Goal: Book appointment/travel/reservation

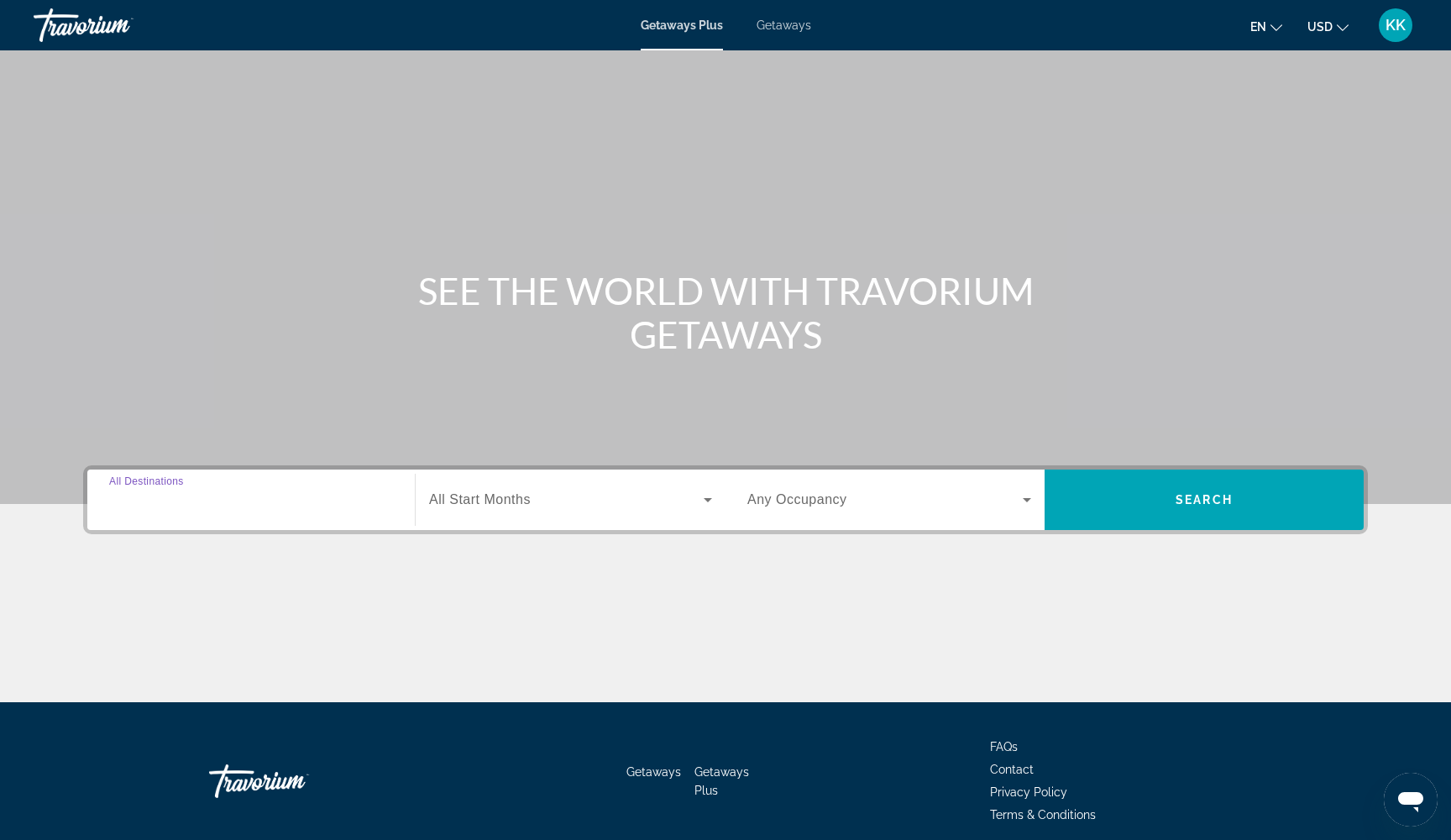
click at [367, 508] on input "Destination All Destinations" at bounding box center [251, 500] width 284 height 20
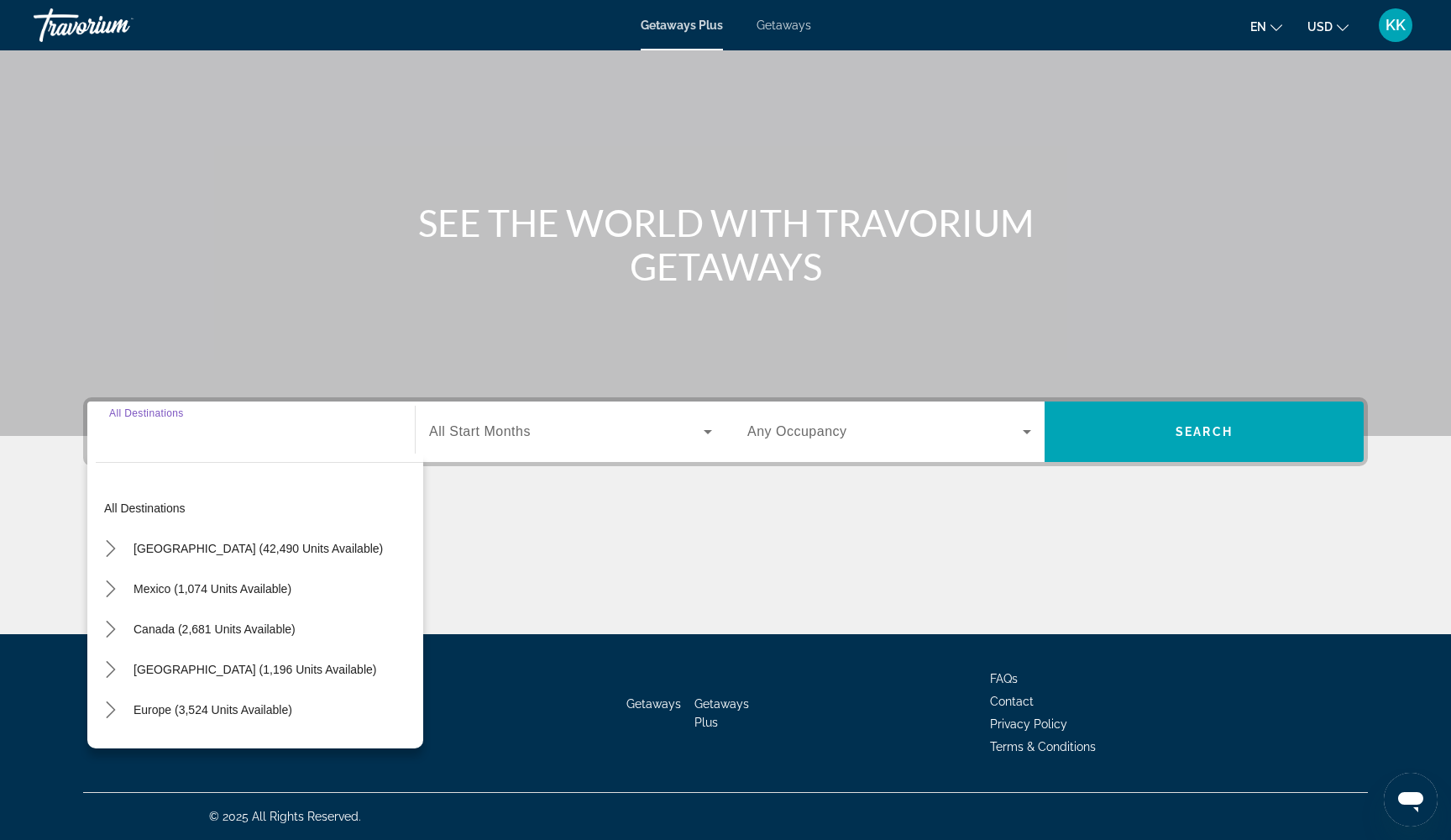
click at [248, 430] on input "Destination All Destinations" at bounding box center [251, 432] width 284 height 20
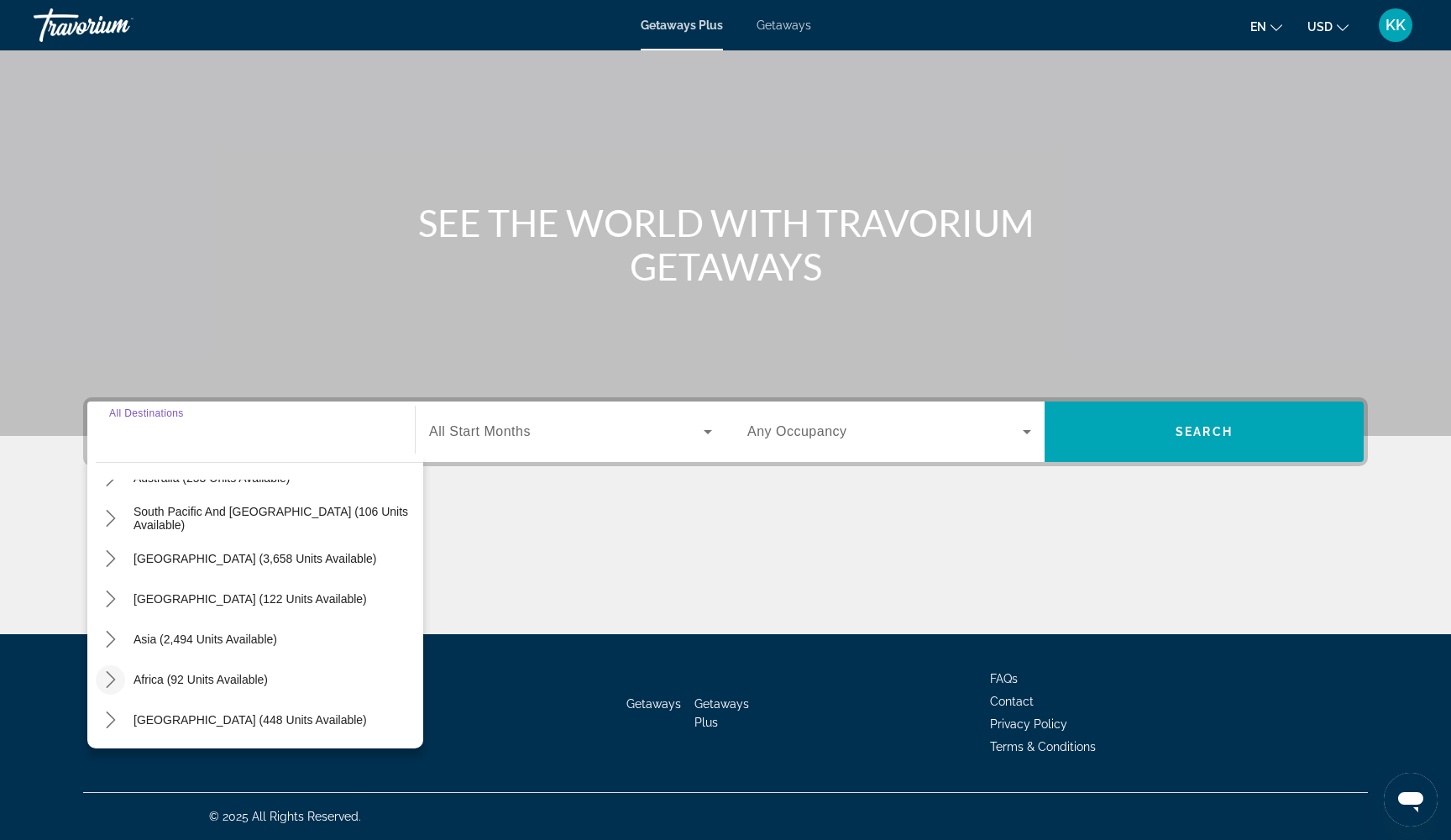
scroll to position [272, 0]
click at [118, 644] on icon "Toggle Asia (2,494 units available) submenu" at bounding box center [111, 639] width 17 height 17
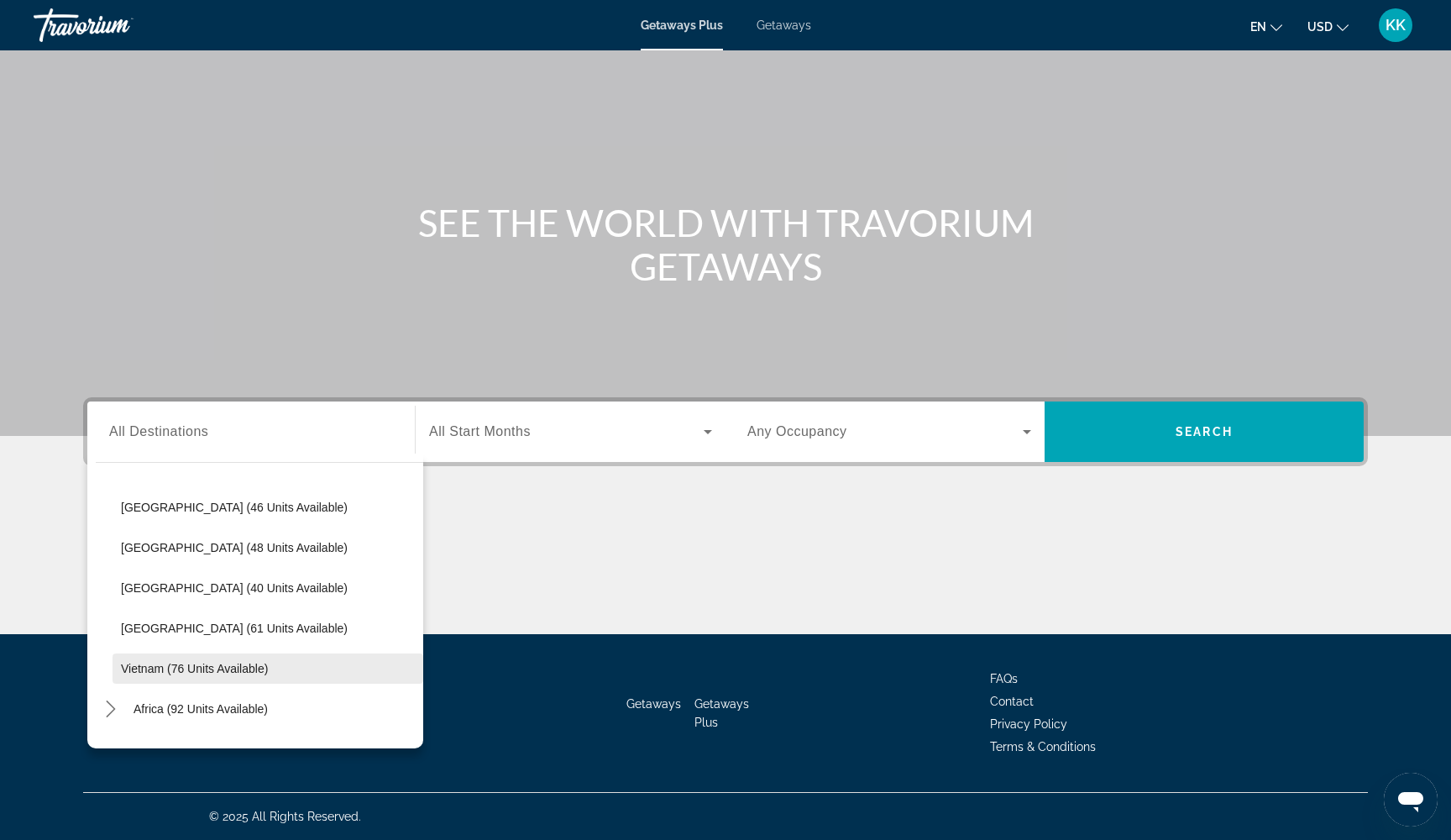
scroll to position [654, 0]
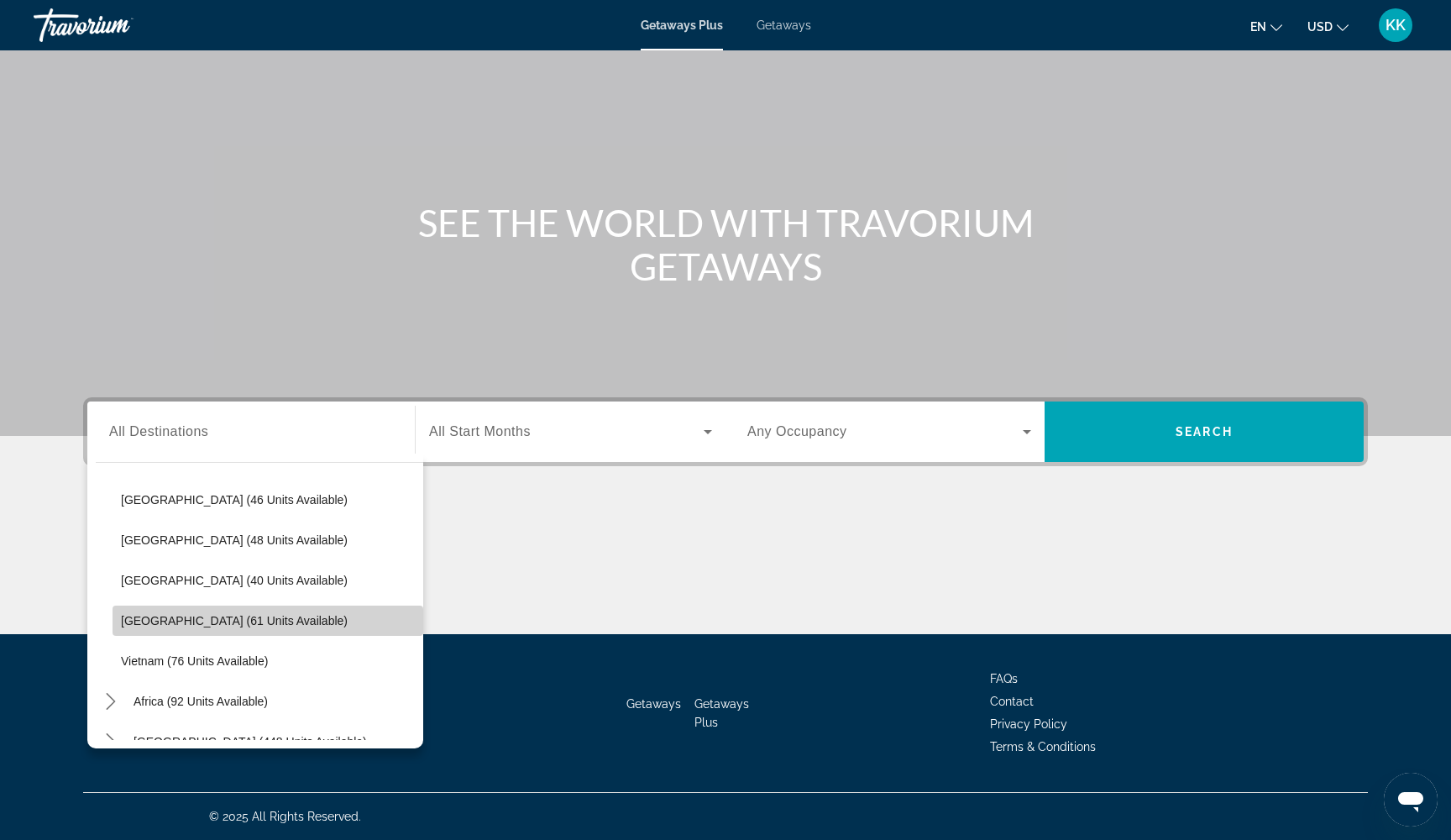
click at [198, 633] on span "Select destination: Thailand (61 units available)" at bounding box center [268, 621] width 310 height 40
type input "**********"
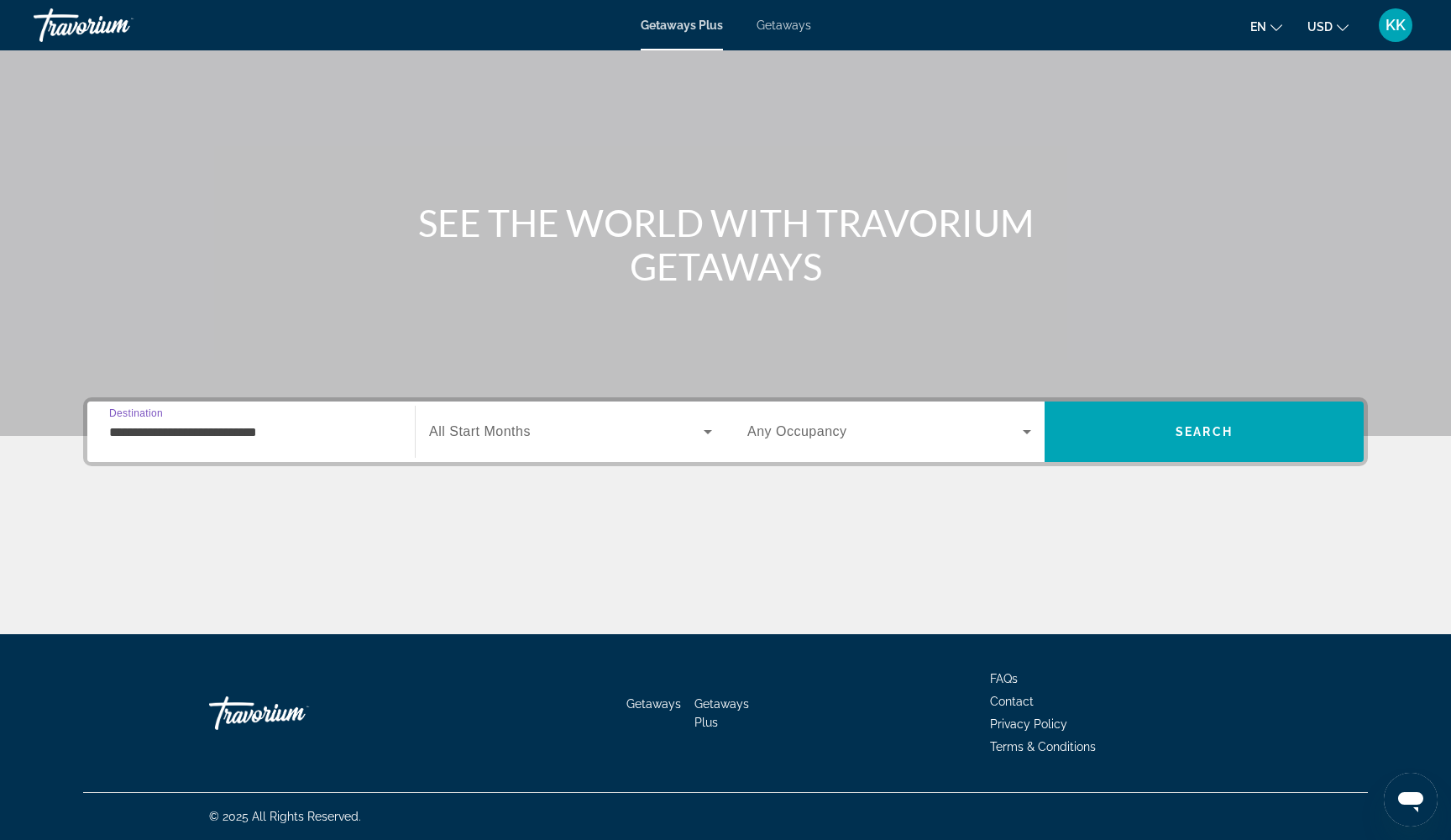
click at [523, 443] on div "Search widget" at bounding box center [570, 431] width 283 height 47
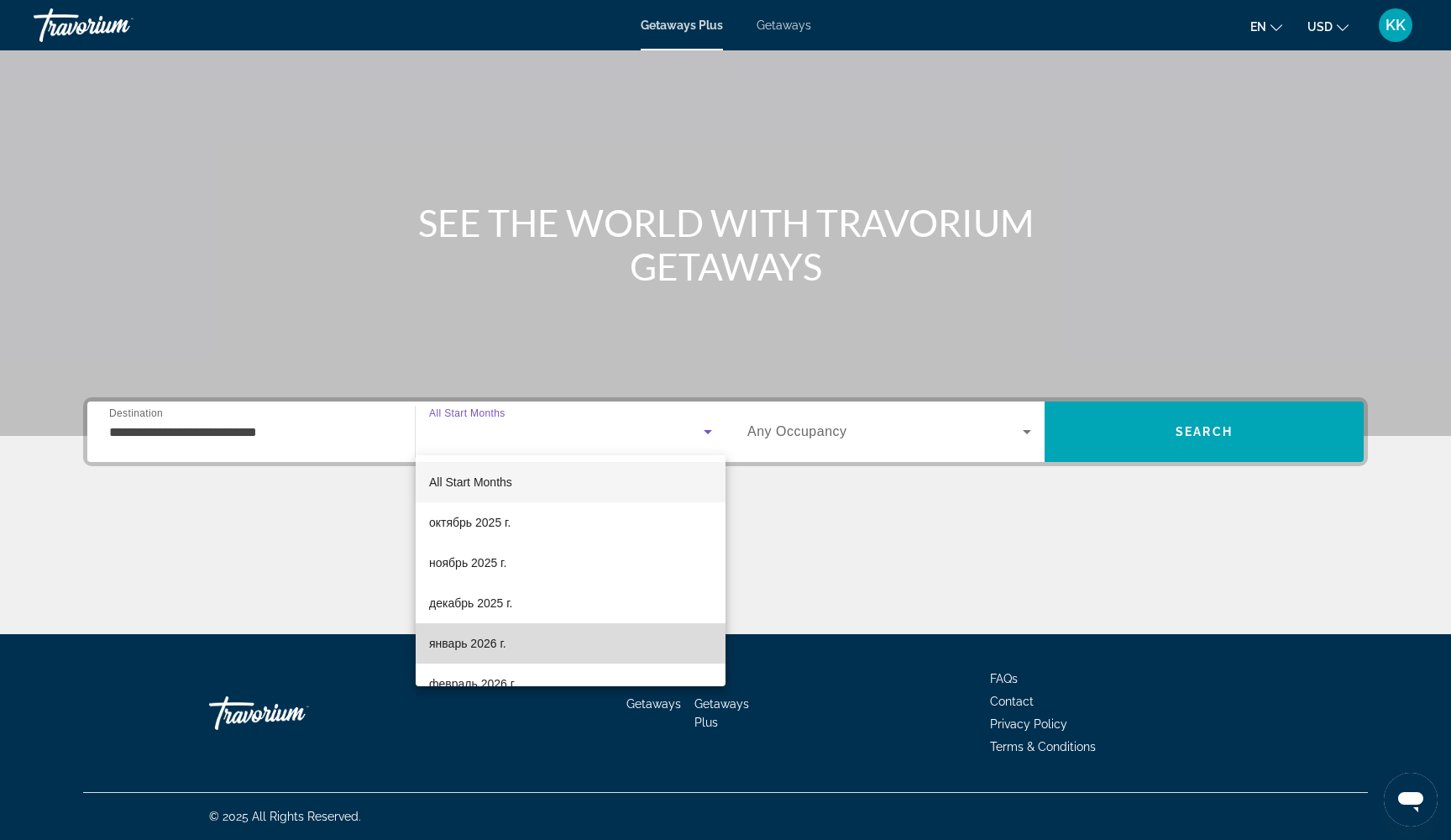
click at [475, 656] on mat-option "январь 2026 г." at bounding box center [570, 644] width 309 height 40
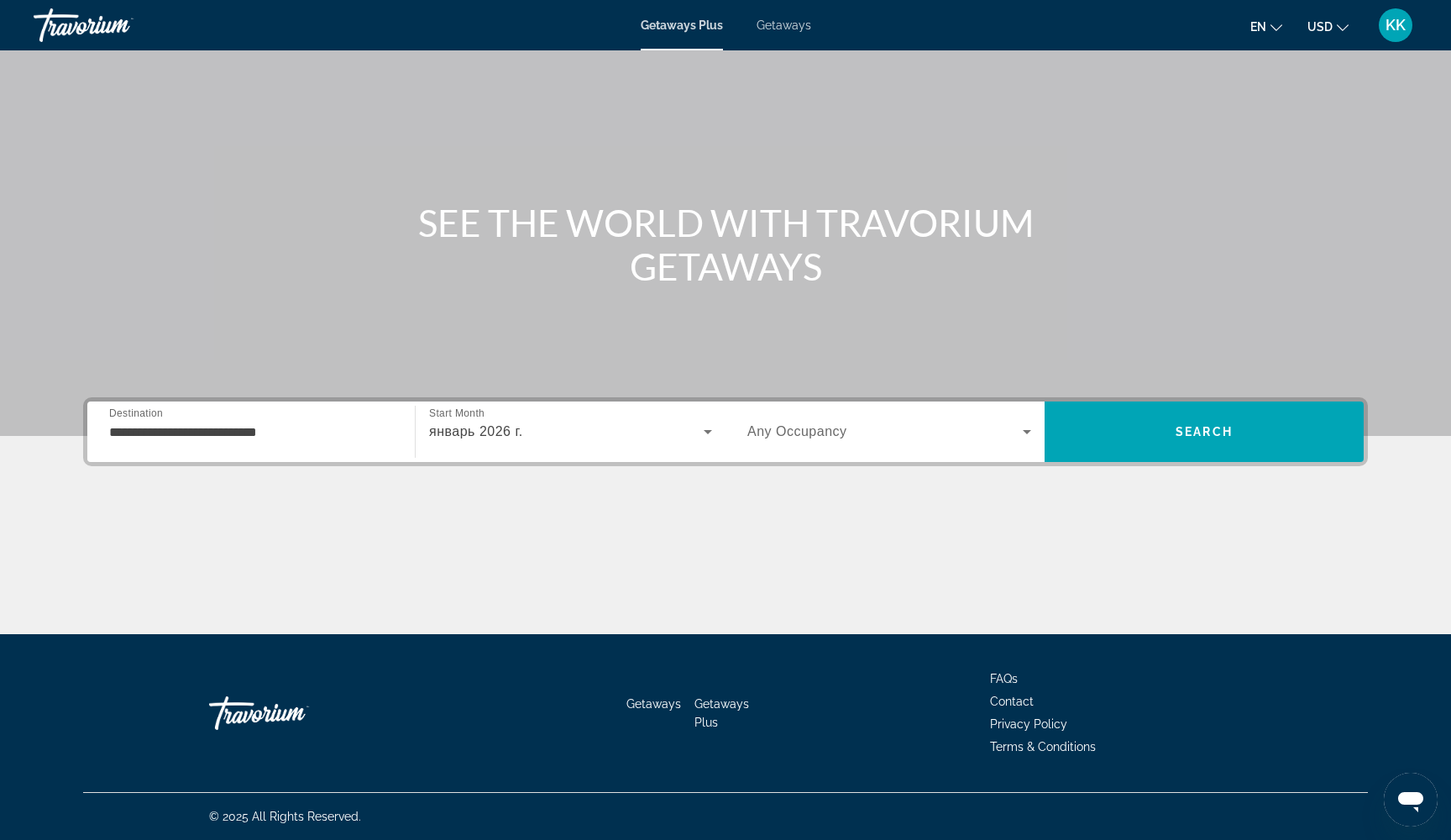
click at [831, 430] on span "Any Occupancy" at bounding box center [797, 431] width 100 height 15
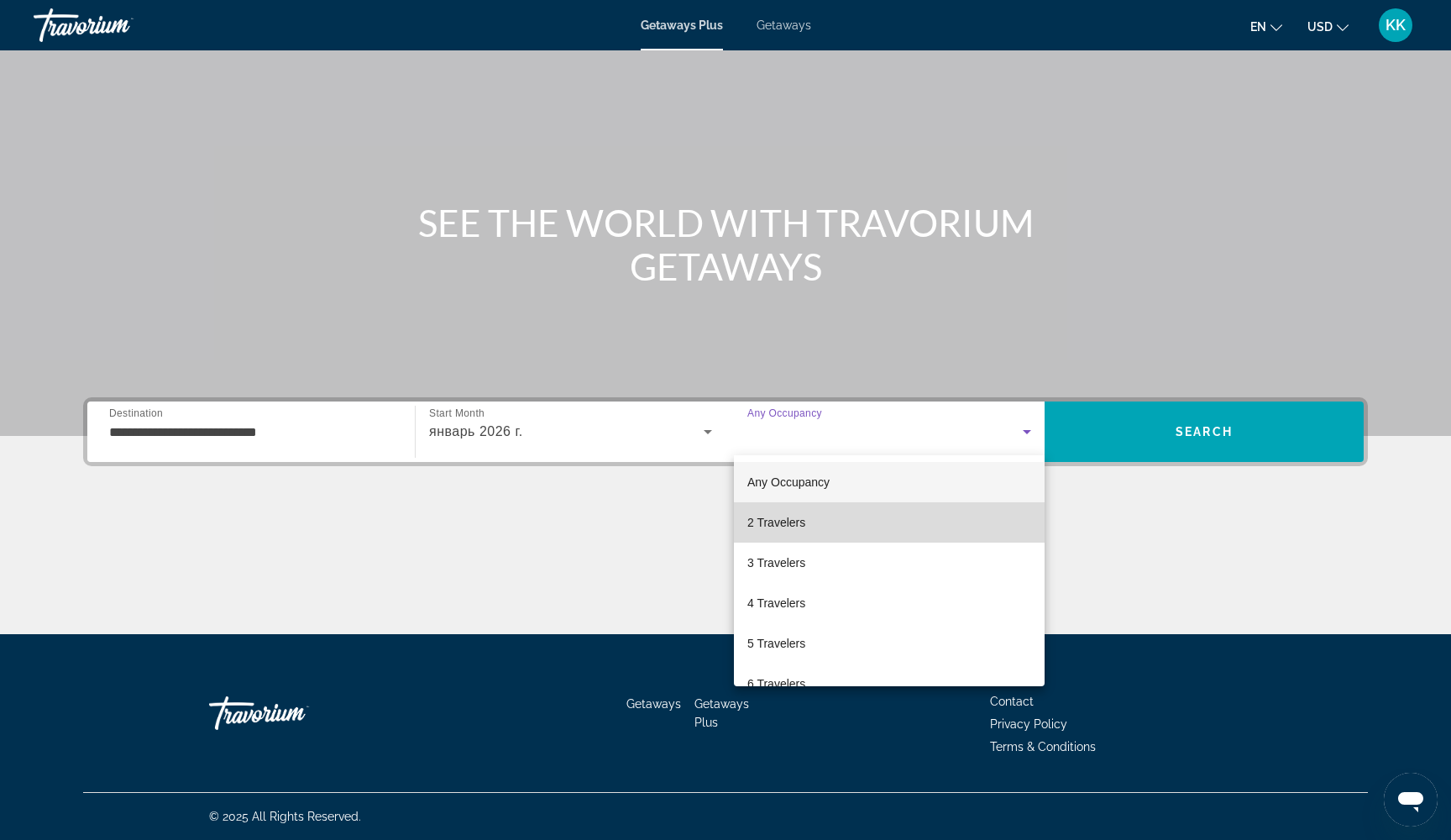
click at [785, 531] on span "2 Travelers" at bounding box center [776, 522] width 58 height 20
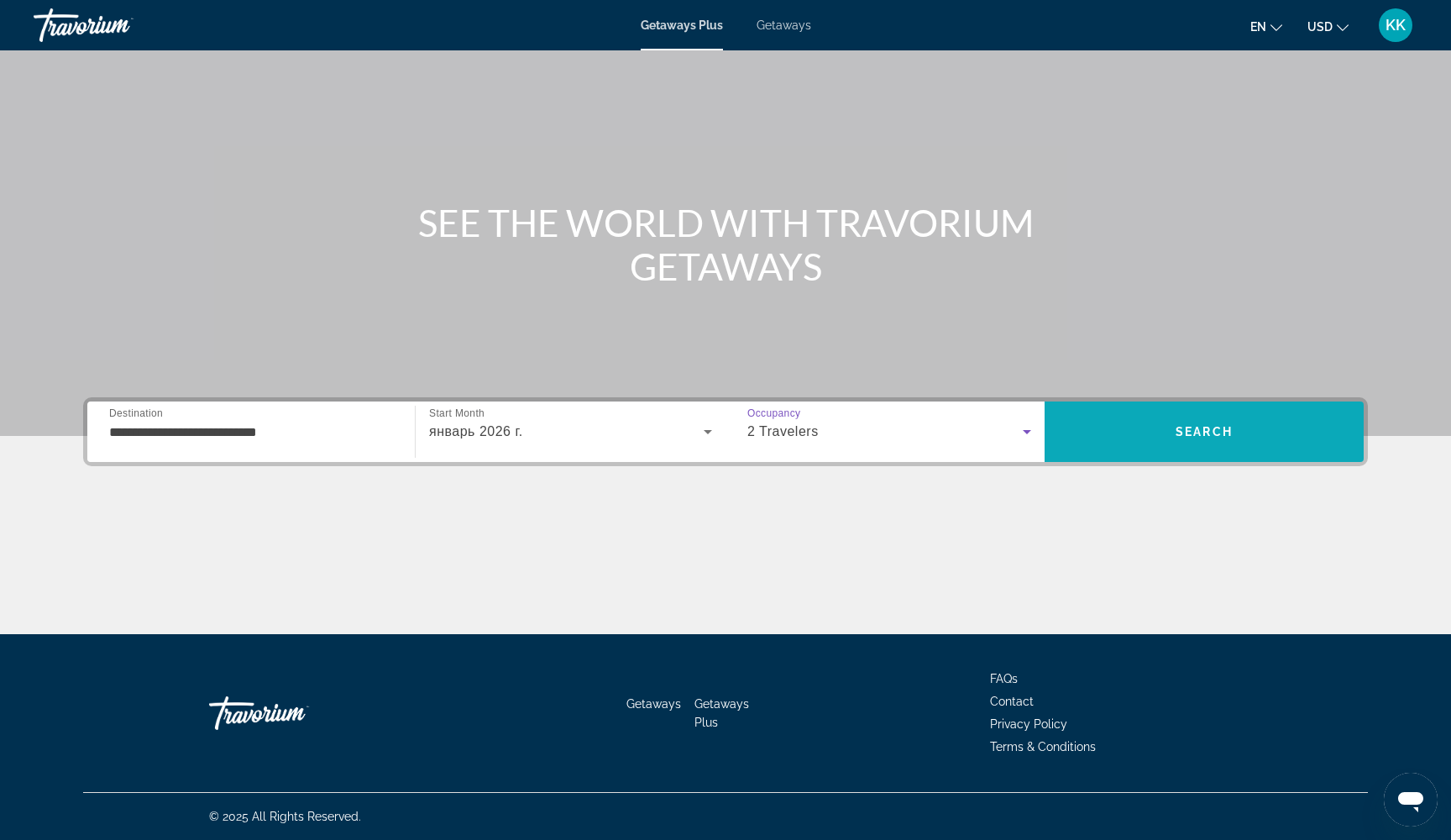
click at [1086, 429] on span "Search" at bounding box center [1205, 431] width 320 height 40
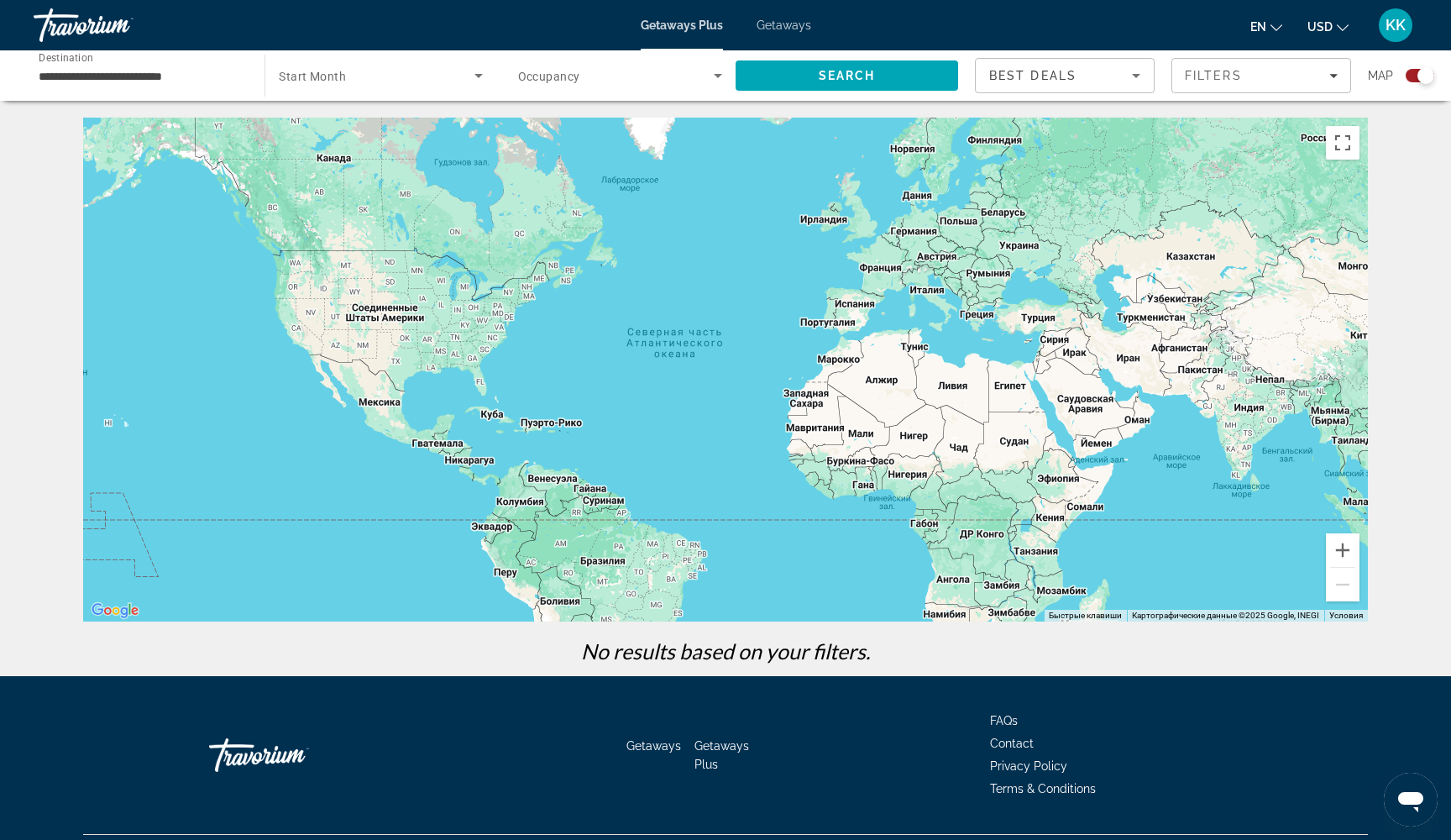
click at [418, 87] on div "Search widget" at bounding box center [380, 75] width 203 height 47
click at [418, 86] on div at bounding box center [726, 420] width 1451 height 840
click at [573, 86] on div "Search widget" at bounding box center [620, 75] width 204 height 47
click at [573, 86] on div at bounding box center [726, 420] width 1451 height 840
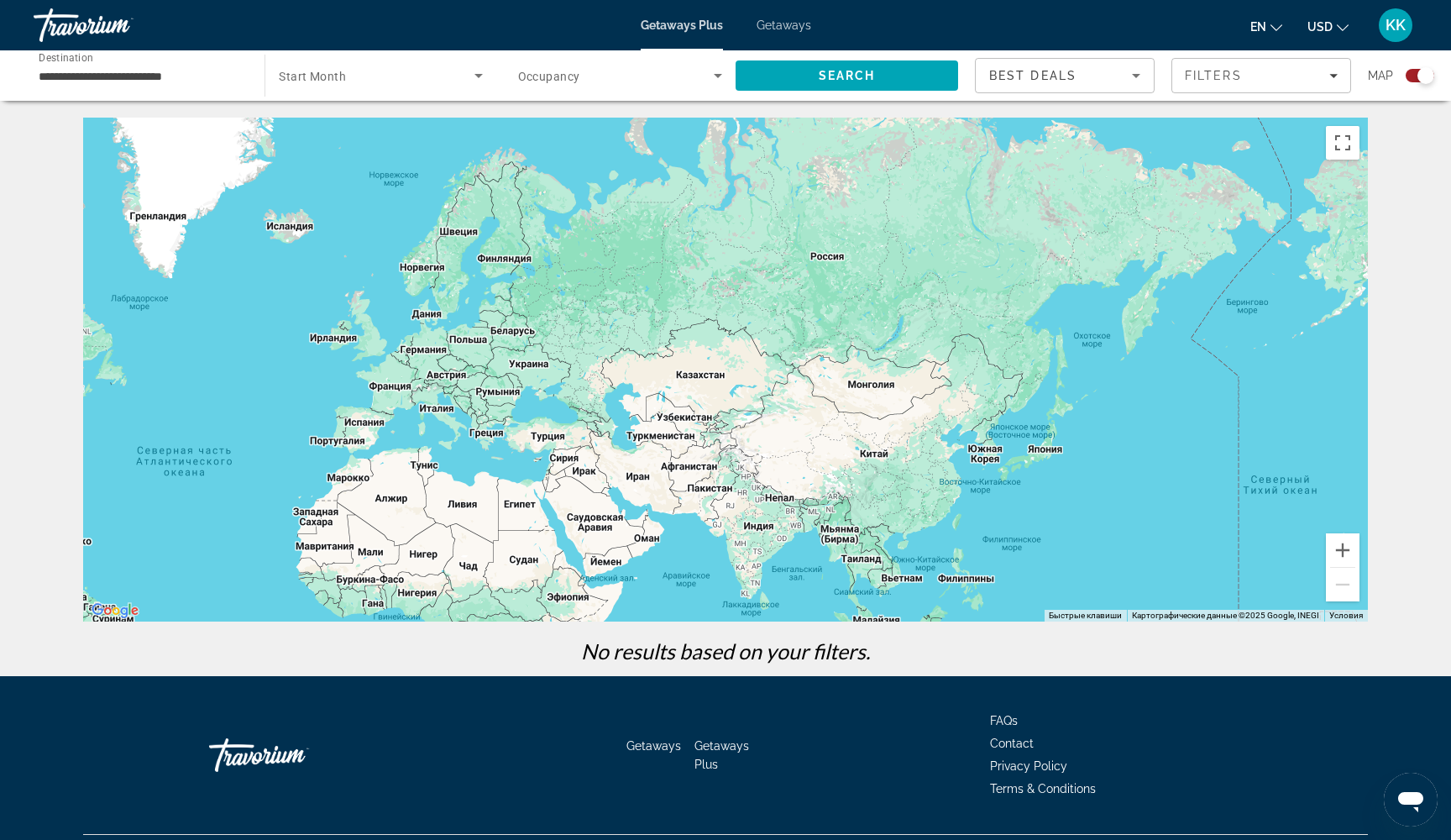
drag, startPoint x: 1238, startPoint y: 461, endPoint x: 742, endPoint y: 579, distance: 509.8
click at [742, 579] on div "Main content" at bounding box center [726, 369] width 1285 height 504
click at [196, 78] on input "**********" at bounding box center [141, 76] width 204 height 20
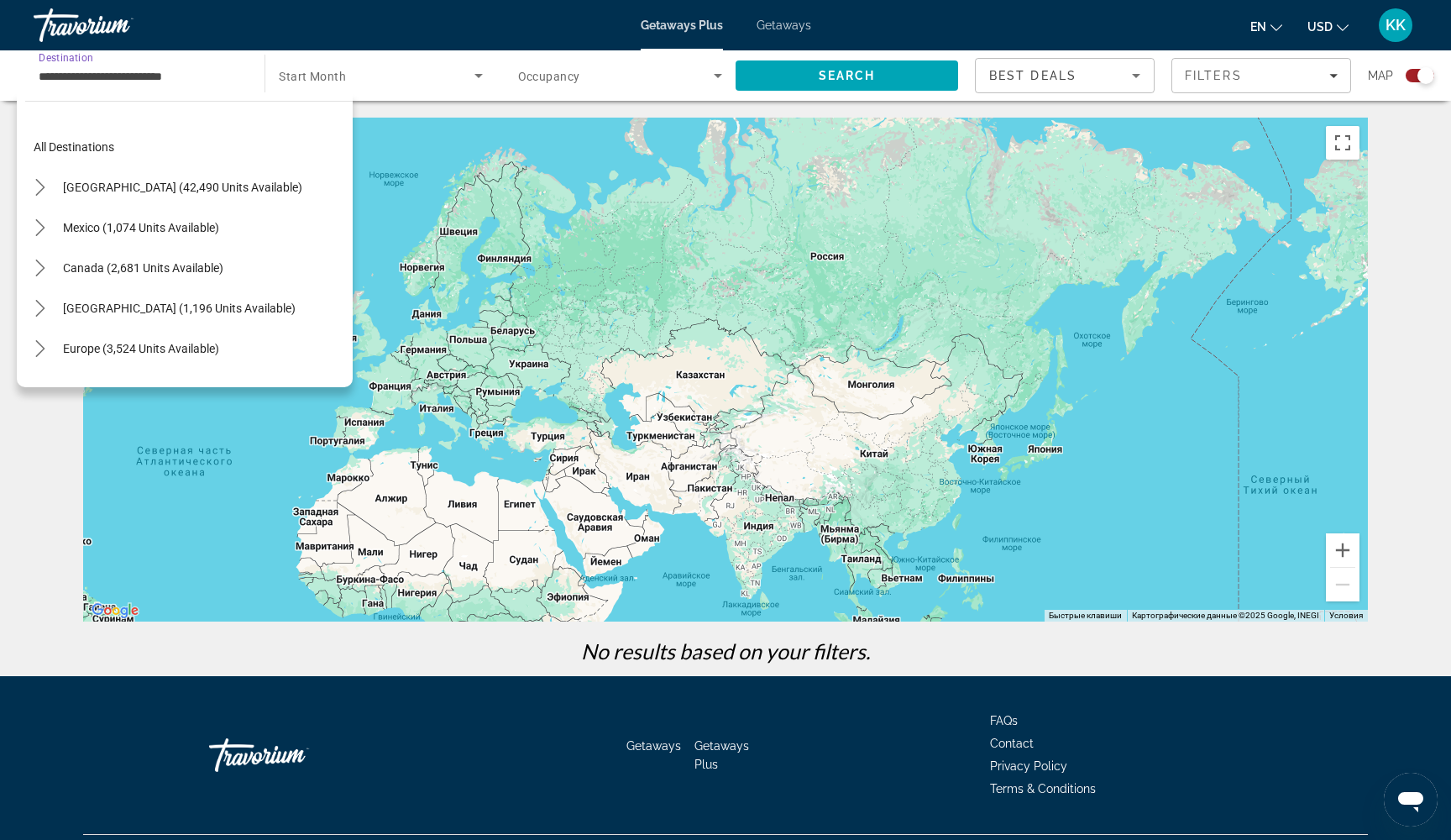
scroll to position [664, 0]
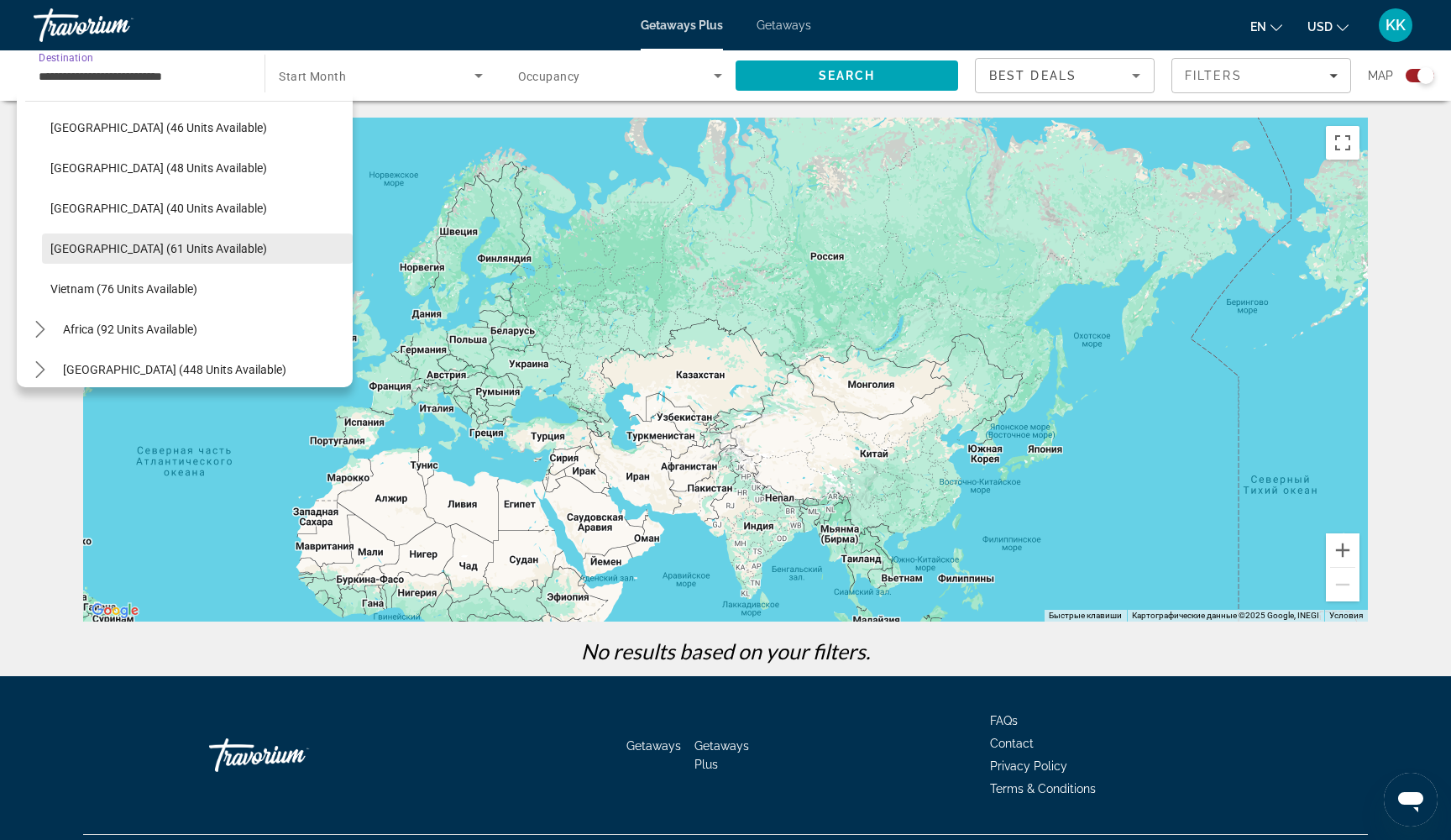
click at [173, 259] on span "Select destination: Thailand (61 units available)" at bounding box center [197, 249] width 310 height 40
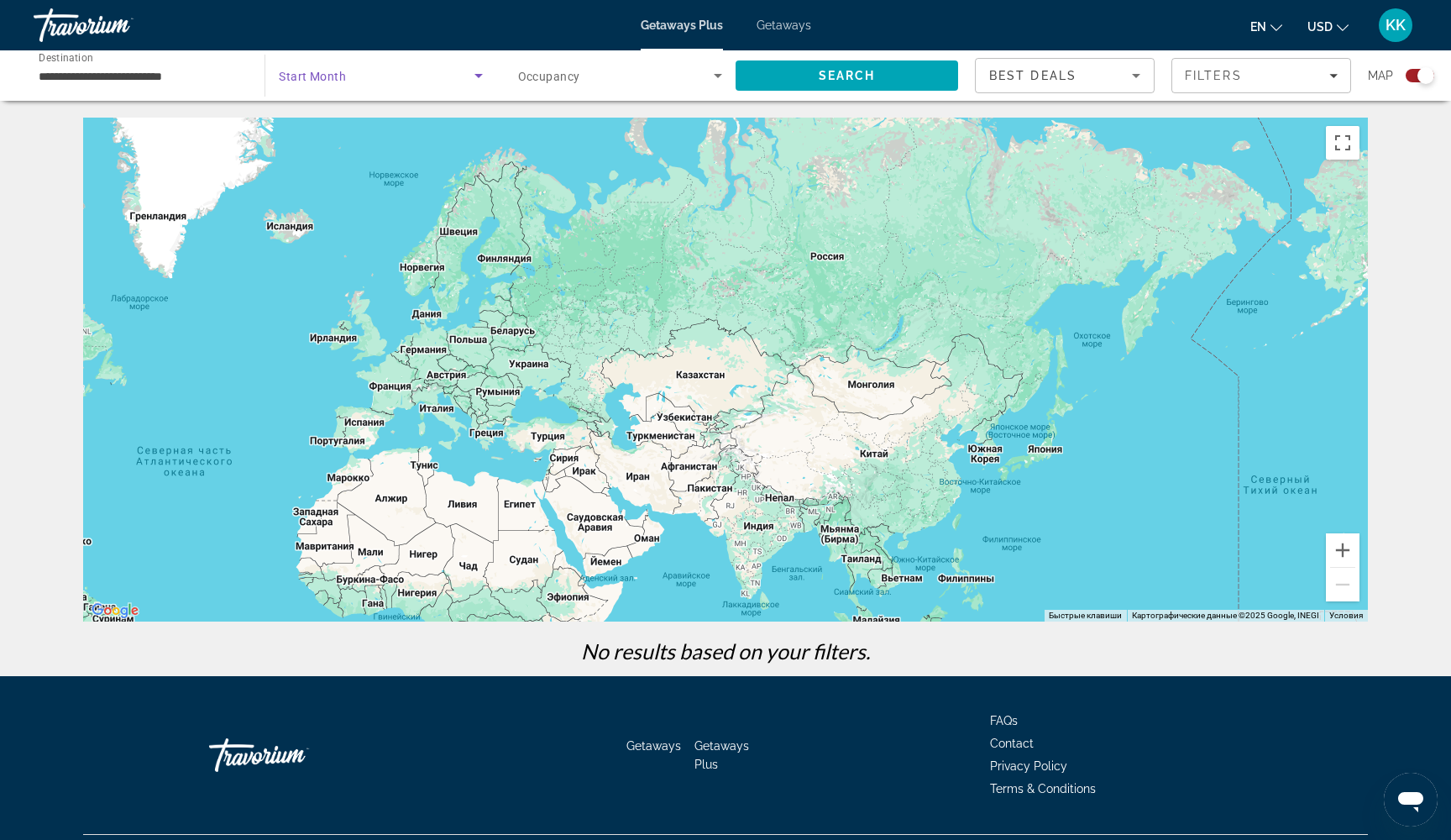
click at [399, 83] on span "Search widget" at bounding box center [377, 75] width 195 height 20
click at [354, 138] on mat-option "All Start Months" at bounding box center [380, 126] width 231 height 40
click at [579, 85] on div "Search widget" at bounding box center [620, 75] width 204 height 47
click at [576, 119] on span "Any Occupancy" at bounding box center [557, 126] width 82 height 20
click at [884, 87] on span "Search" at bounding box center [847, 75] width 222 height 40
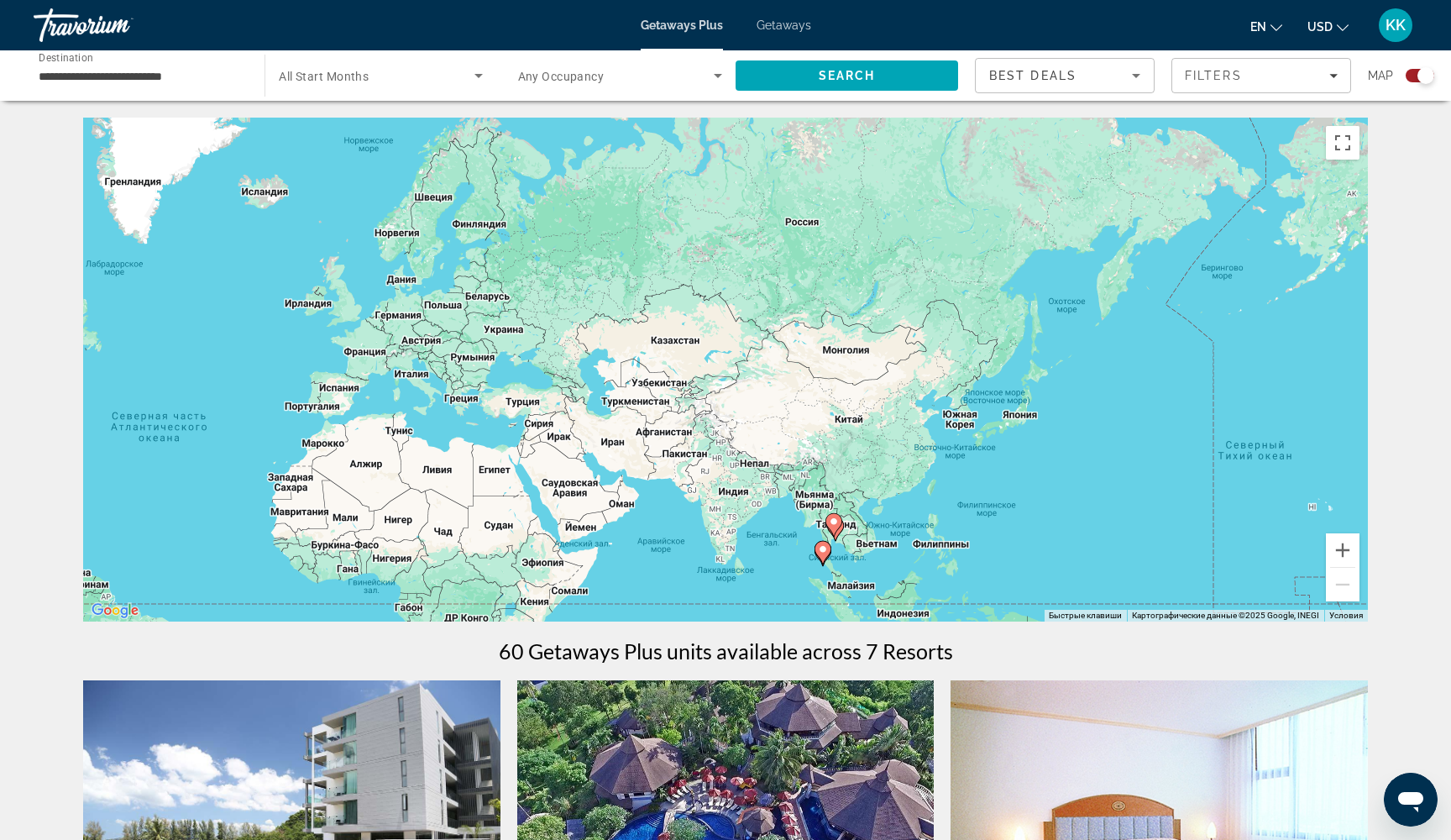
drag, startPoint x: 853, startPoint y: 576, endPoint x: 821, endPoint y: 529, distance: 56.9
click at [821, 540] on gmp-advanced-marker "Main content" at bounding box center [823, 552] width 17 height 25
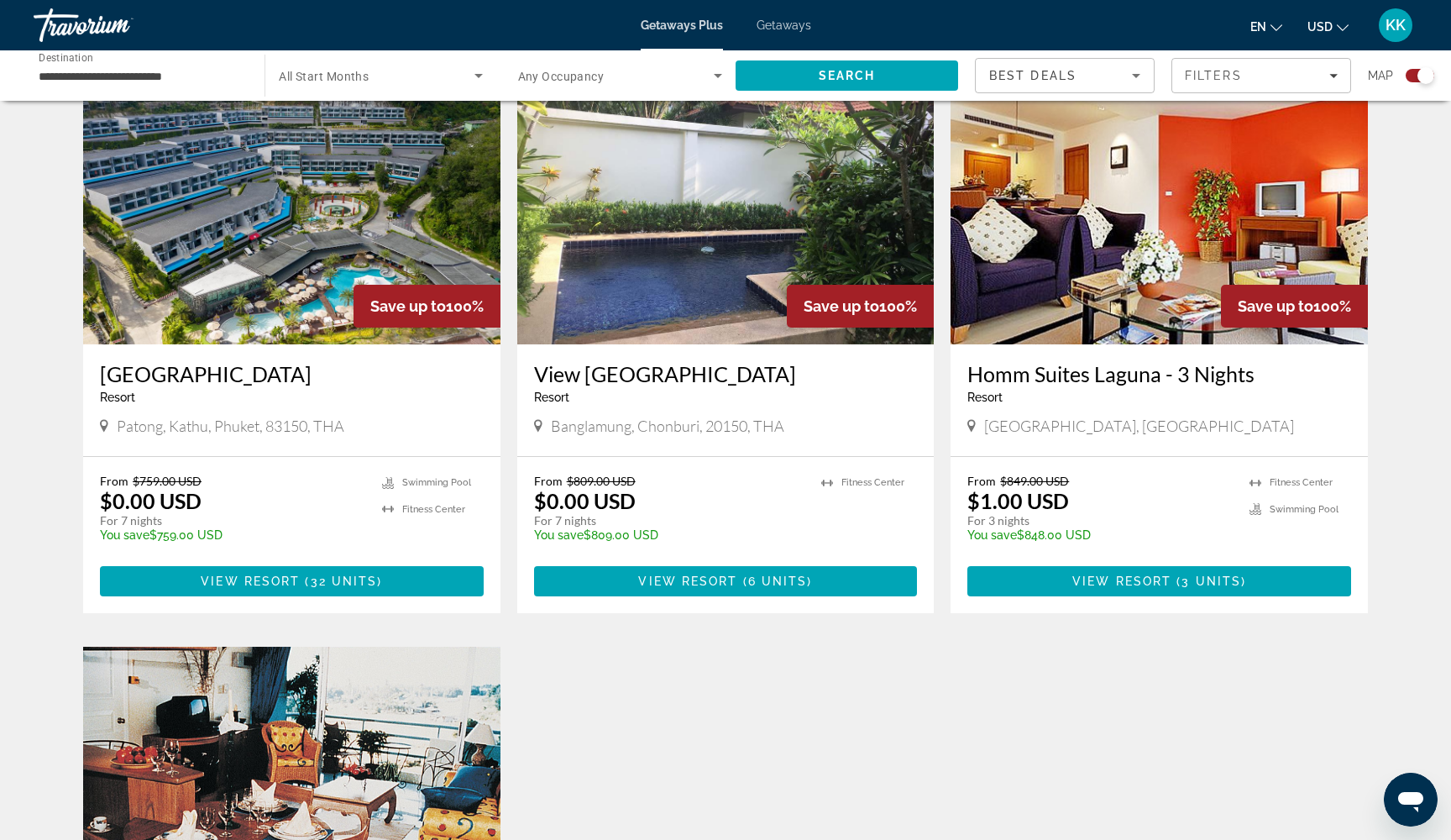
scroll to position [1012, 0]
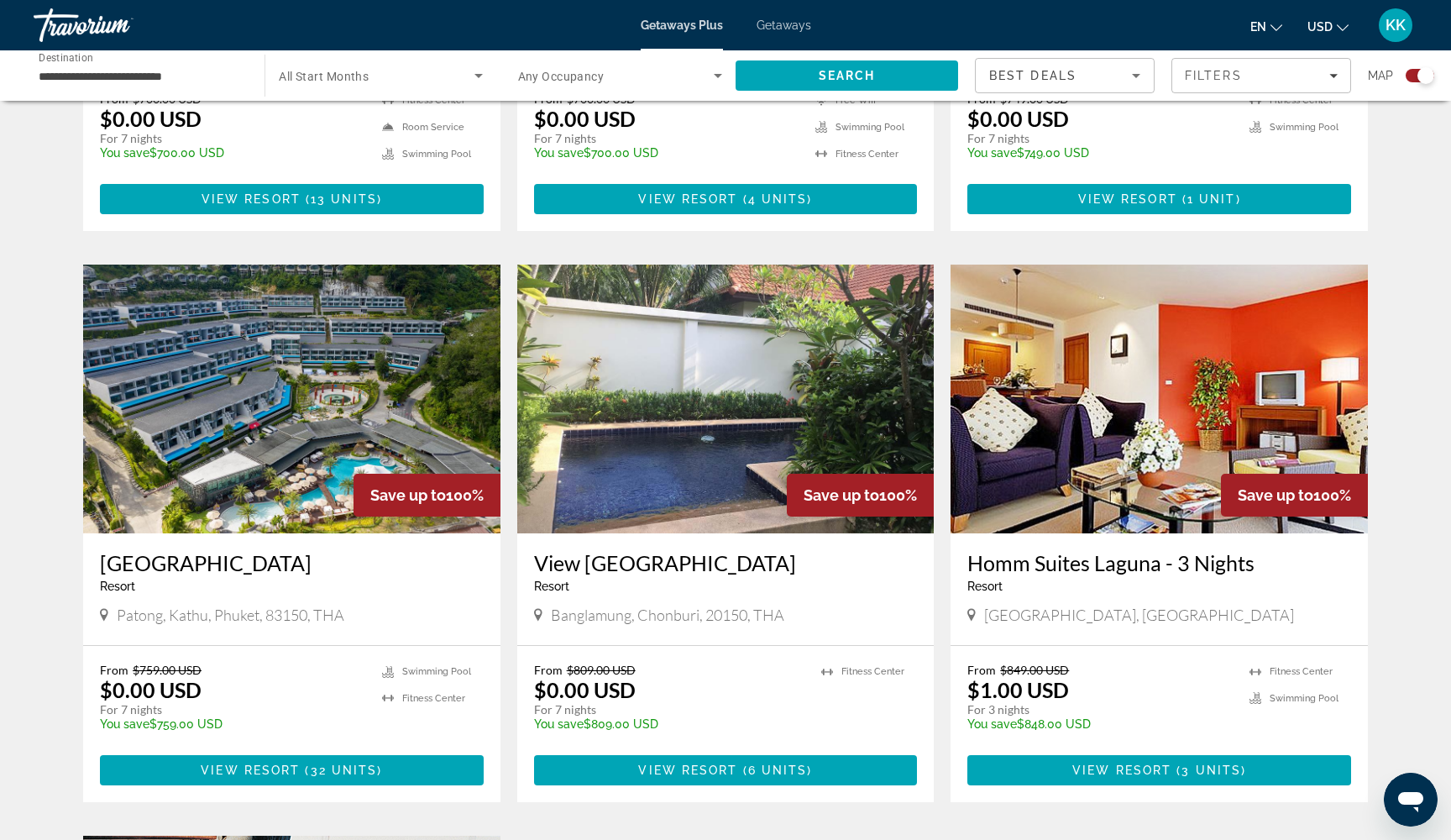
click at [705, 433] on img "Main content" at bounding box center [726, 398] width 418 height 269
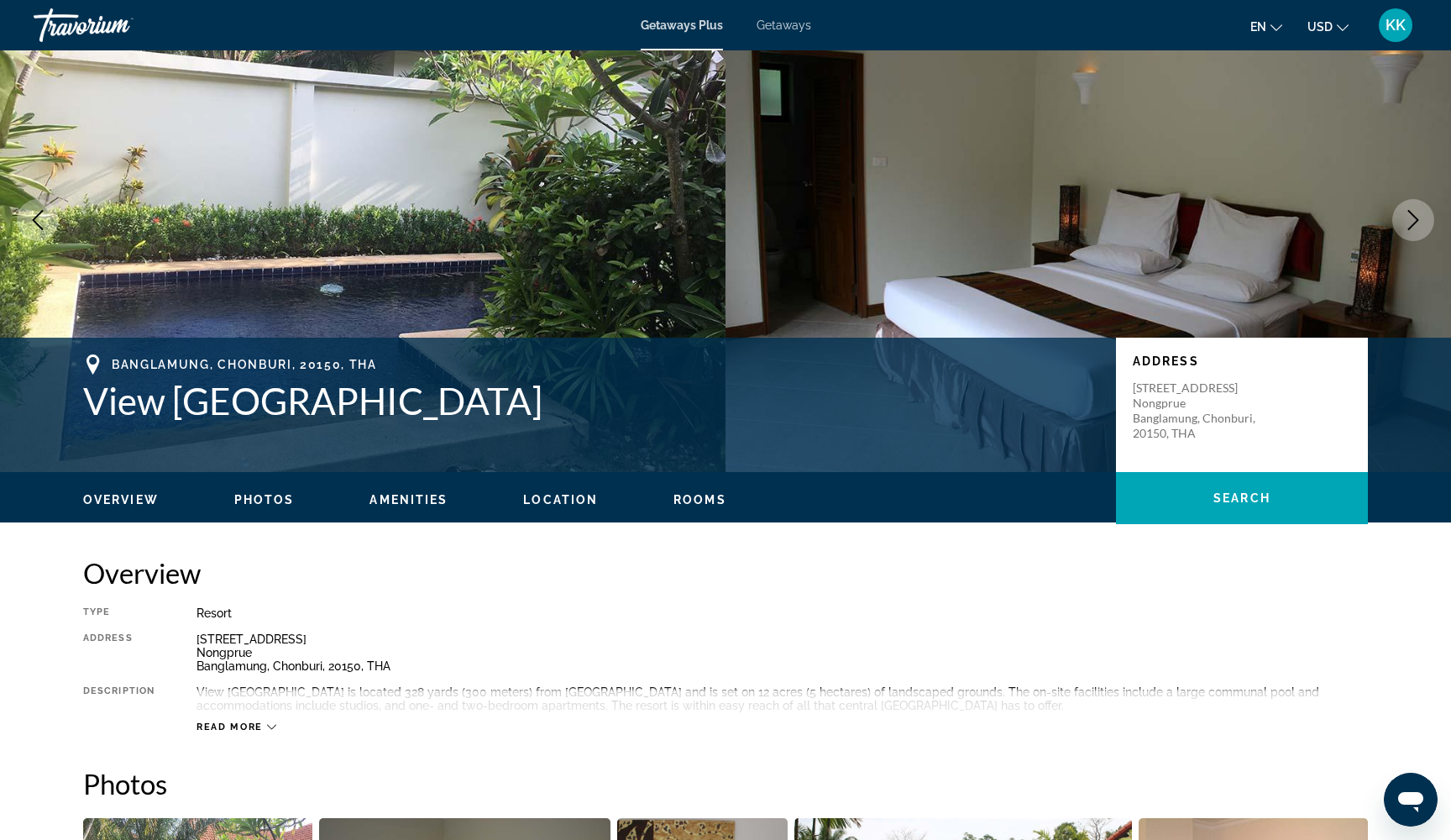
scroll to position [64, 0]
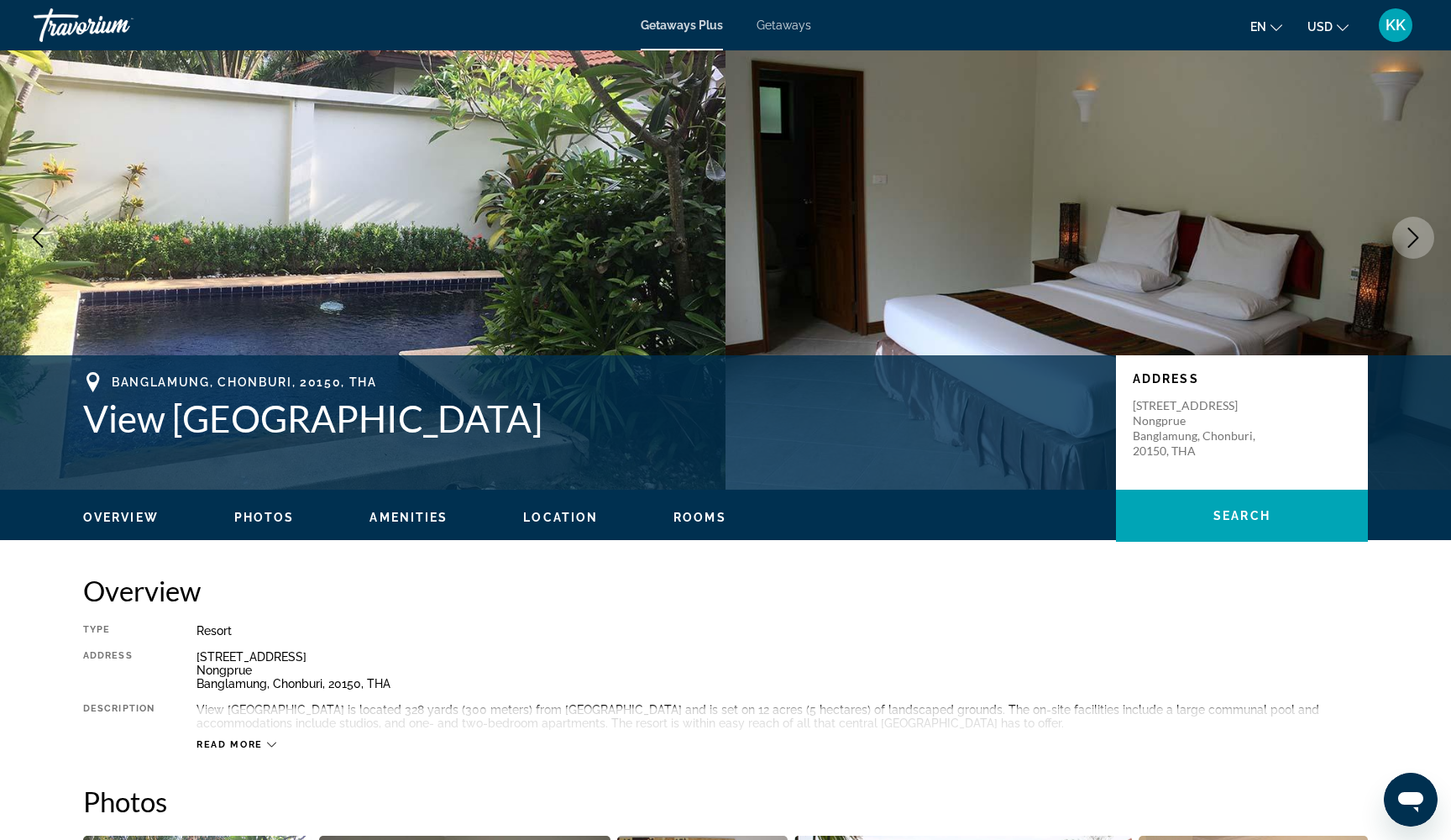
click at [561, 520] on span "Location" at bounding box center [560, 517] width 74 height 14
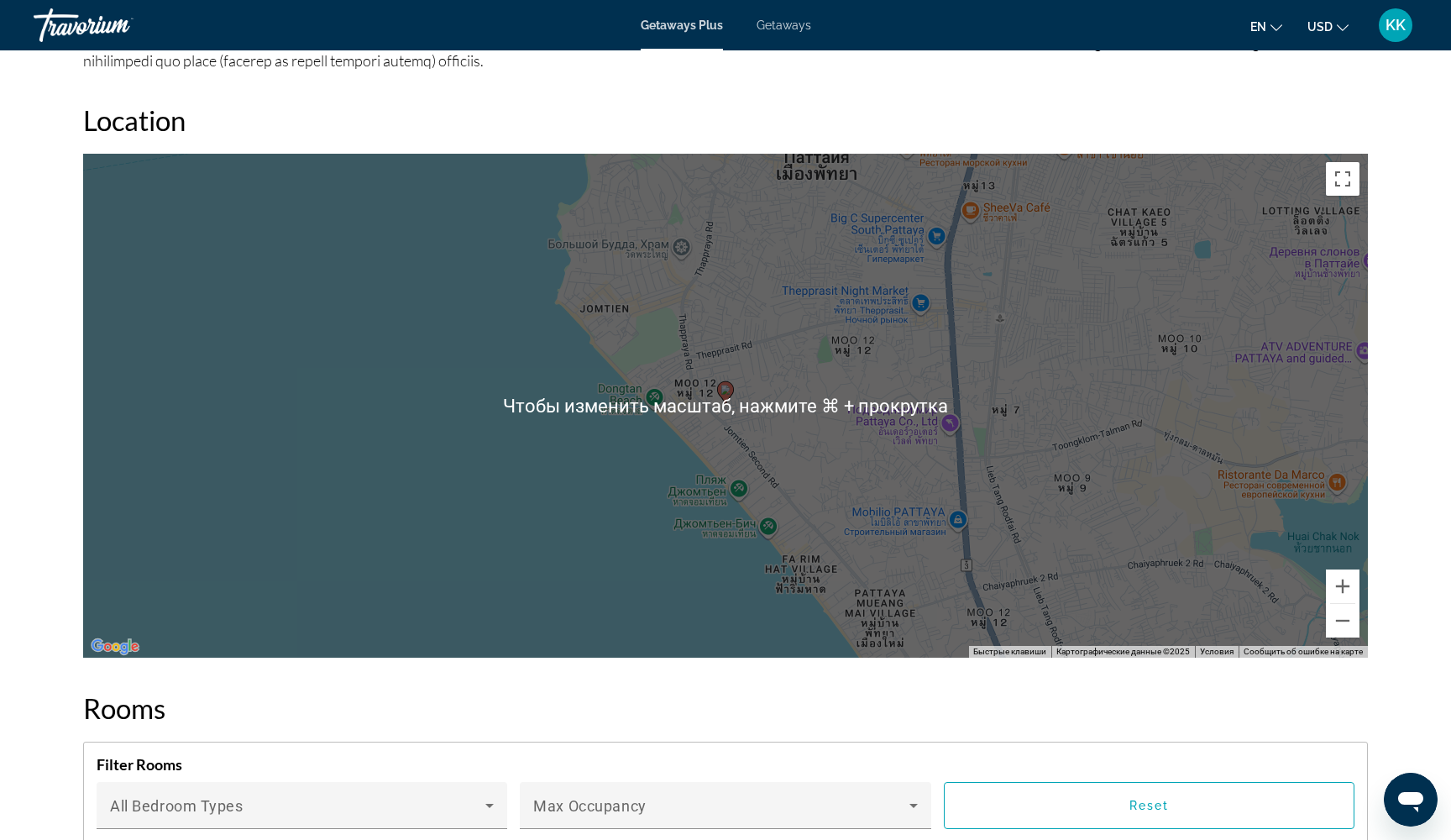
scroll to position [1764, 0]
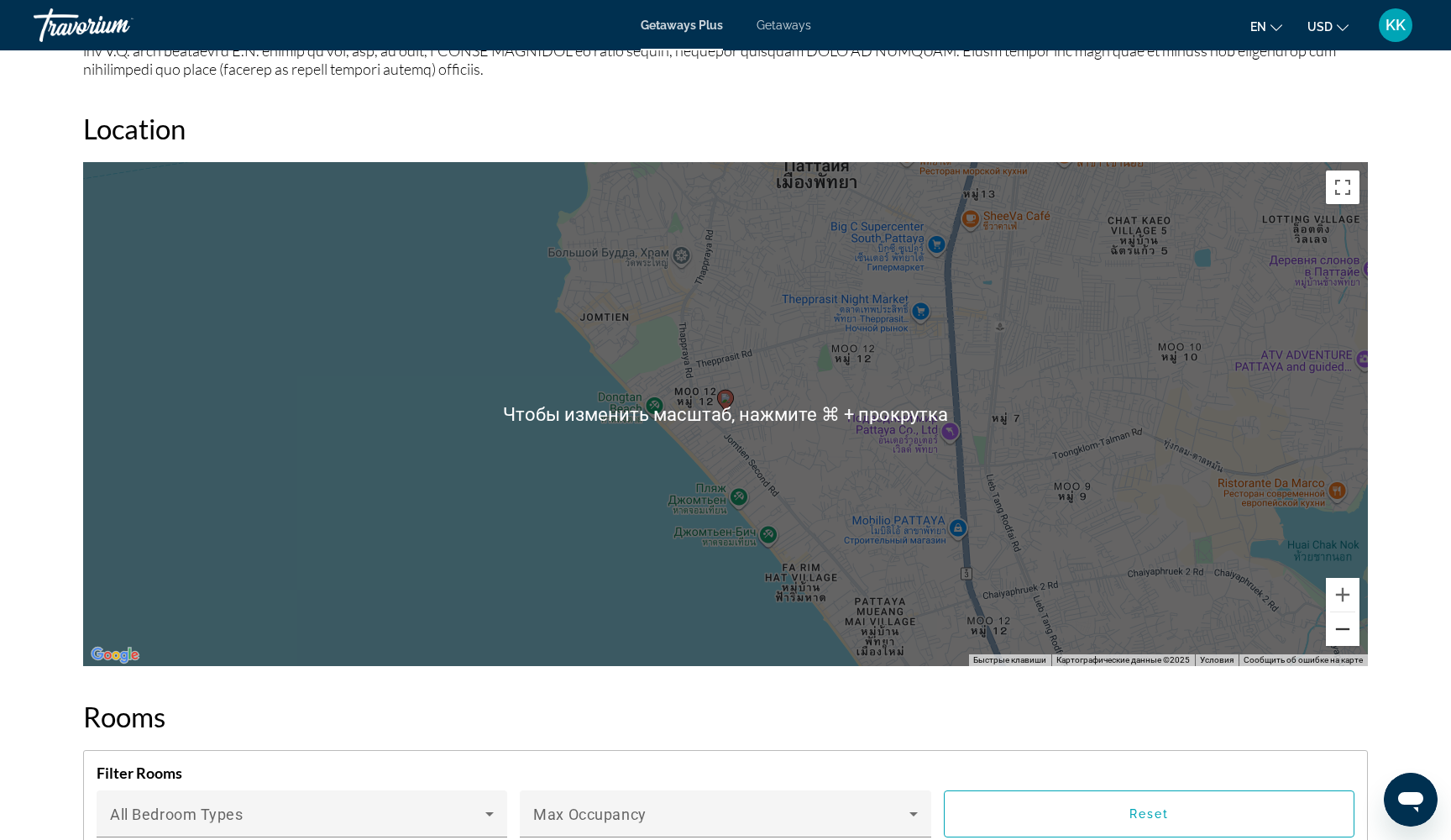
click at [1344, 612] on button "Уменьшить" at bounding box center [1343, 629] width 34 height 34
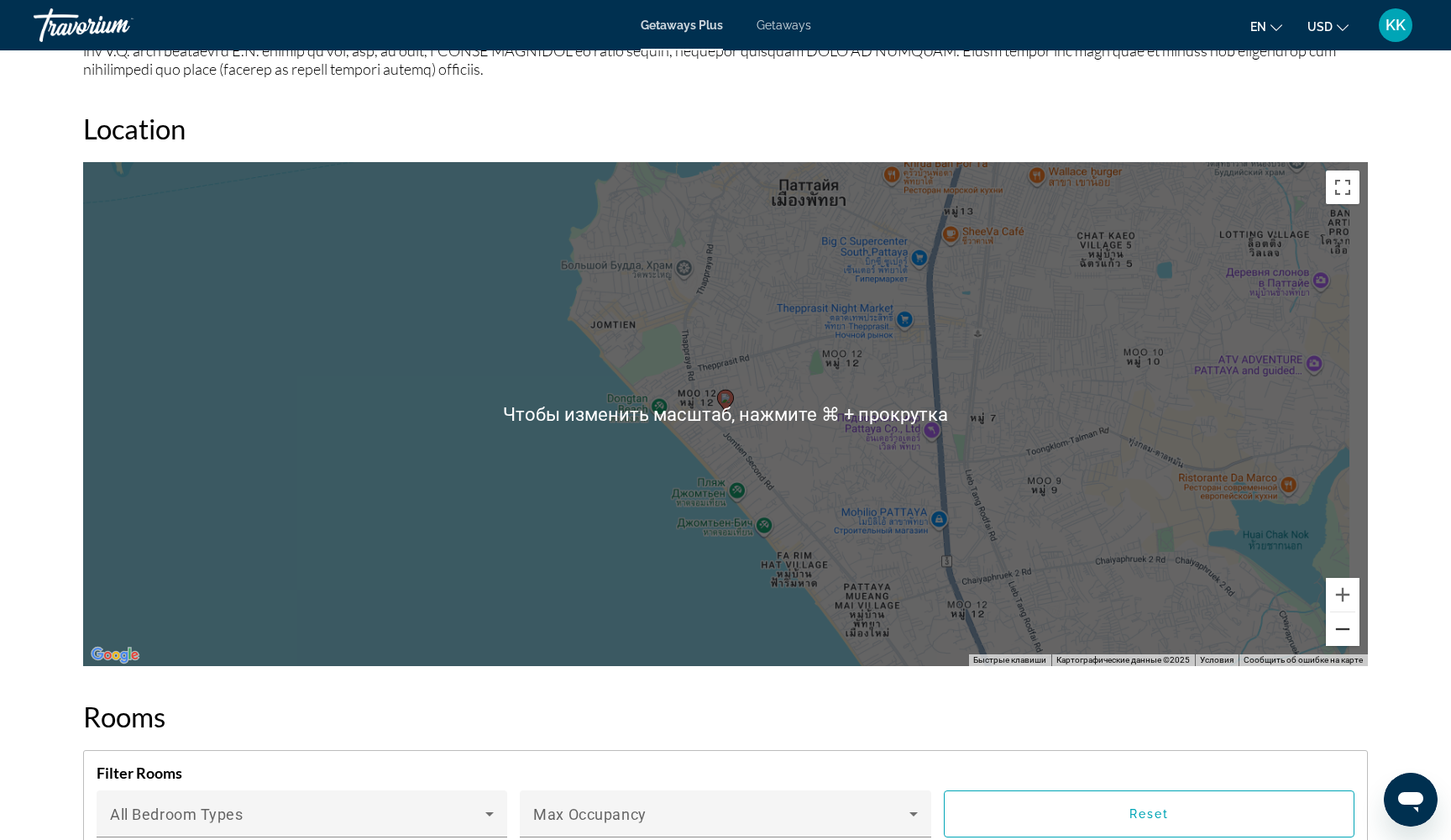
click at [1344, 612] on button "Уменьшить" at bounding box center [1343, 629] width 34 height 34
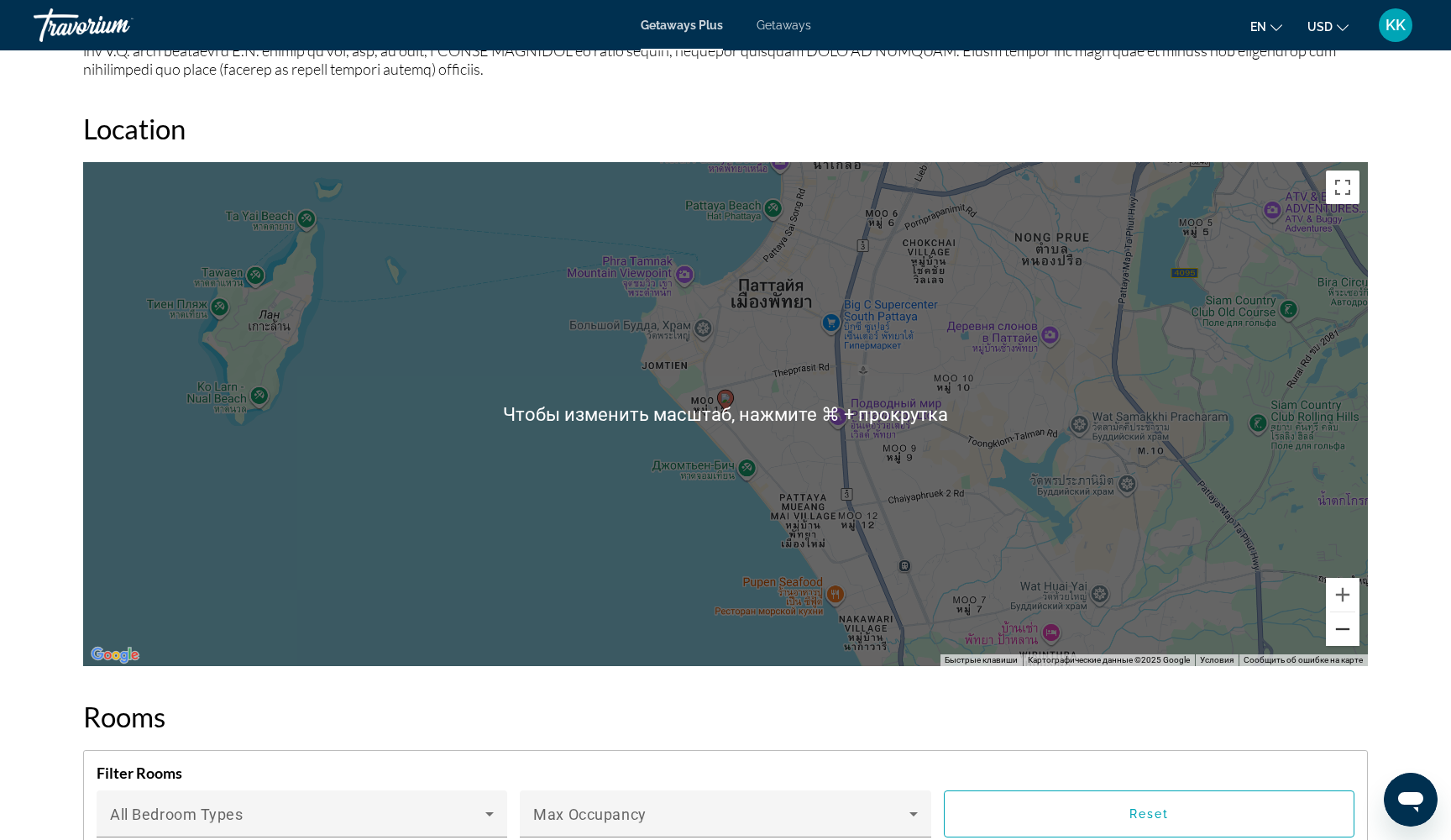
click at [1344, 612] on button "Уменьшить" at bounding box center [1343, 629] width 34 height 34
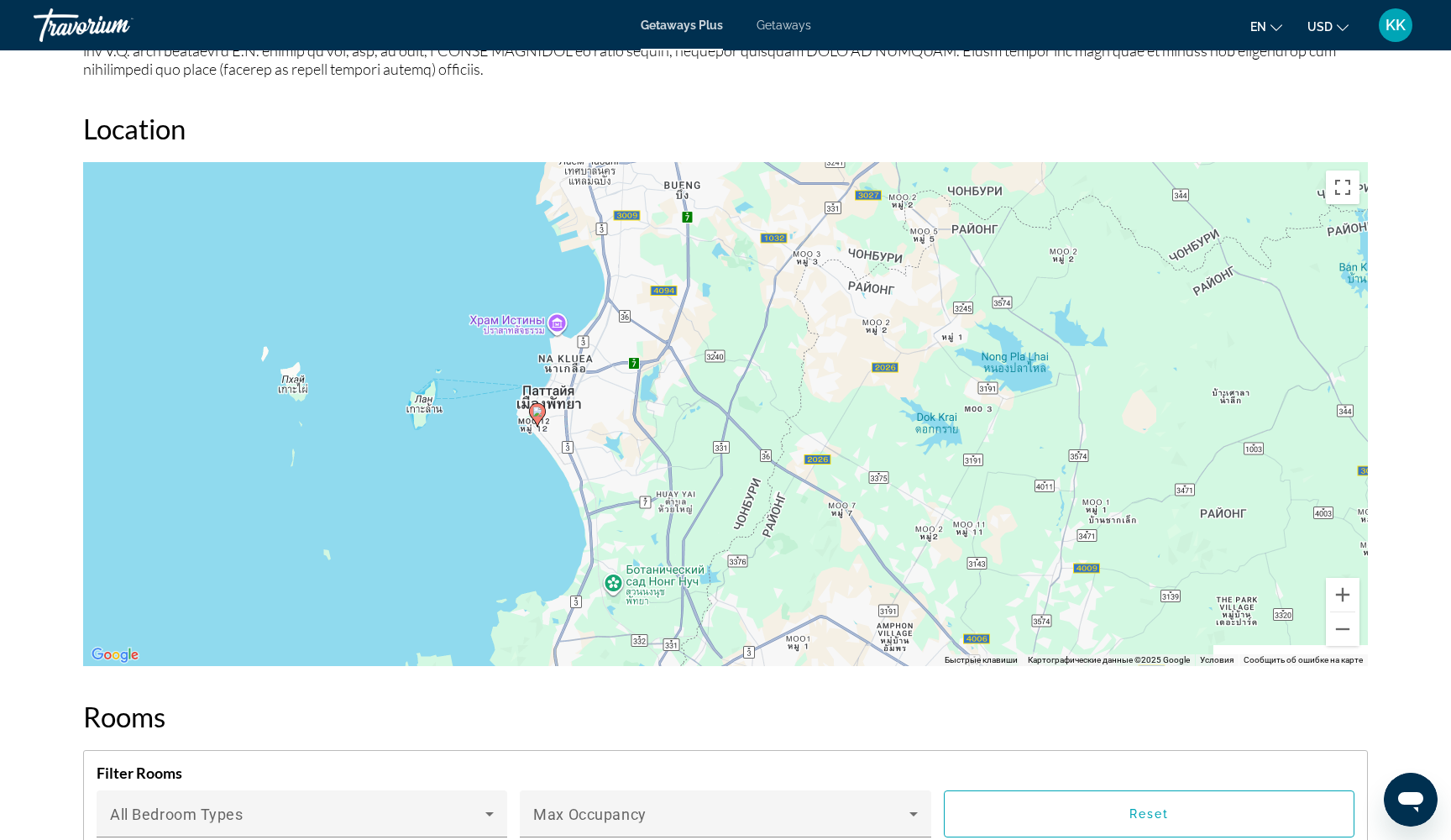
drag, startPoint x: 806, startPoint y: 286, endPoint x: 596, endPoint y: 255, distance: 212.3
click at [597, 261] on div "Чтобы активировать перетаскивание с помощью клавиатуры, нажмите Alt + Ввод. Пос…" at bounding box center [726, 414] width 1285 height 504
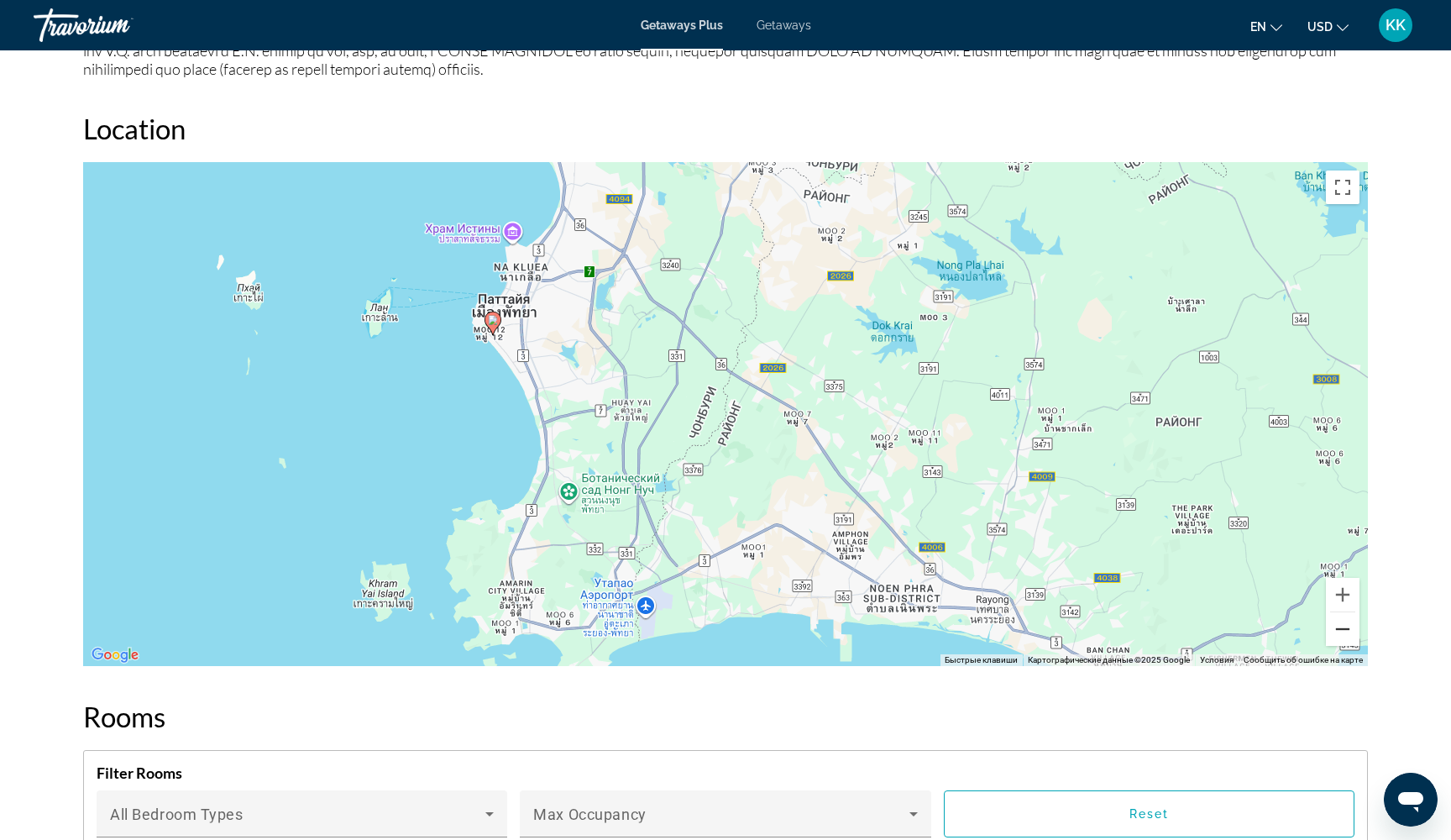
click at [1348, 612] on button "Уменьшить" at bounding box center [1343, 629] width 34 height 34
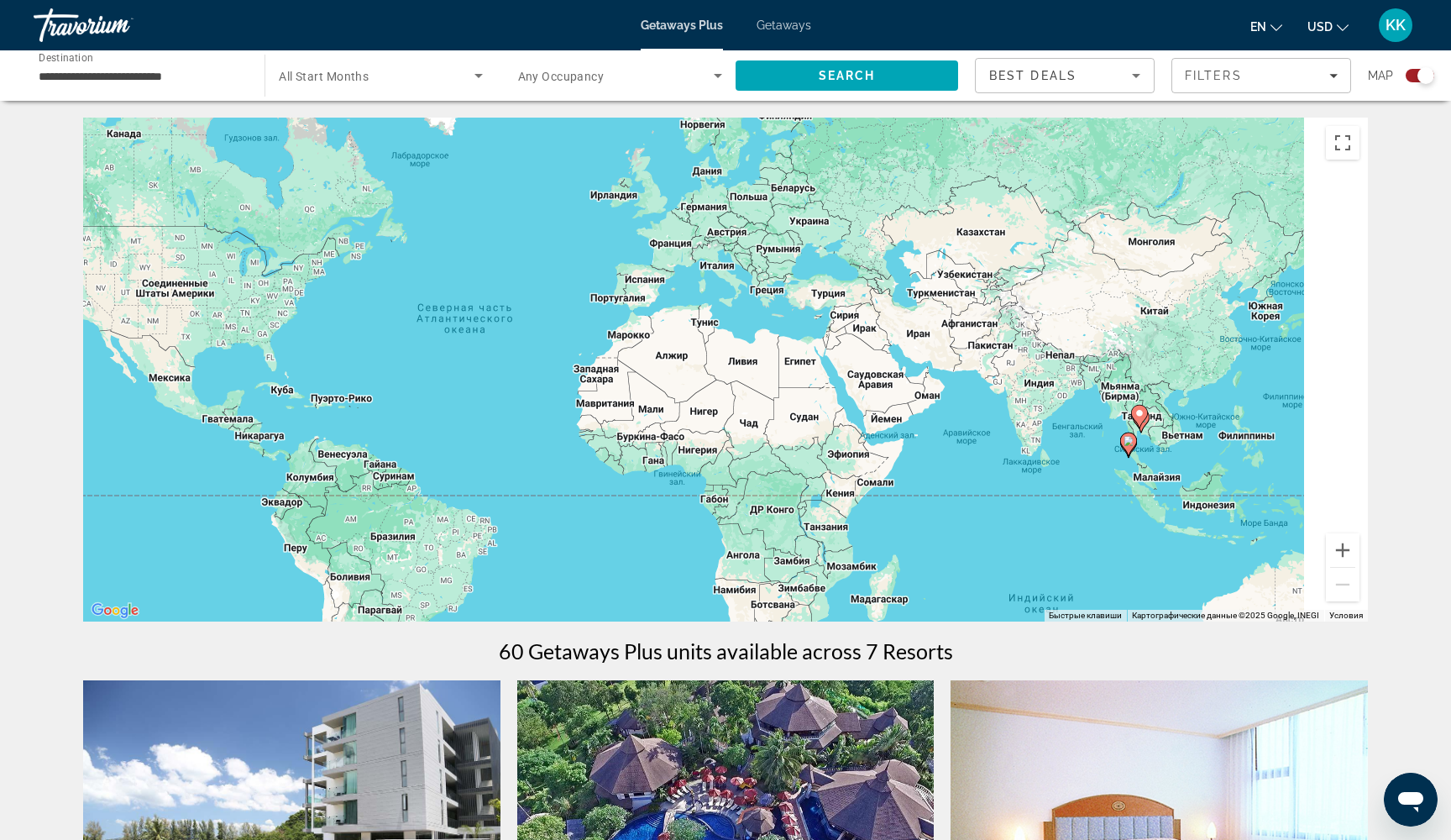
drag, startPoint x: 1275, startPoint y: 557, endPoint x: 821, endPoint y: 408, distance: 477.8
click at [821, 408] on div "Чтобы активировать перетаскивание с помощью клавиатуры, нажмите Alt + Ввод. Пос…" at bounding box center [726, 369] width 1285 height 504
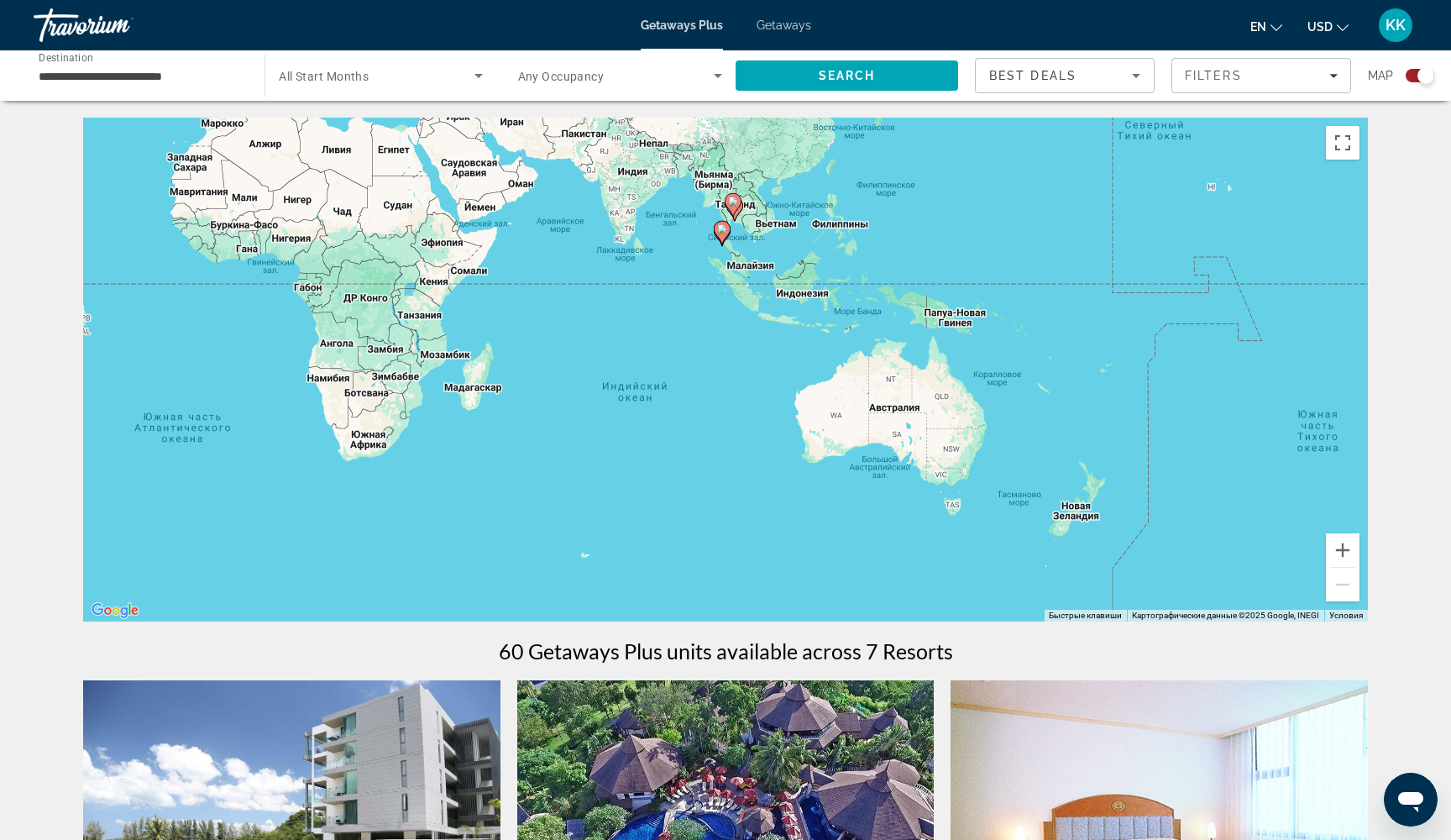
drag, startPoint x: 772, startPoint y: 194, endPoint x: 746, endPoint y: 311, distance: 119.9
click at [746, 311] on div "Чтобы активировать перетаскивание с помощью клавиатуры, нажмите Alt + Ввод. Пос…" at bounding box center [726, 369] width 1285 height 504
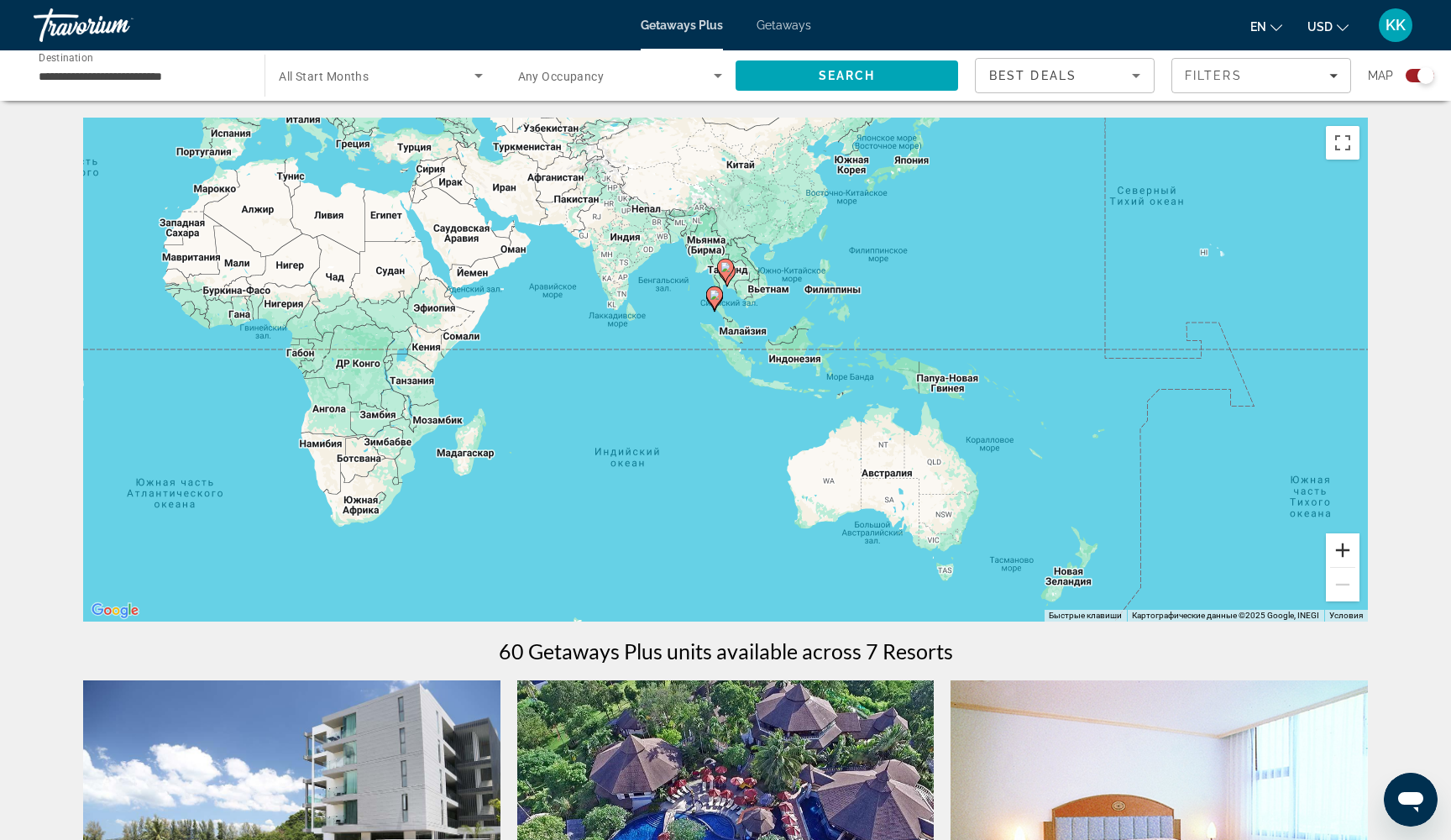
click at [1349, 545] on button "Увеличить" at bounding box center [1343, 550] width 34 height 34
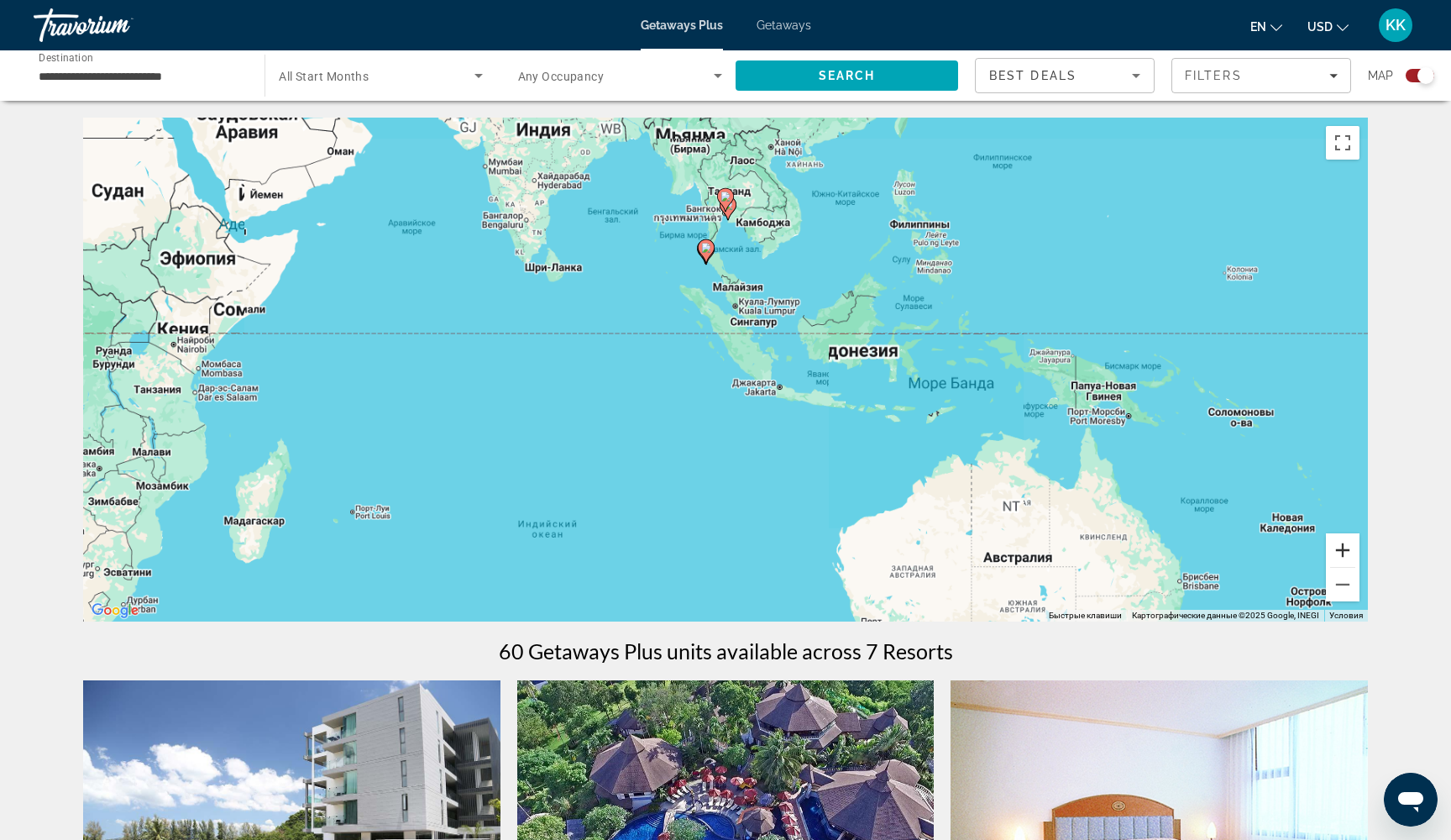
click at [1349, 545] on button "Увеличить" at bounding box center [1343, 550] width 34 height 34
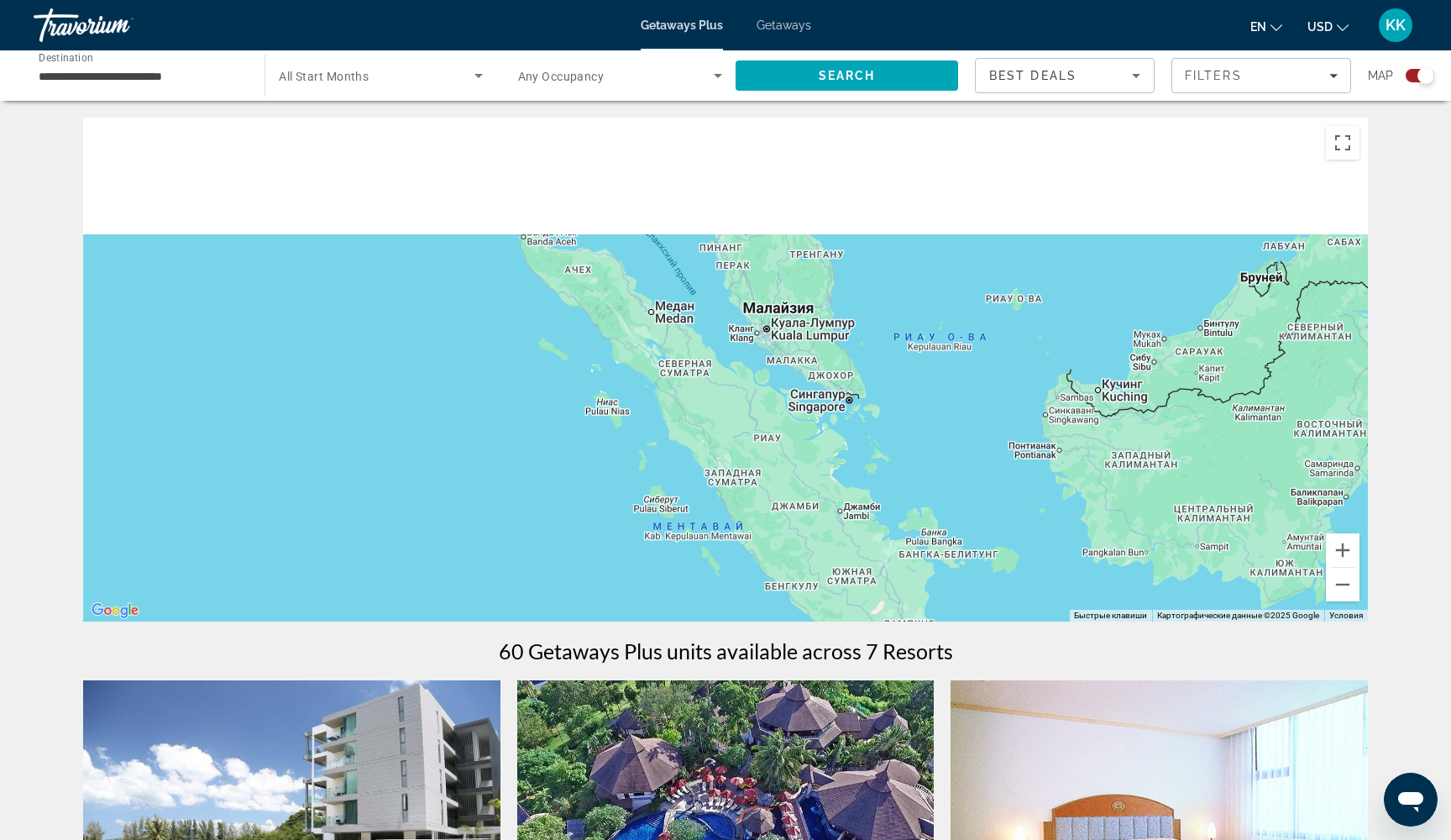
drag, startPoint x: 802, startPoint y: 243, endPoint x: 788, endPoint y: 537, distance: 294.3
click at [788, 536] on div "Main content" at bounding box center [726, 369] width 1285 height 504
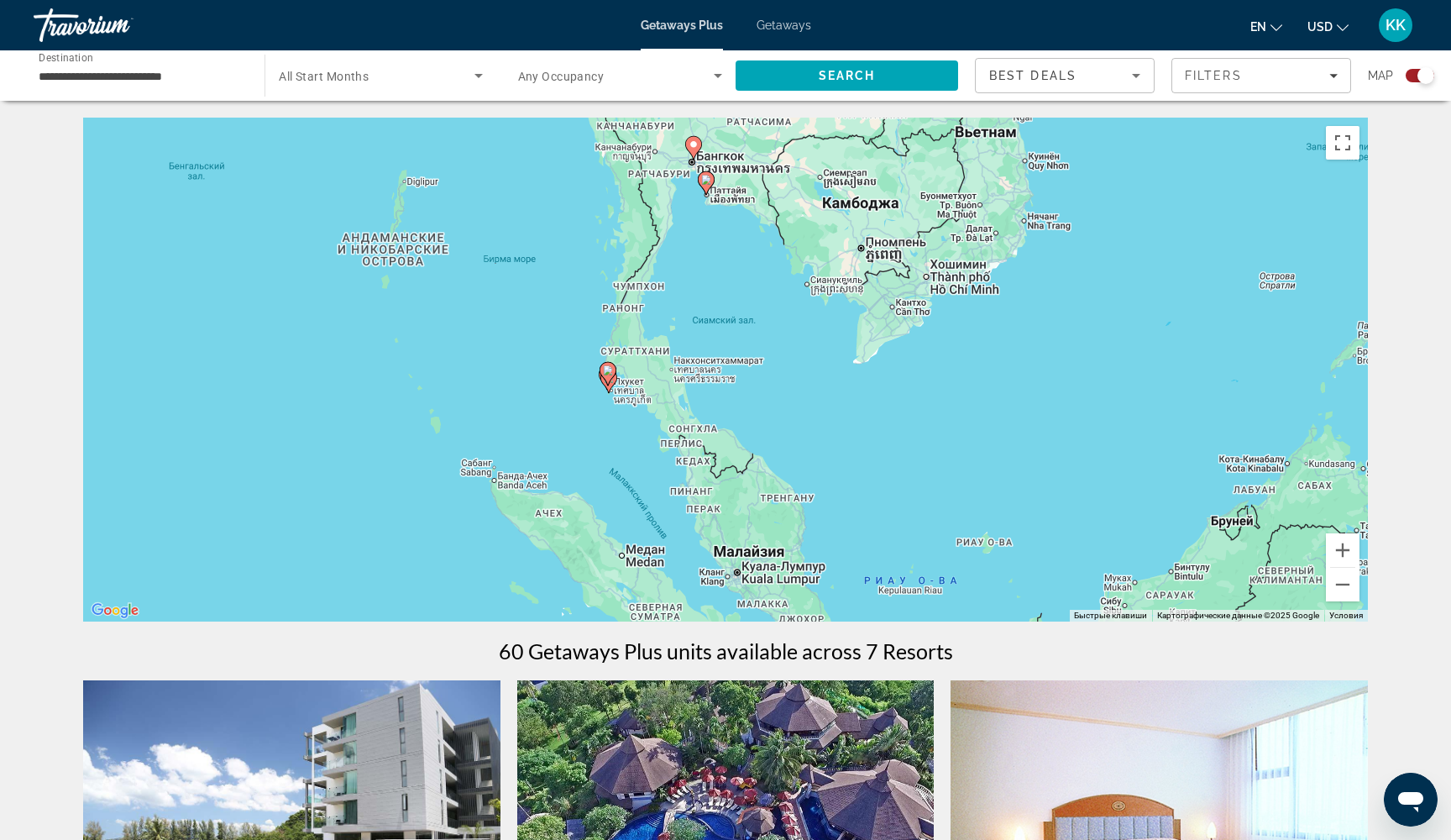
drag, startPoint x: 647, startPoint y: 387, endPoint x: 689, endPoint y: 387, distance: 42.0
click at [689, 387] on div "Чтобы активировать перетаскивание с помощью клавиатуры, нажмите Alt + Ввод. Пос…" at bounding box center [726, 369] width 1285 height 504
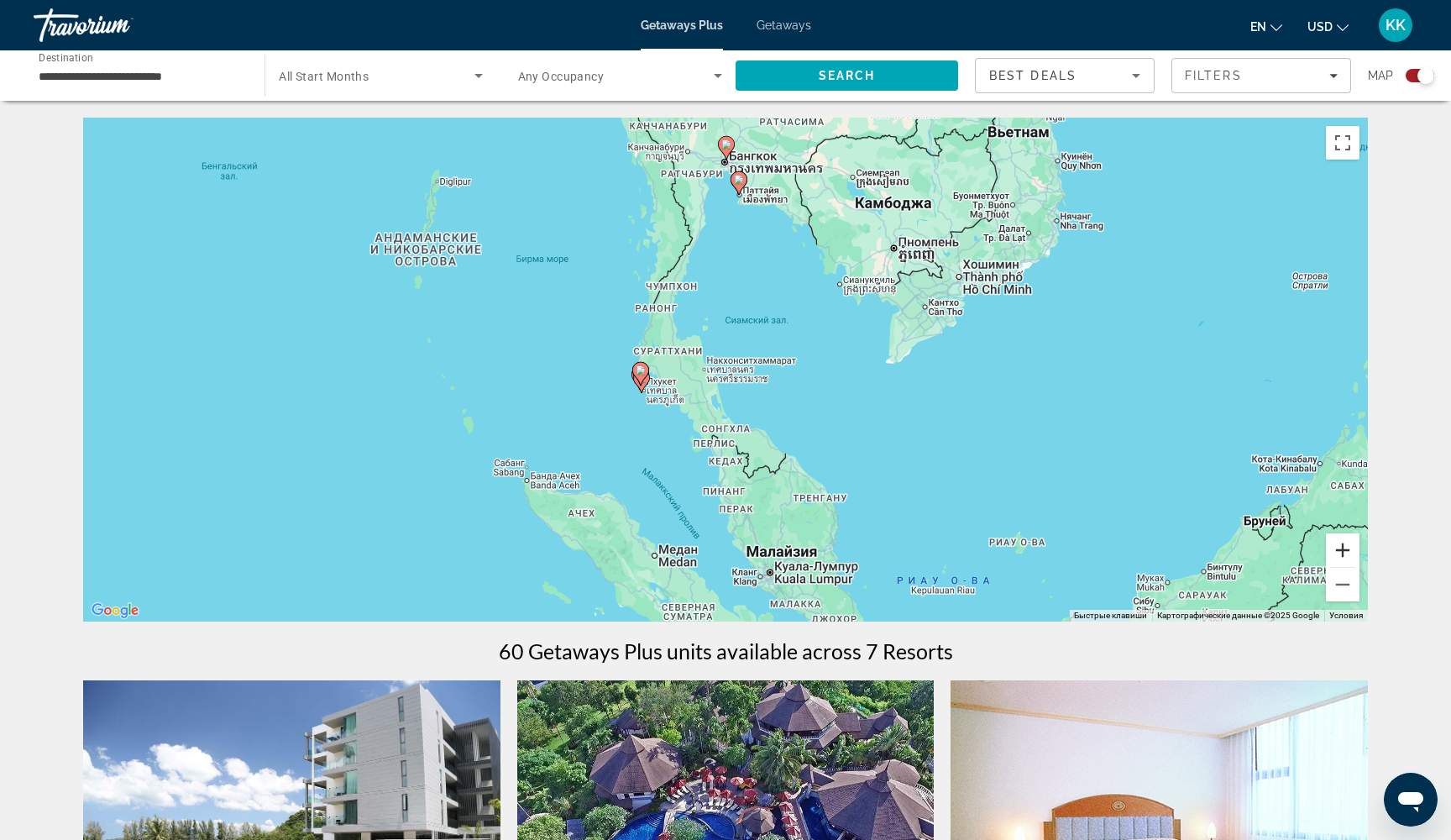
click at [1339, 550] on button "Увеличить" at bounding box center [1343, 550] width 34 height 34
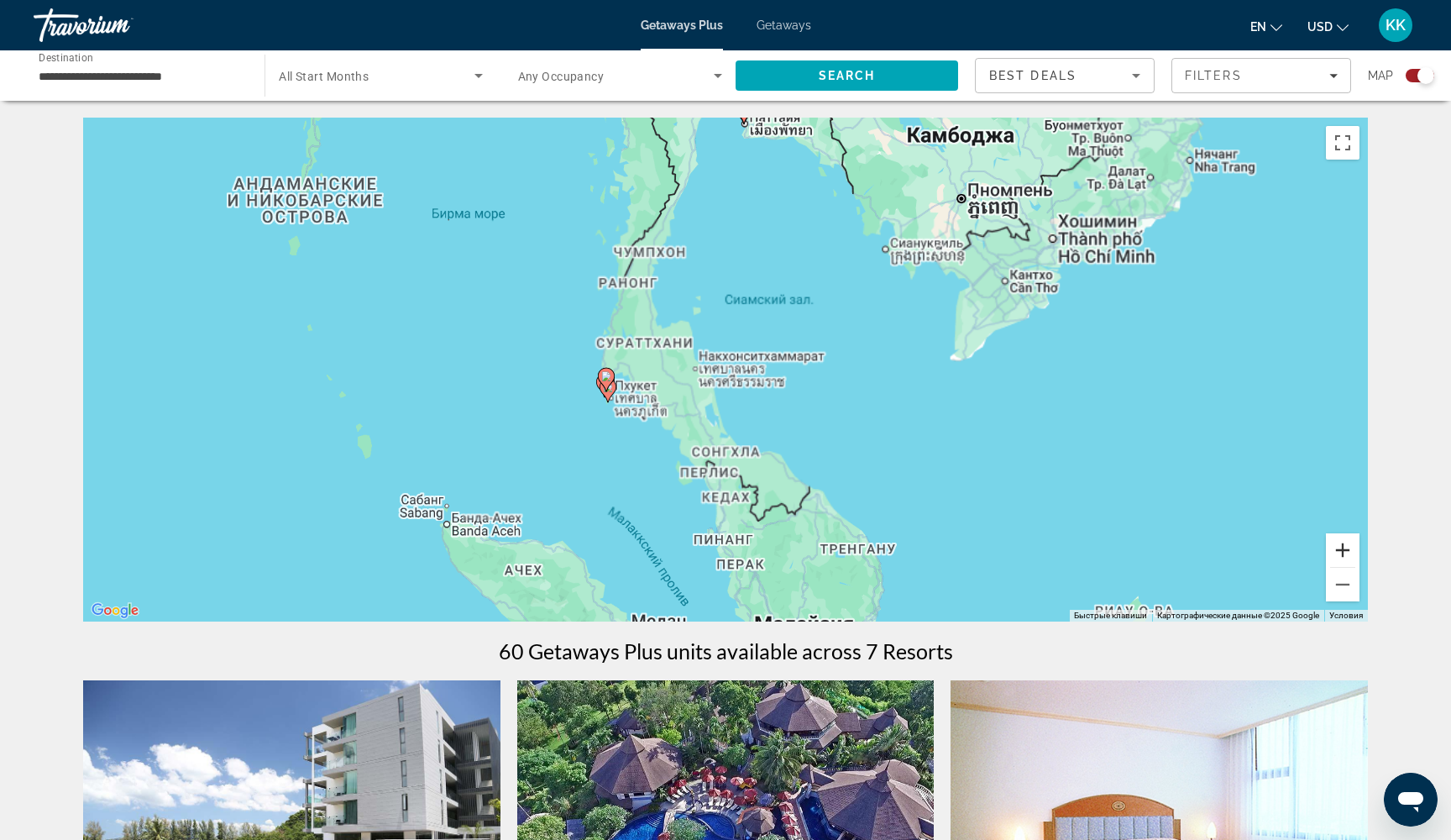
click at [1339, 550] on button "Увеличить" at bounding box center [1343, 550] width 34 height 34
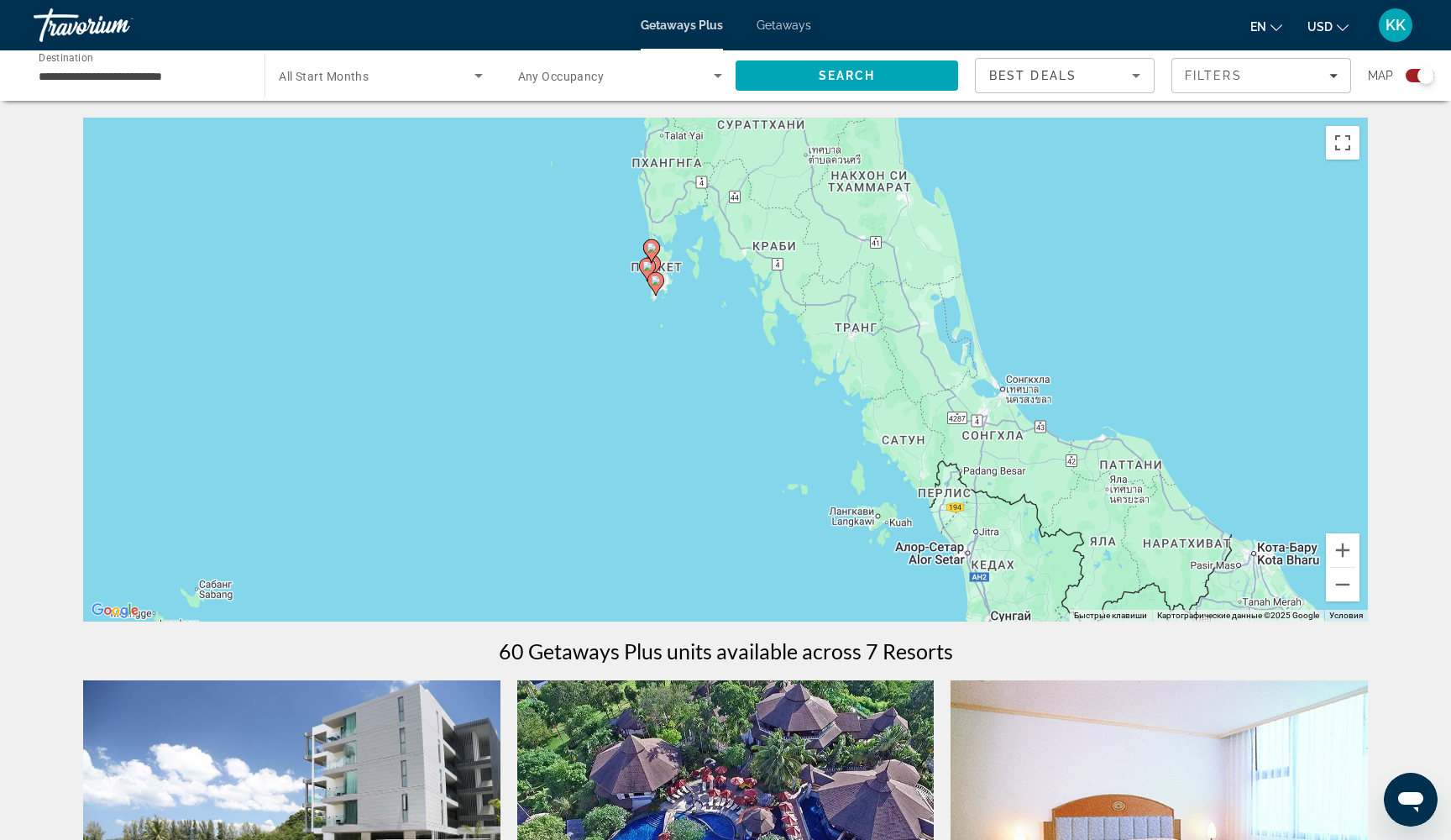
drag, startPoint x: 489, startPoint y: 431, endPoint x: 766, endPoint y: 289, distance: 311.3
click at [765, 288] on div "Чтобы активировать перетаскивание с помощью клавиатуры, нажмите Alt + Ввод. Пос…" at bounding box center [726, 369] width 1285 height 504
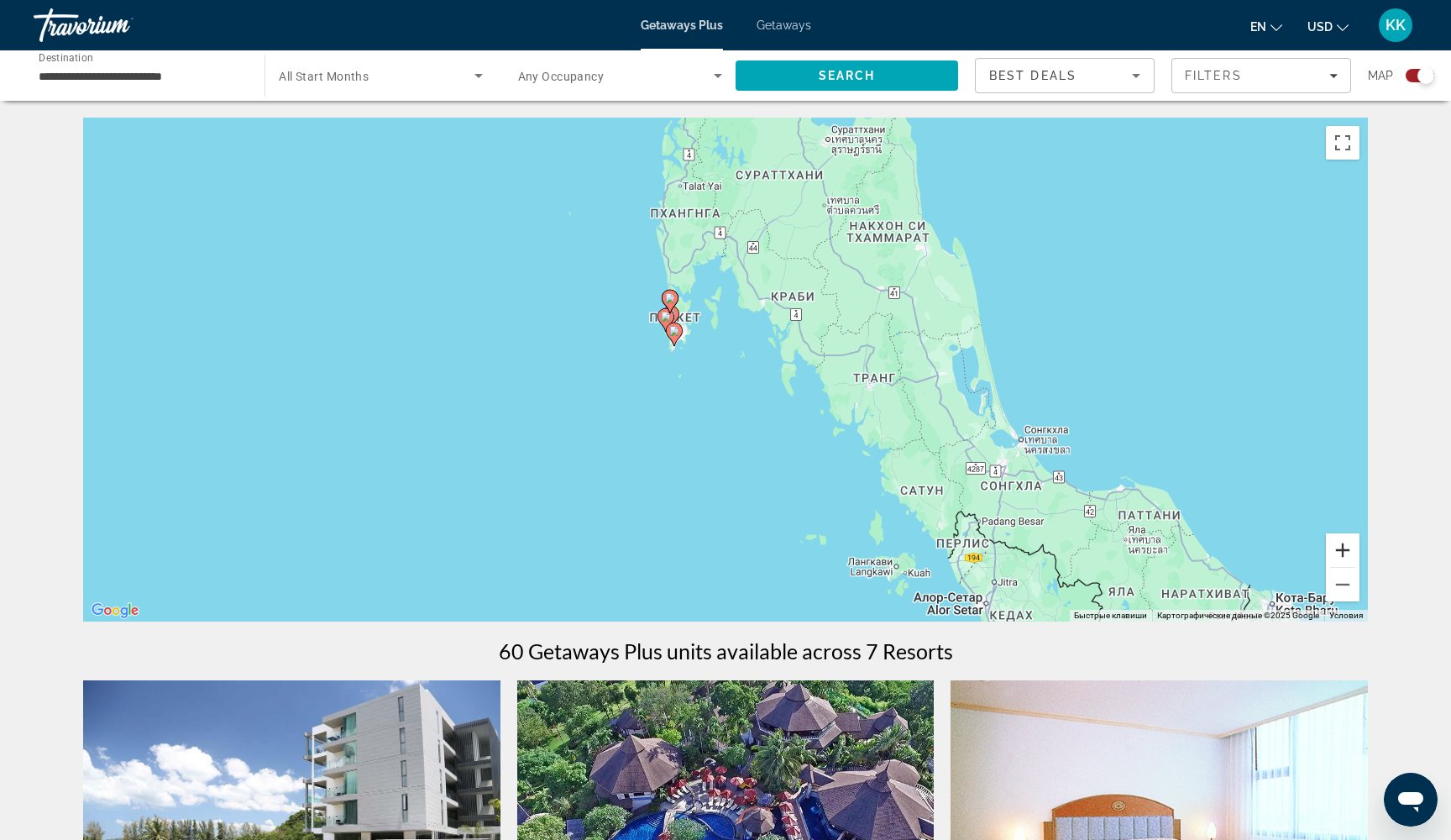
click at [1333, 555] on button "Увеличить" at bounding box center [1343, 550] width 34 height 34
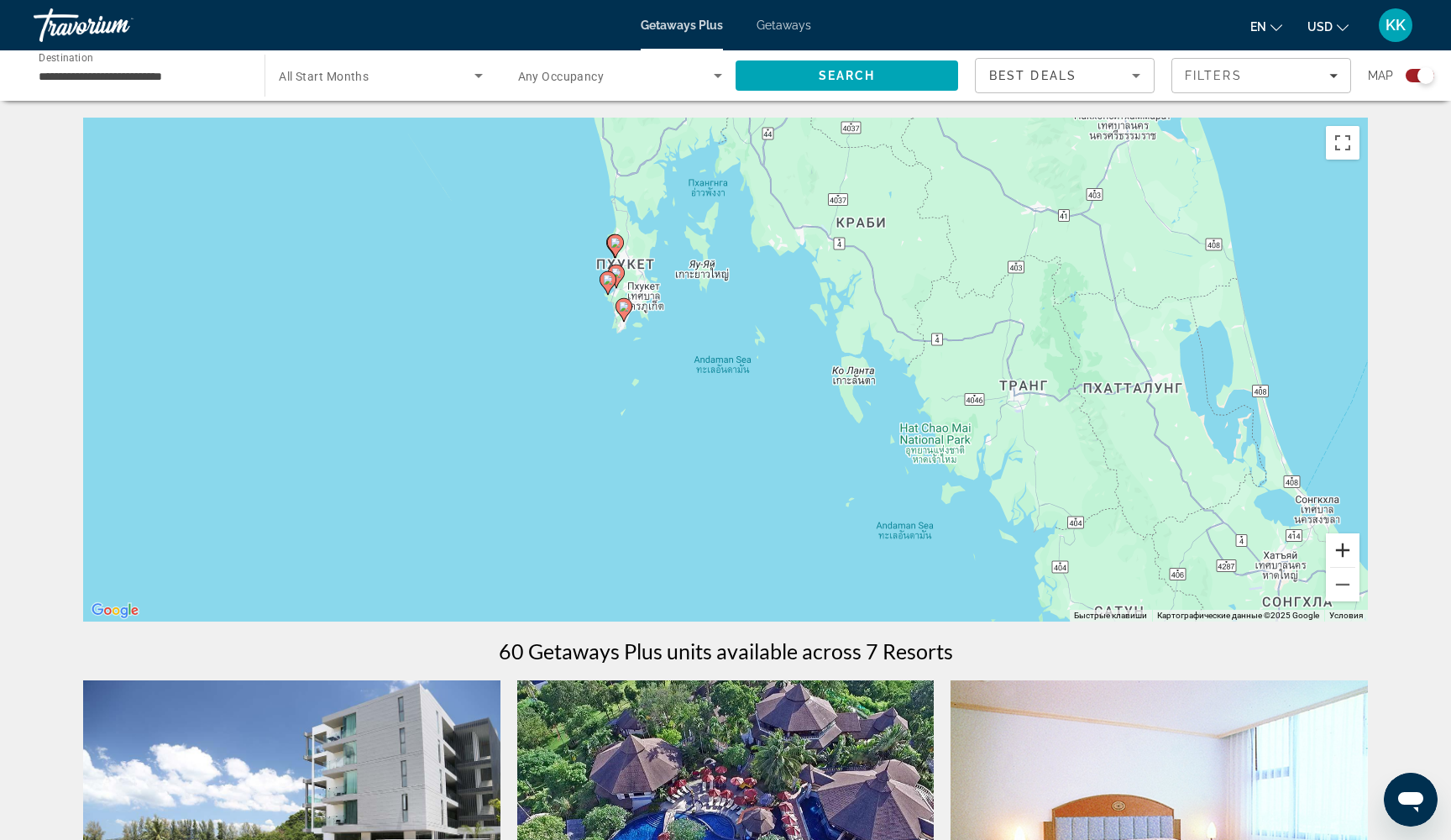
click at [1333, 555] on button "Увеличить" at bounding box center [1343, 550] width 34 height 34
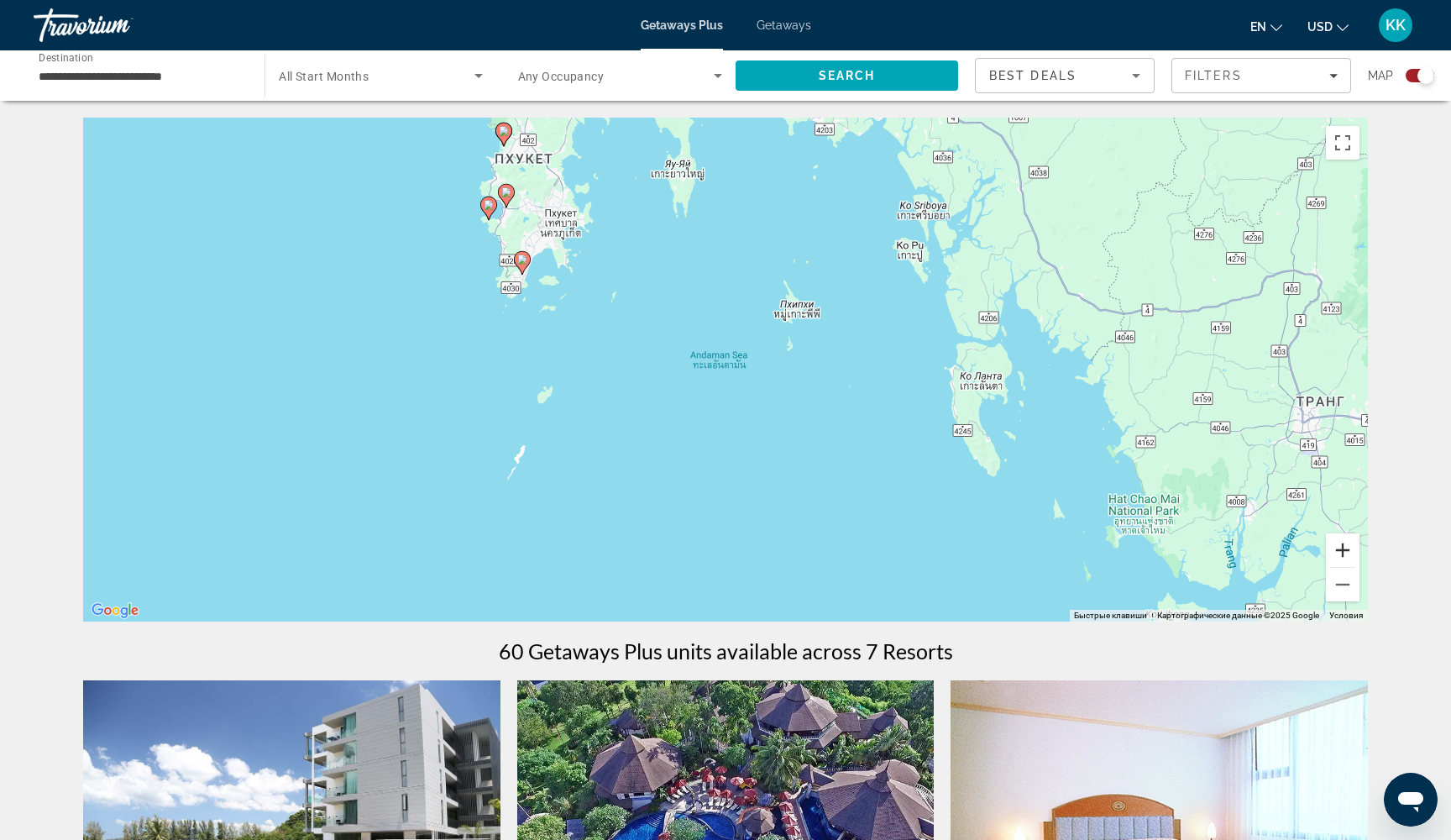
click at [1333, 555] on button "Увеличить" at bounding box center [1343, 550] width 34 height 34
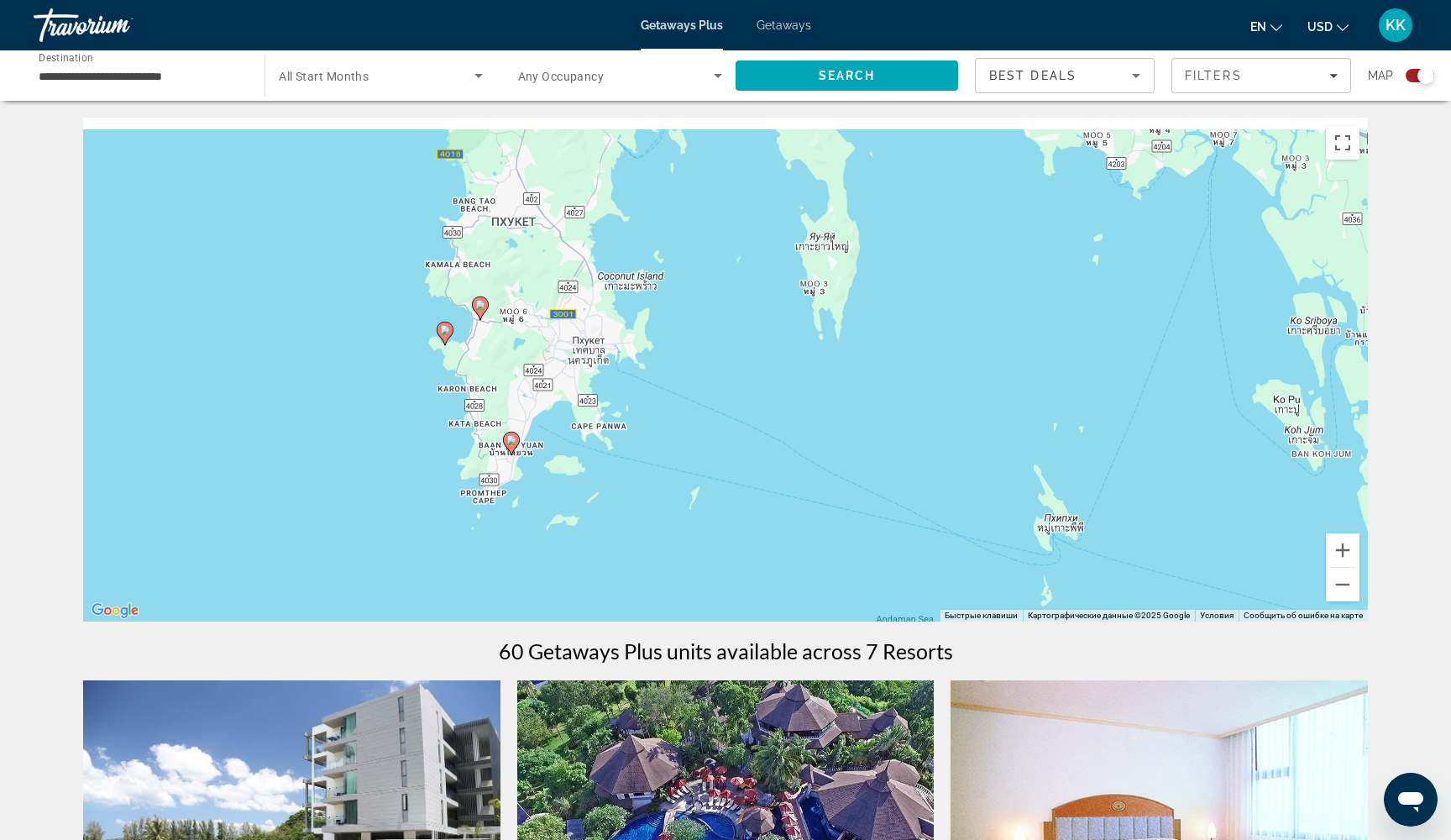
drag, startPoint x: 295, startPoint y: 207, endPoint x: 496, endPoint y: 495, distance: 351.2
click at [496, 495] on div "Чтобы активировать перетаскивание с помощью клавиатуры, нажмите Alt + Ввод. Пос…" at bounding box center [726, 369] width 1285 height 504
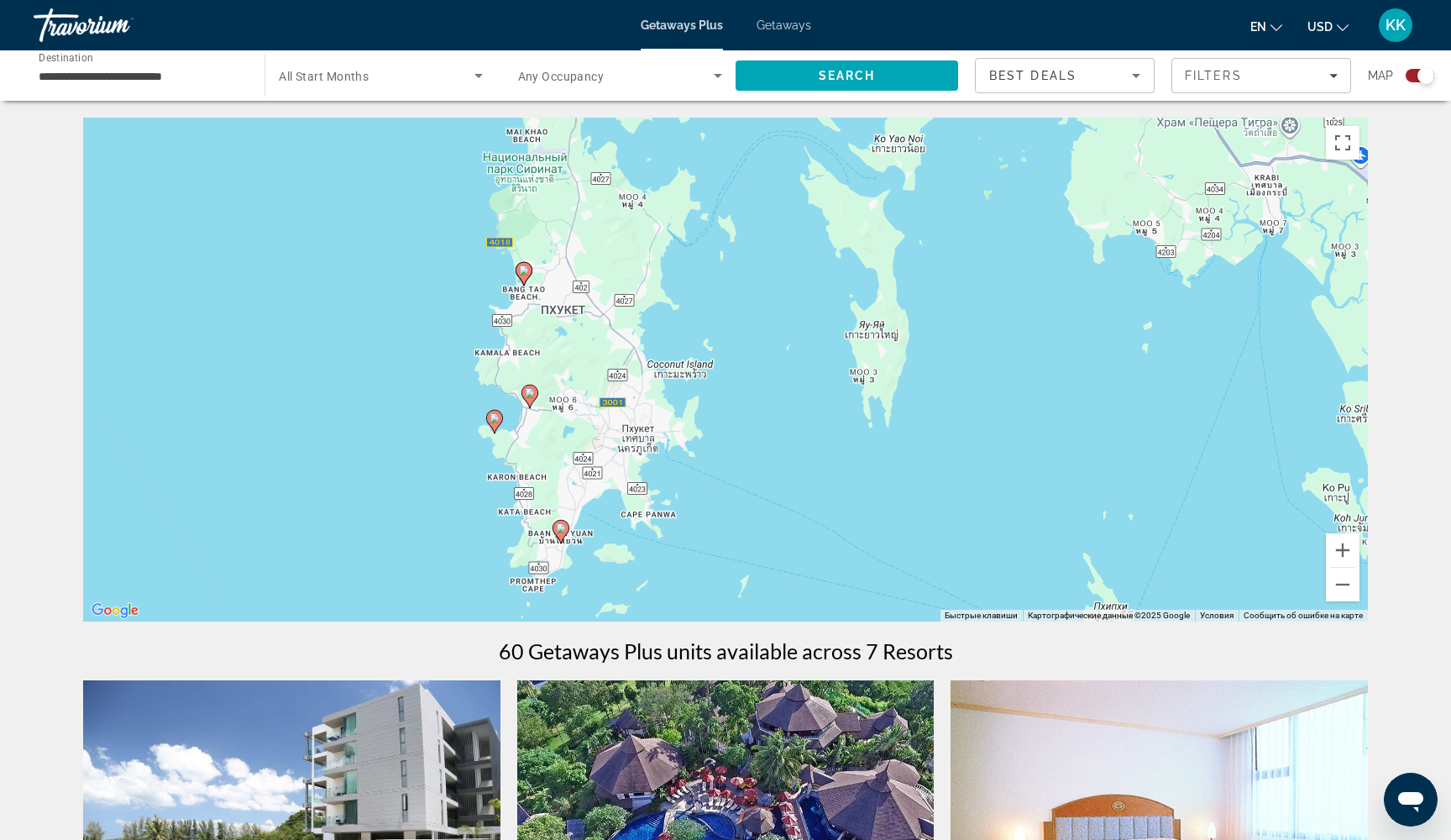
drag, startPoint x: 531, startPoint y: 391, endPoint x: 575, endPoint y: 460, distance: 81.8
click at [575, 460] on div "Чтобы активировать перетаскивание с помощью клавиатуры, нажмите Alt + Ввод. Пос…" at bounding box center [726, 369] width 1285 height 504
click at [1328, 547] on button "Увеличить" at bounding box center [1343, 550] width 34 height 34
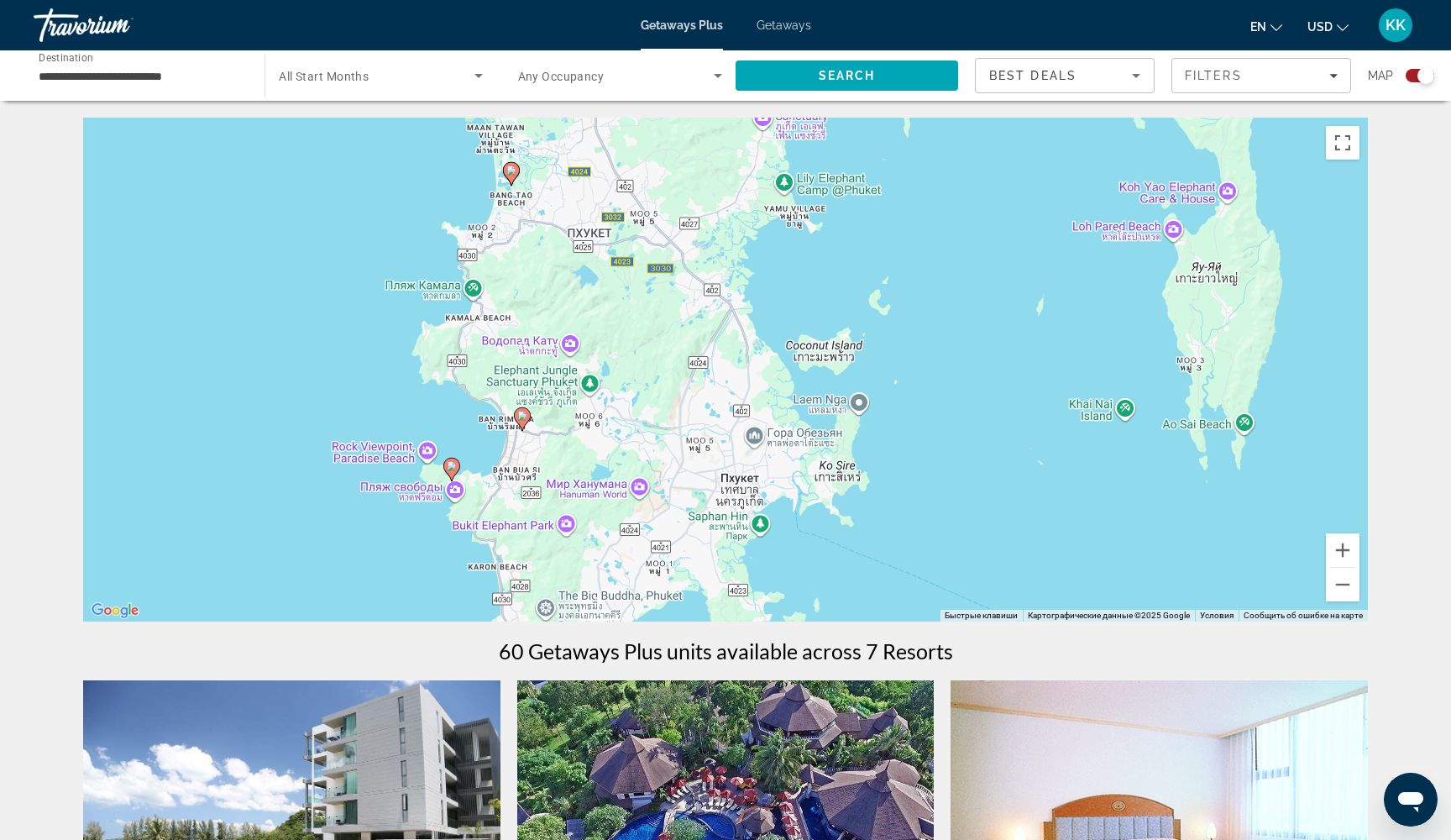
drag, startPoint x: 285, startPoint y: 534, endPoint x: 482, endPoint y: 515, distance: 197.9
click at [482, 515] on div "Чтобы активировать перетаскивание с помощью клавиатуры, нажмите Alt + Ввод. Пос…" at bounding box center [726, 369] width 1285 height 504
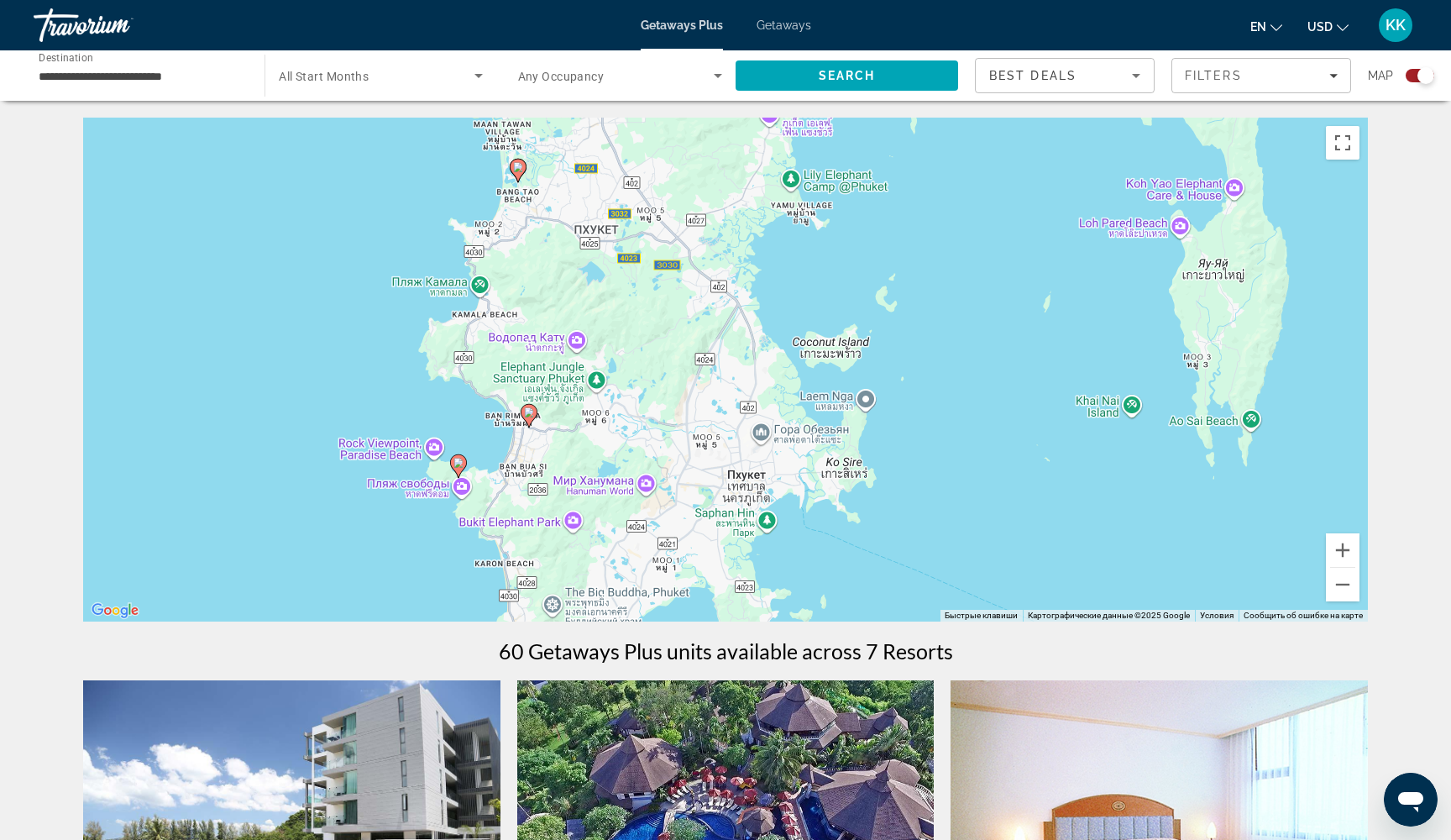
click at [463, 461] on image "Main content" at bounding box center [458, 462] width 10 height 10
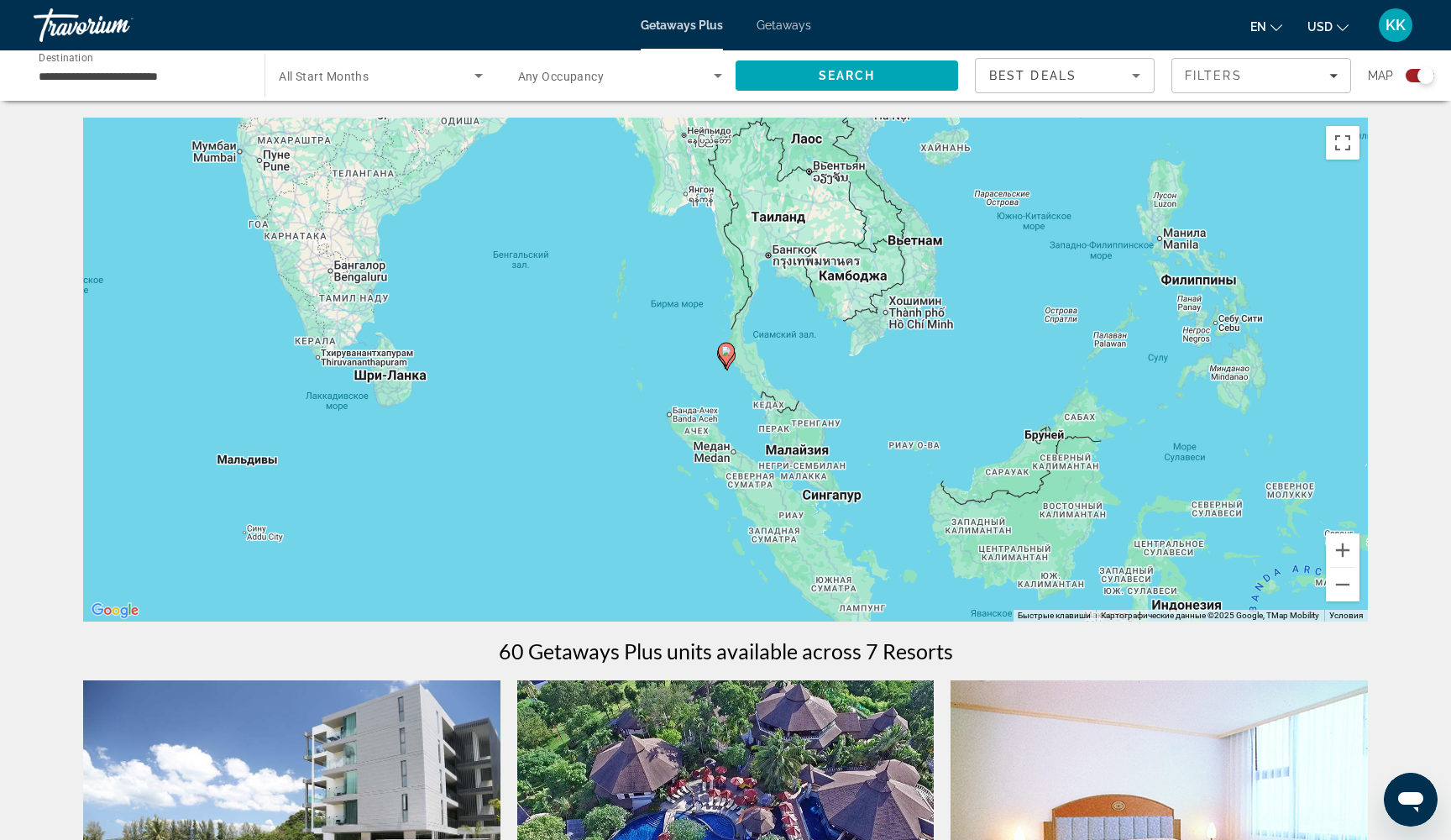
click at [741, 372] on div "Для навигации используйте клавиши со стрелками. Чтобы активировать перетаскиван…" at bounding box center [726, 369] width 1285 height 504
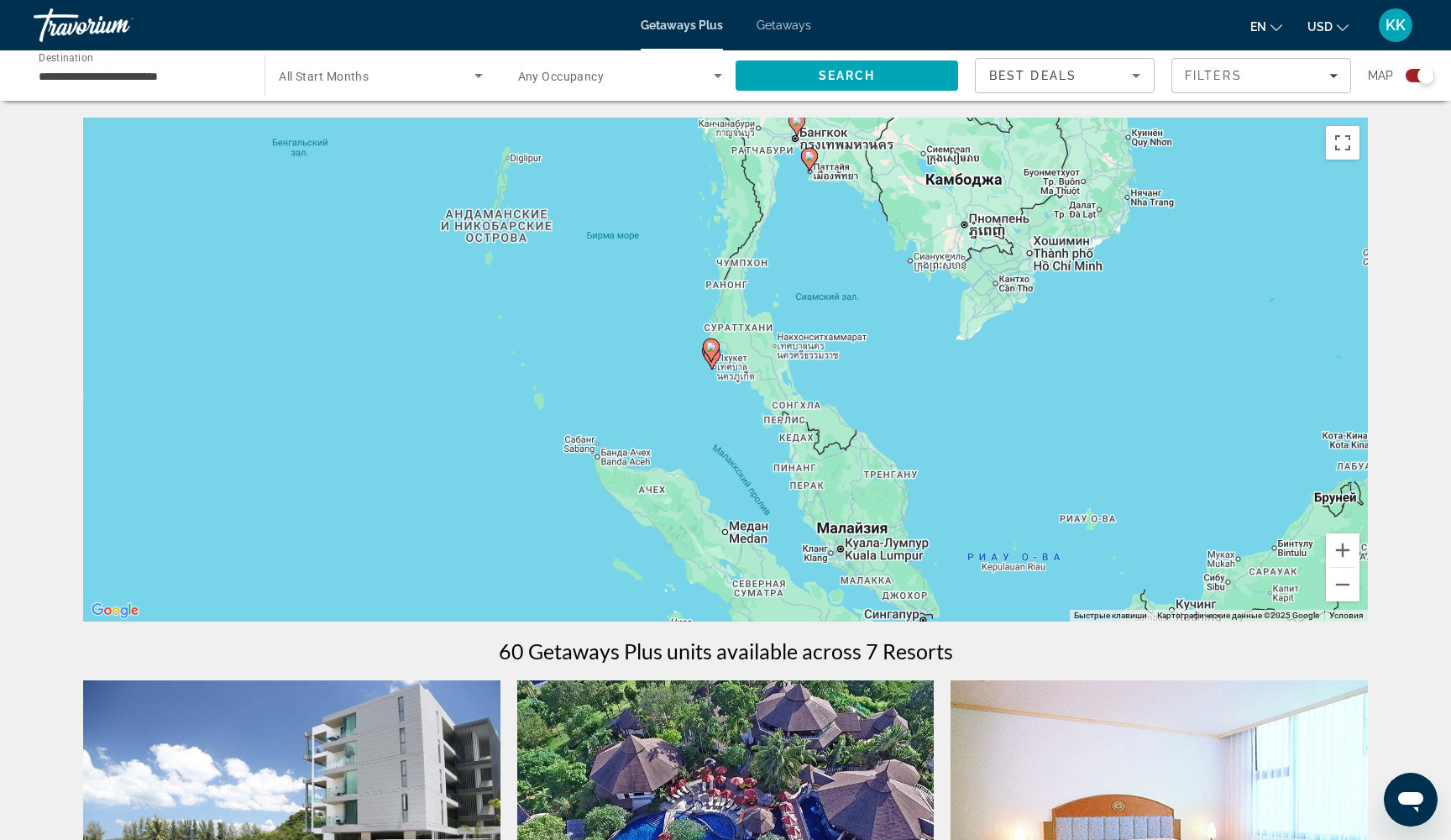
click at [720, 380] on div "Чтобы активировать перетаскивание с помощью клавиатуры, нажмите Alt + Ввод. Пос…" at bounding box center [726, 369] width 1285 height 504
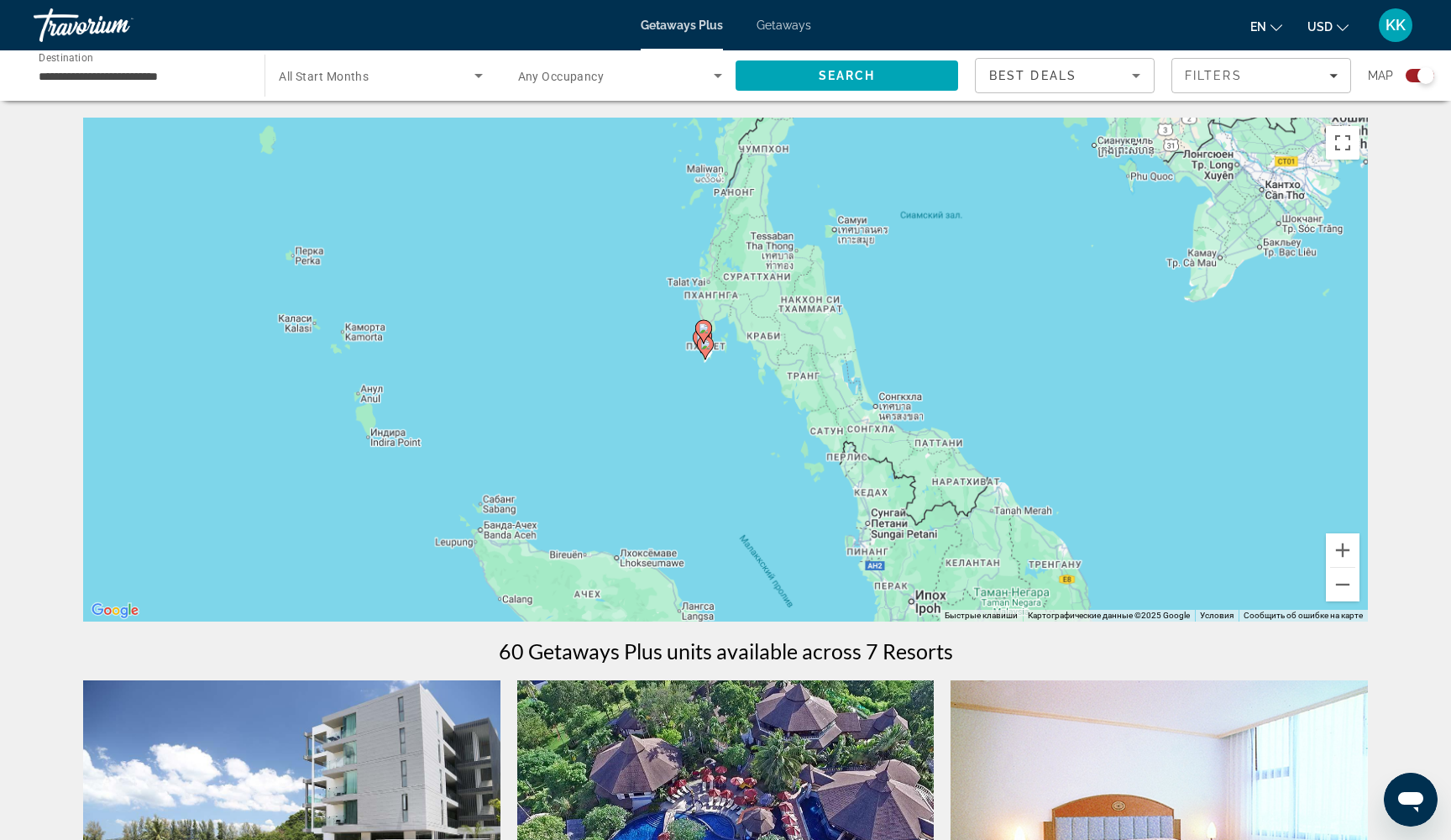
click at [720, 380] on div "Чтобы активировать перетаскивание с помощью клавиатуры, нажмите Alt + Ввод. Пос…" at bounding box center [726, 369] width 1285 height 504
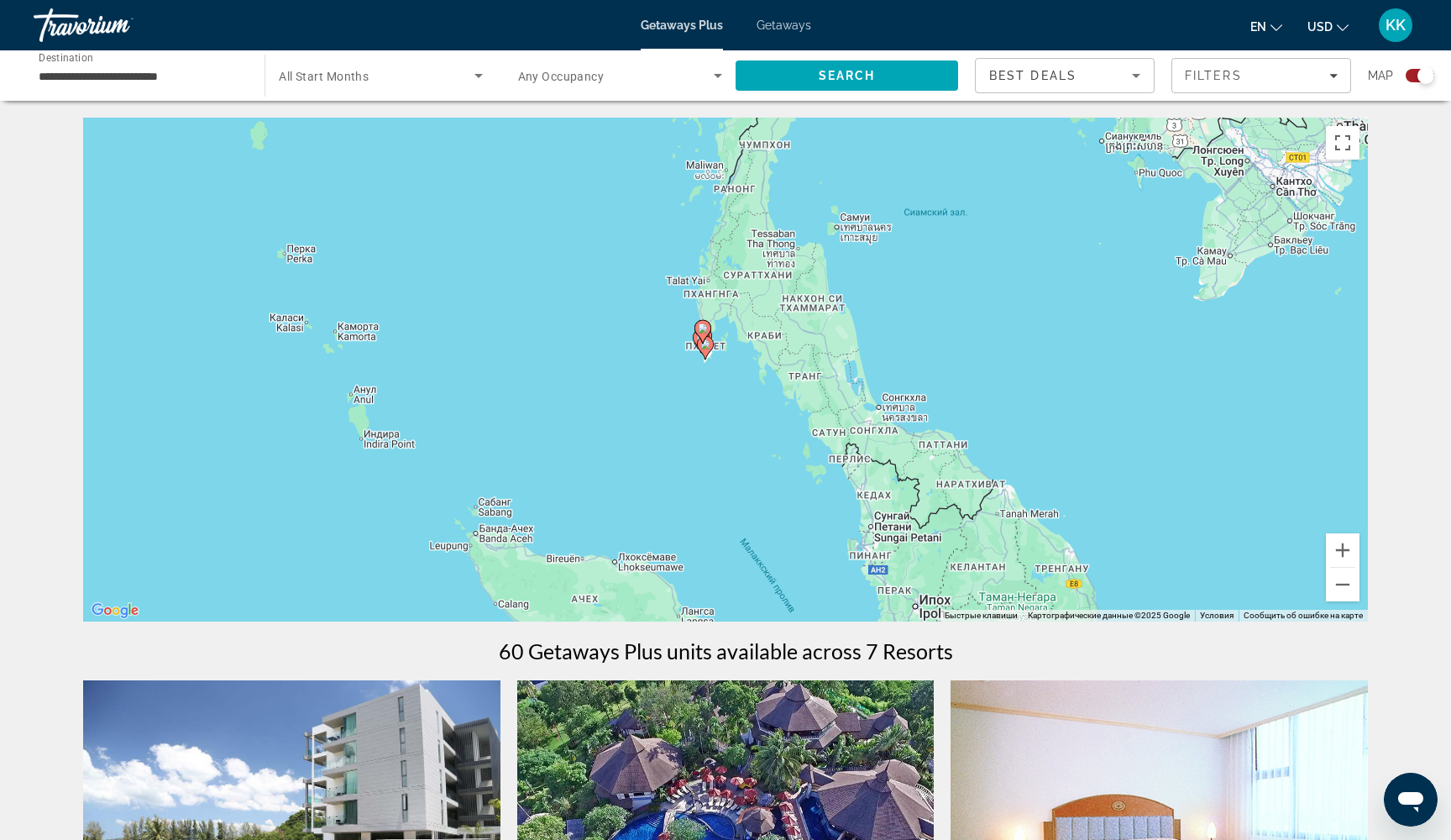
click at [720, 380] on div "Чтобы активировать перетаскивание с помощью клавиатуры, нажмите Alt + Ввод. Пос…" at bounding box center [726, 369] width 1285 height 504
click at [673, 364] on div "Чтобы активировать перетаскивание с помощью клавиатуры, нажмите Alt + Ввод. Пос…" at bounding box center [726, 369] width 1285 height 504
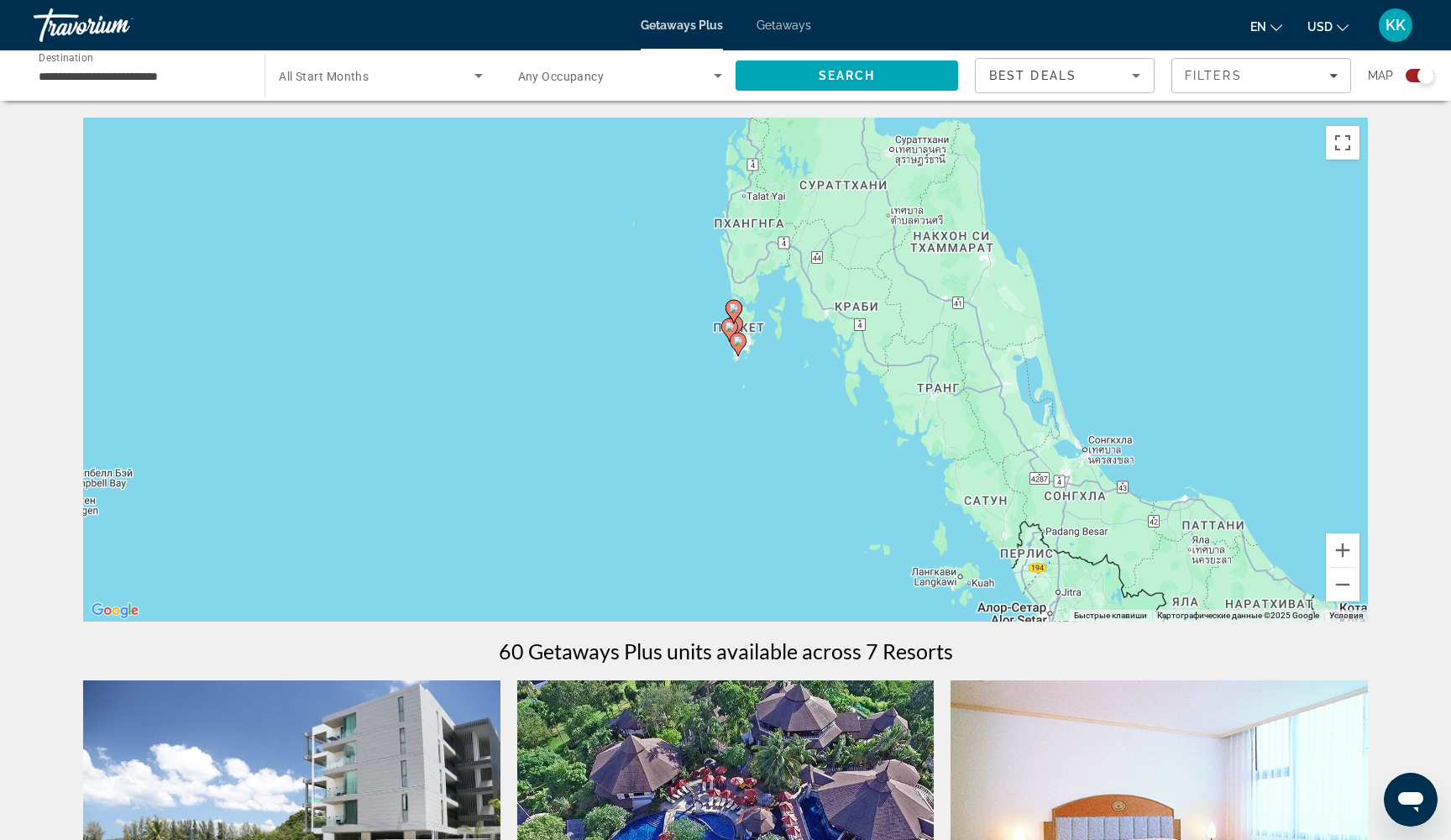
click at [713, 341] on div "Чтобы активировать перетаскивание с помощью клавиатуры, нажмите Alt + Ввод. Пос…" at bounding box center [726, 369] width 1285 height 504
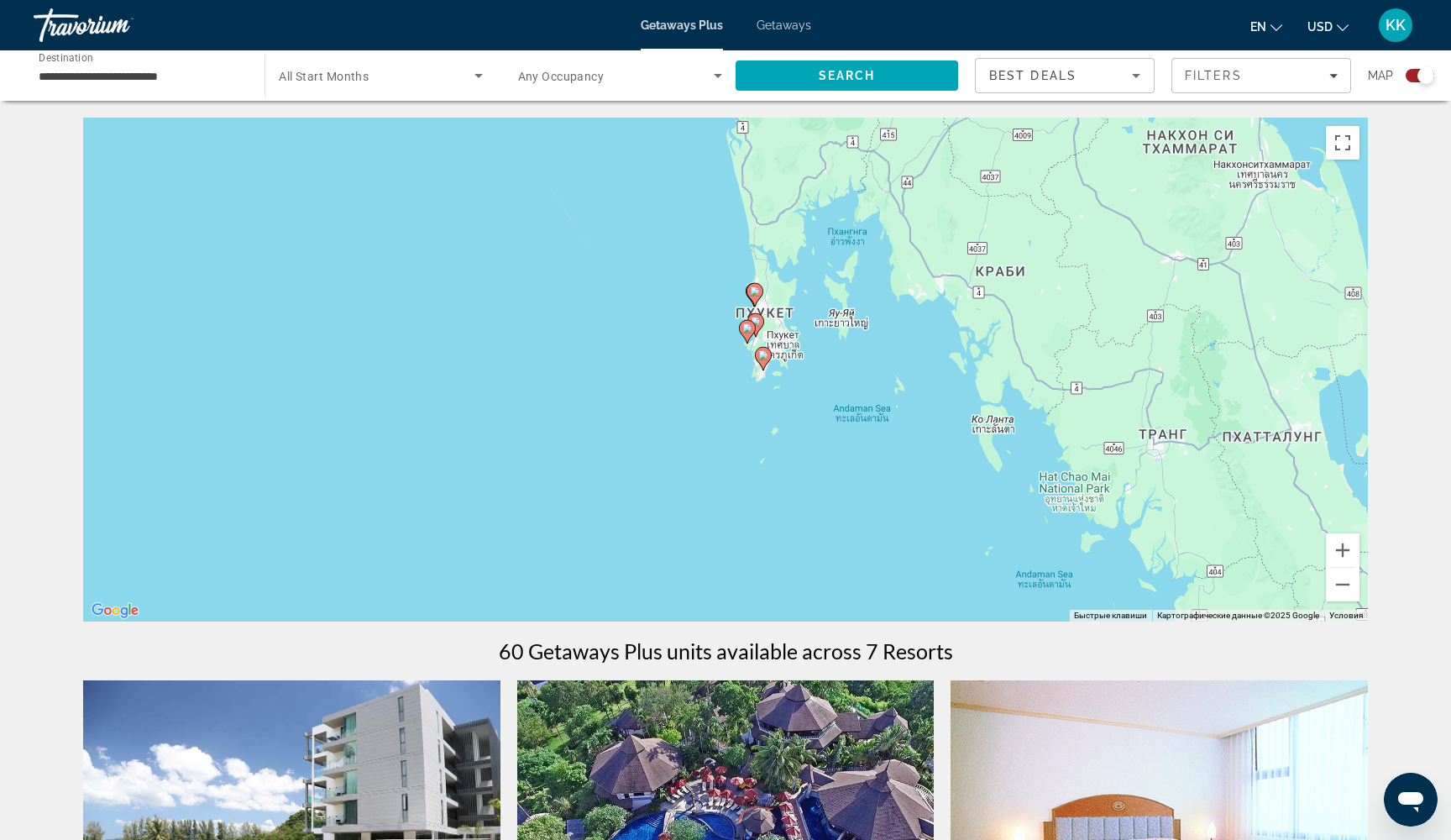
click at [711, 342] on div "Чтобы активировать перетаскивание с помощью клавиатуры, нажмите Alt + Ввод. Пос…" at bounding box center [726, 369] width 1285 height 504
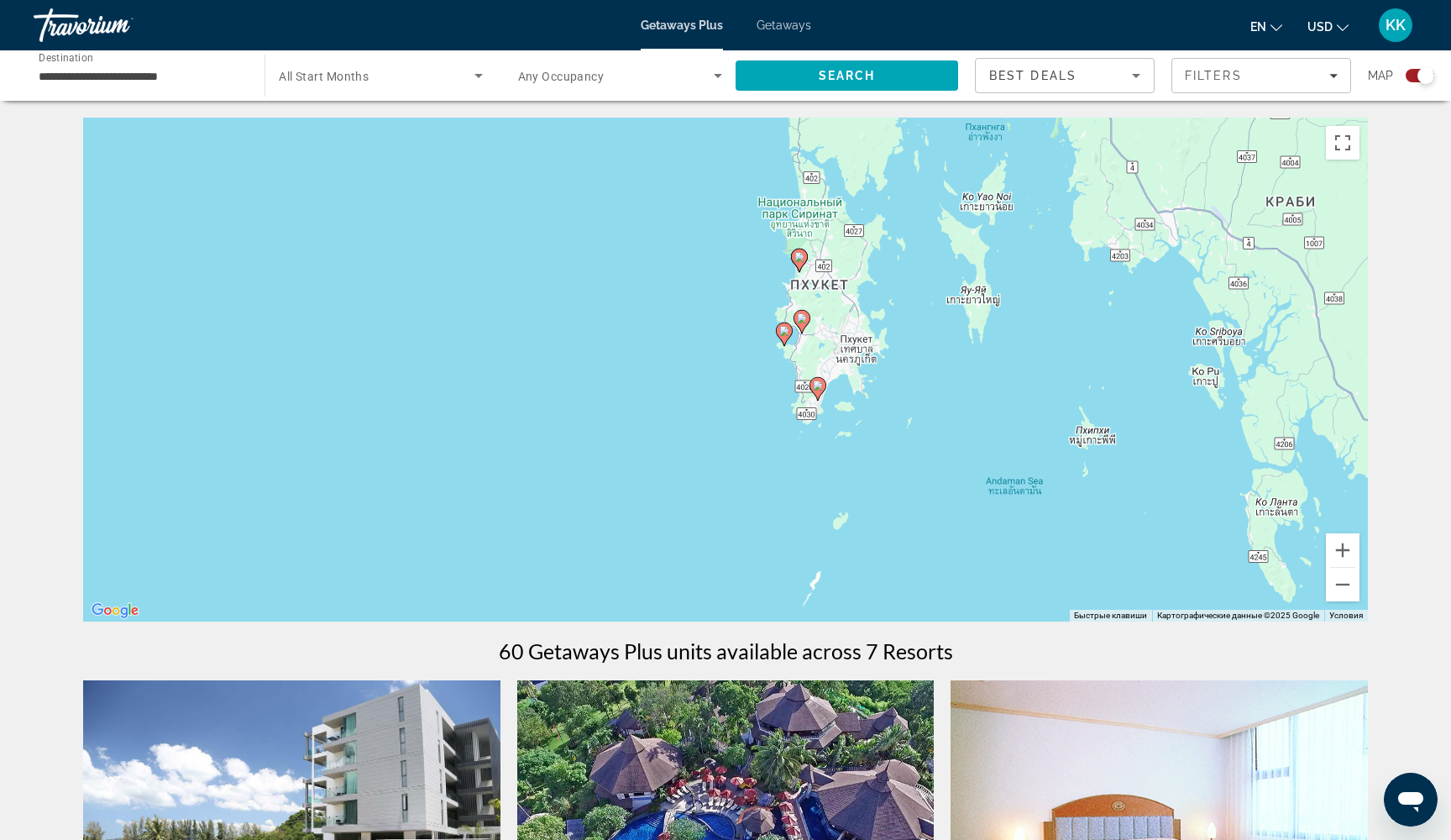
click at [811, 366] on div "Чтобы активировать перетаскивание с помощью клавиатуры, нажмите Alt + Ввод. Пос…" at bounding box center [726, 369] width 1285 height 504
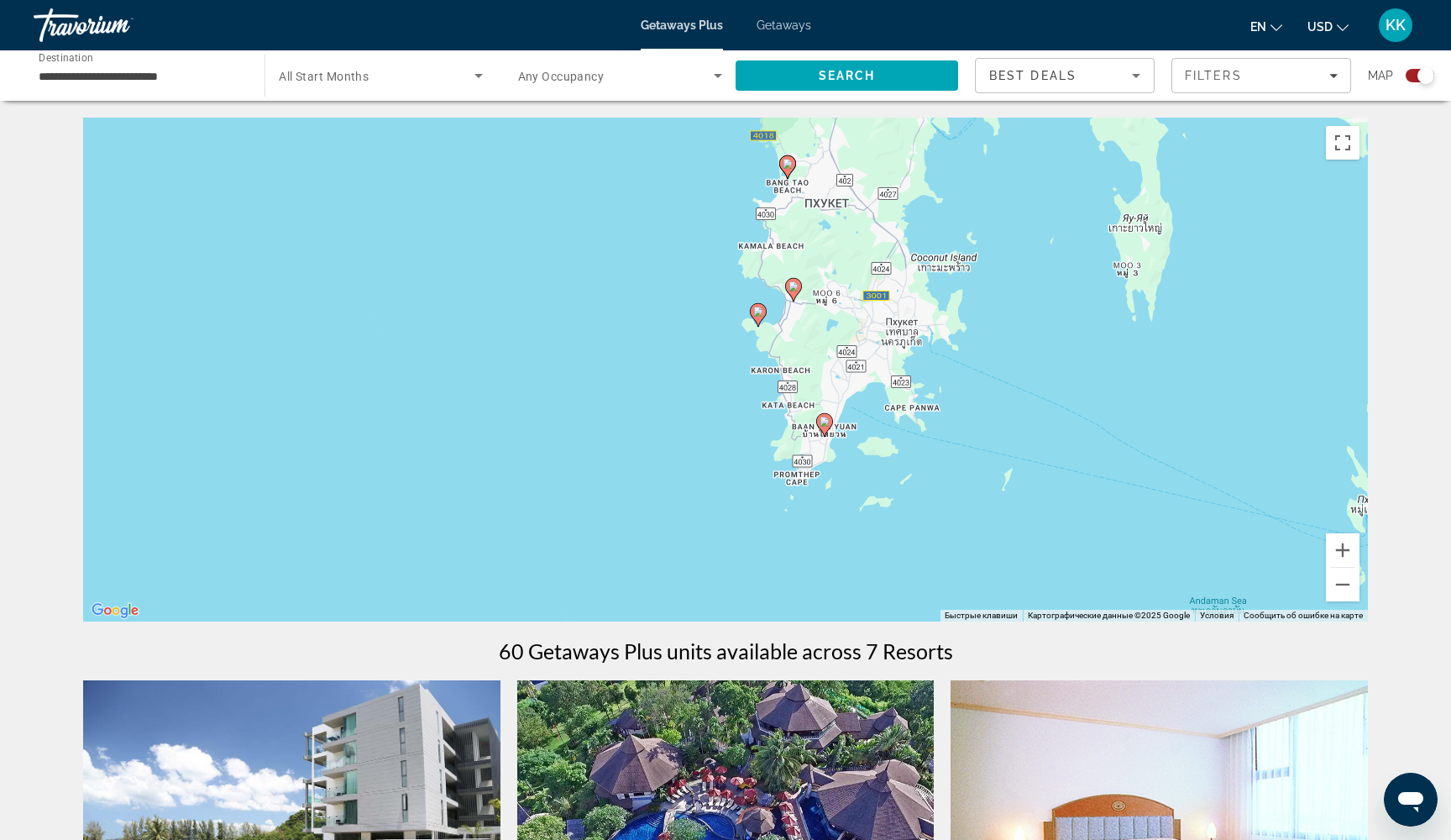
click at [770, 348] on div "Чтобы активировать перетаскивание с помощью клавиатуры, нажмите Alt + Ввод. Пос…" at bounding box center [726, 369] width 1285 height 504
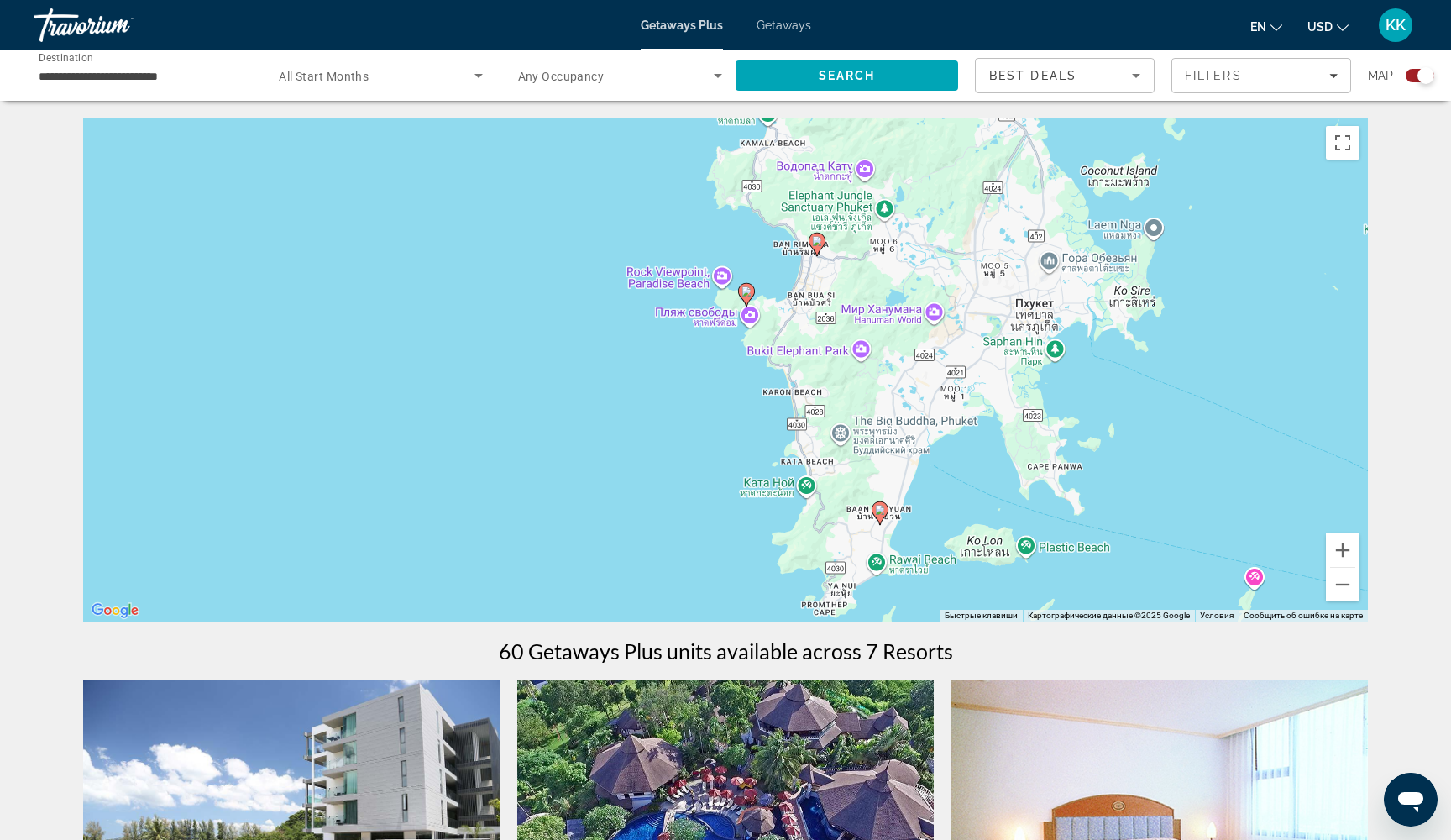
click at [747, 290] on image "Main content" at bounding box center [747, 291] width 10 height 10
type input "**********"
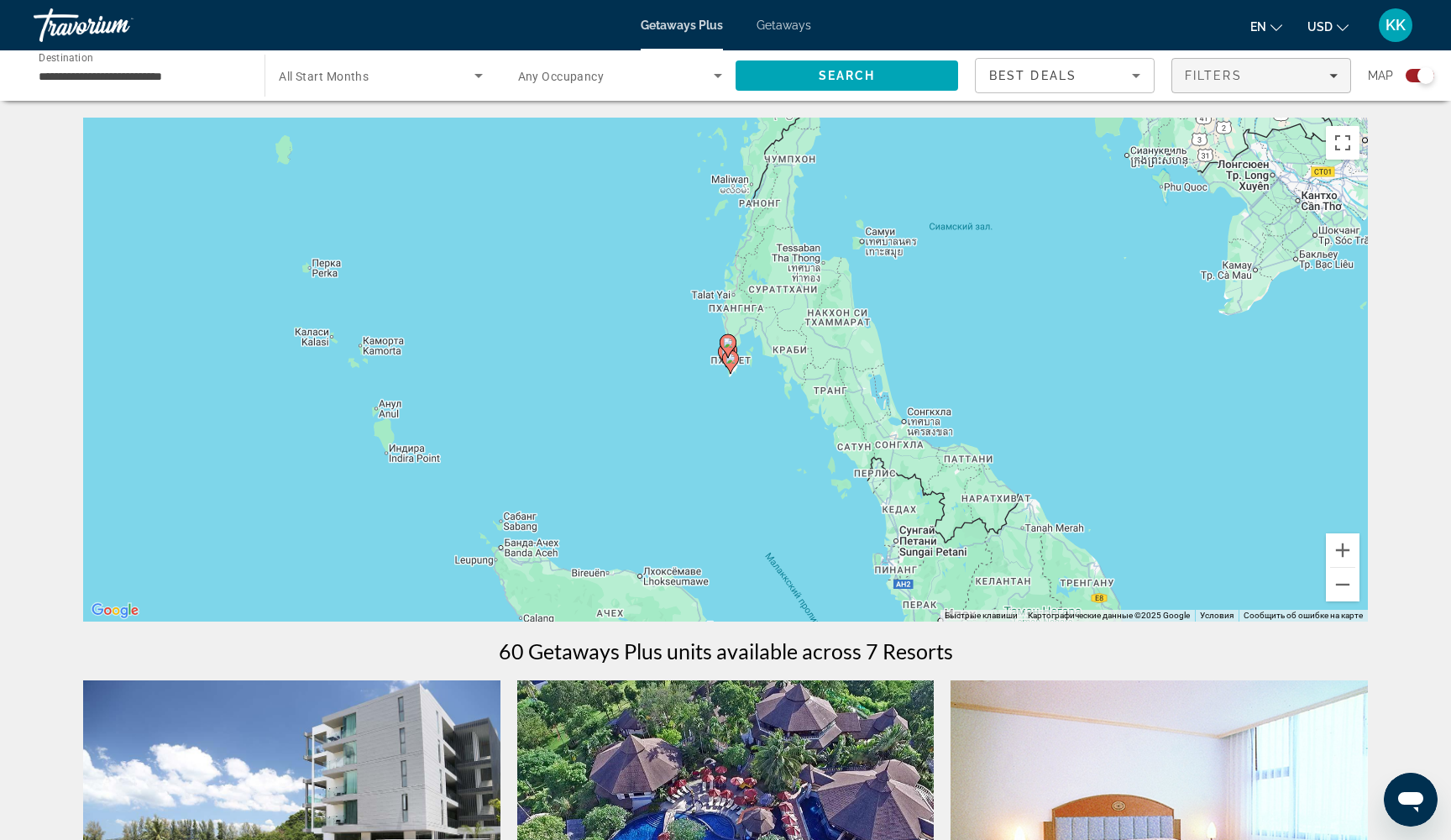
click at [1224, 75] on span "Filters" at bounding box center [1213, 75] width 57 height 14
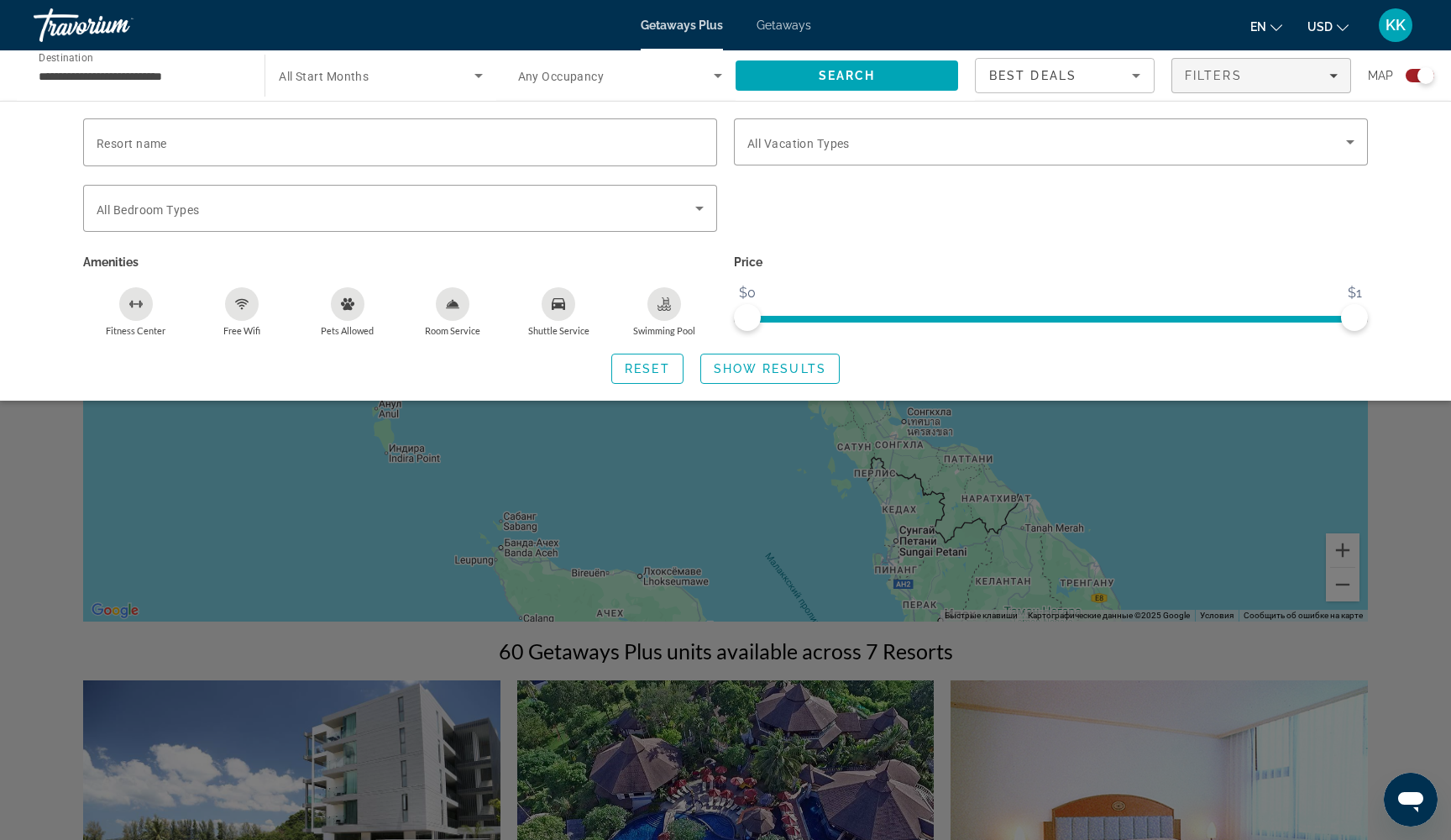
click at [611, 575] on div "Search widget" at bounding box center [726, 545] width 1451 height 588
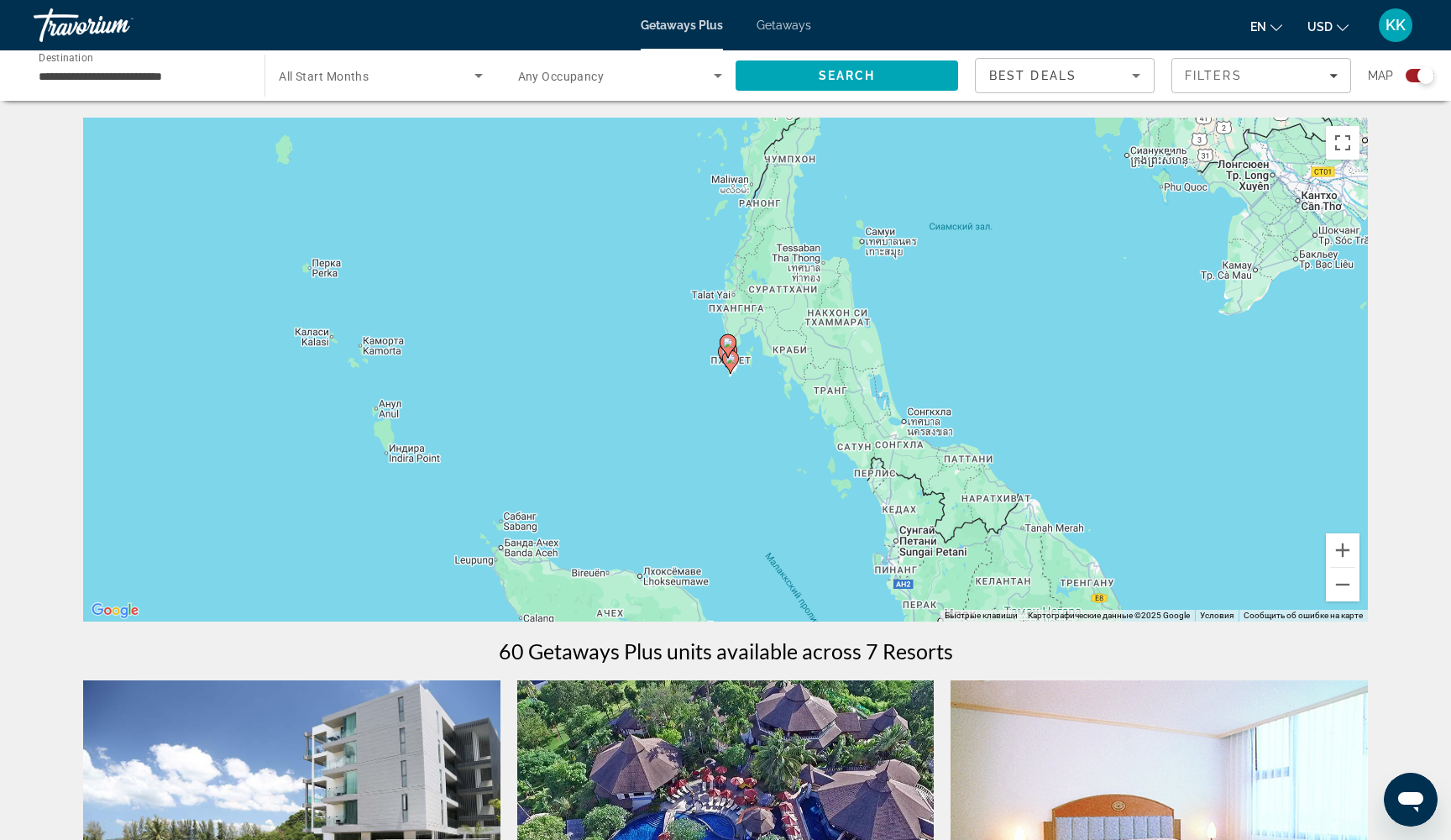
click at [149, 82] on input "**********" at bounding box center [141, 76] width 204 height 20
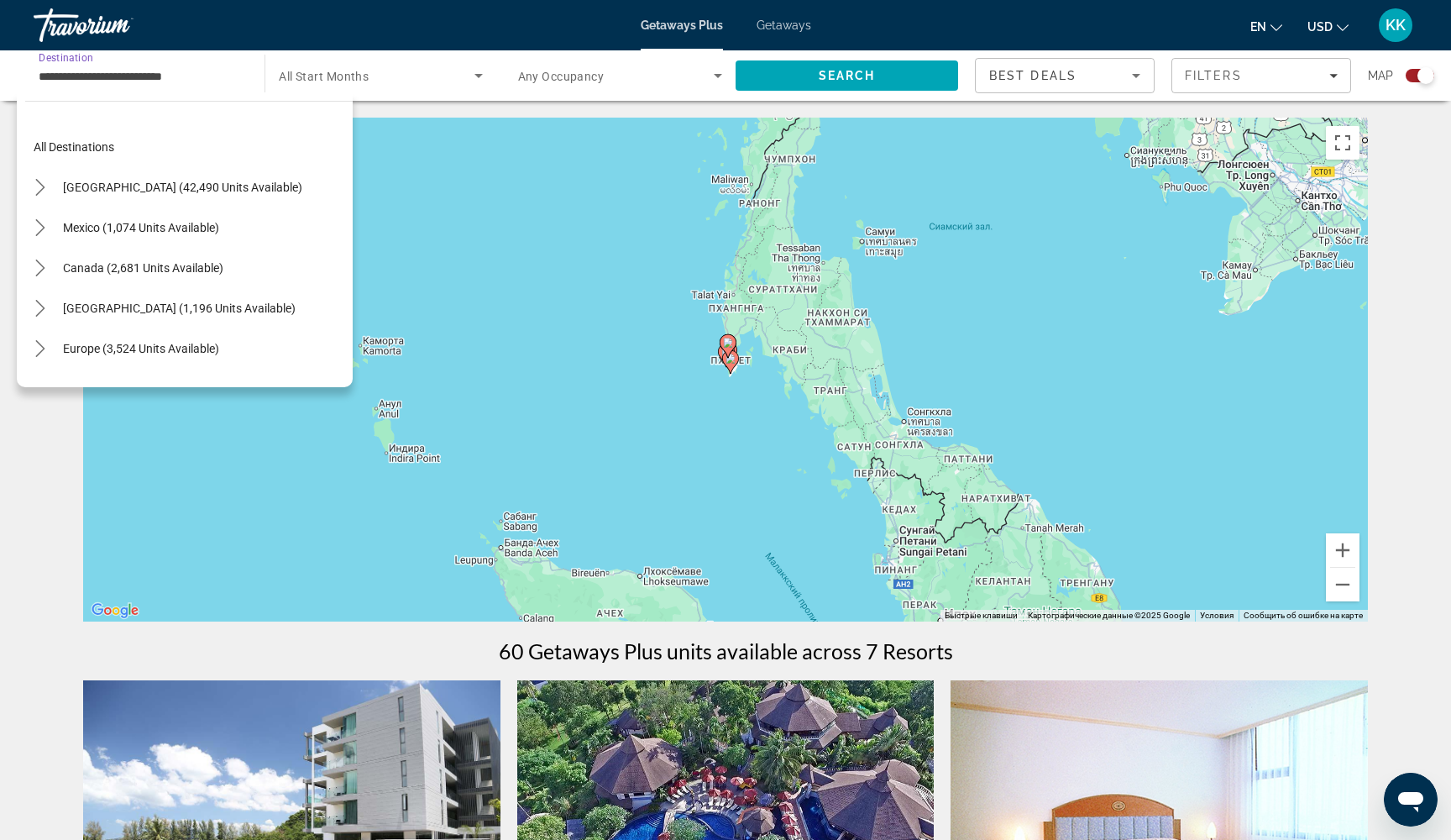
scroll to position [664, 0]
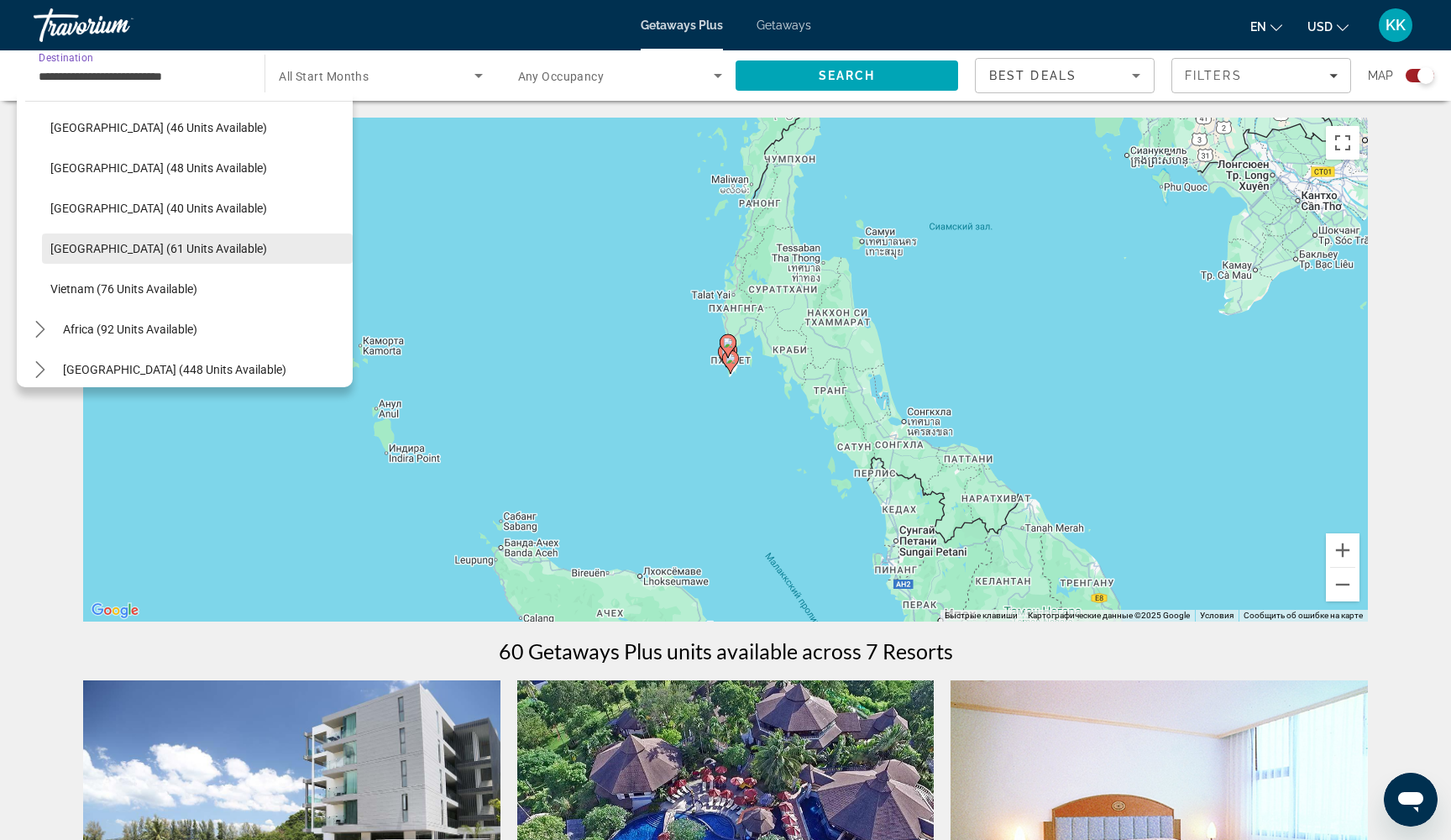
click at [156, 251] on span "[GEOGRAPHIC_DATA] (61 units available)" at bounding box center [159, 248] width 217 height 14
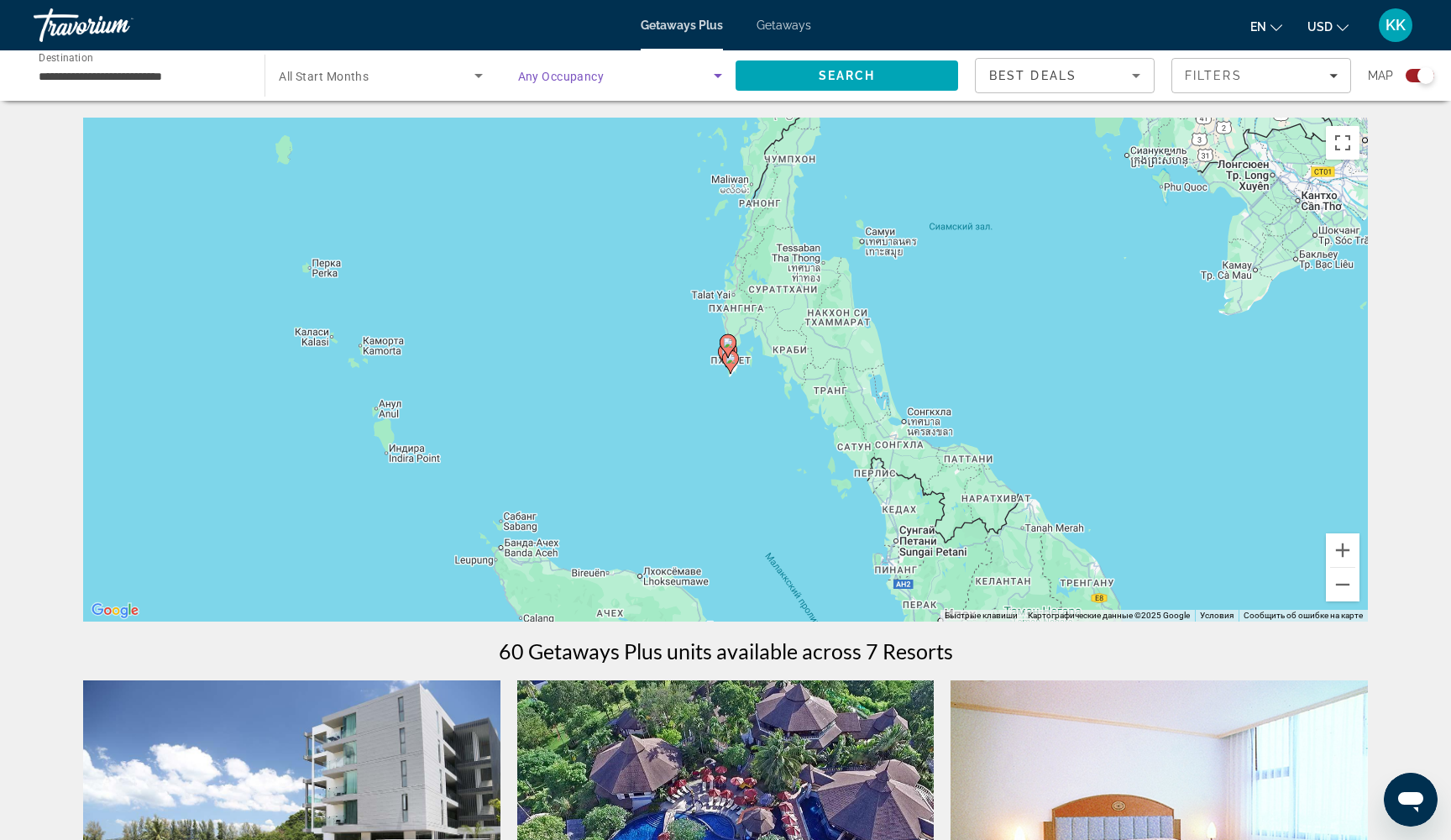
click at [604, 82] on span "Search widget" at bounding box center [615, 75] width 196 height 20
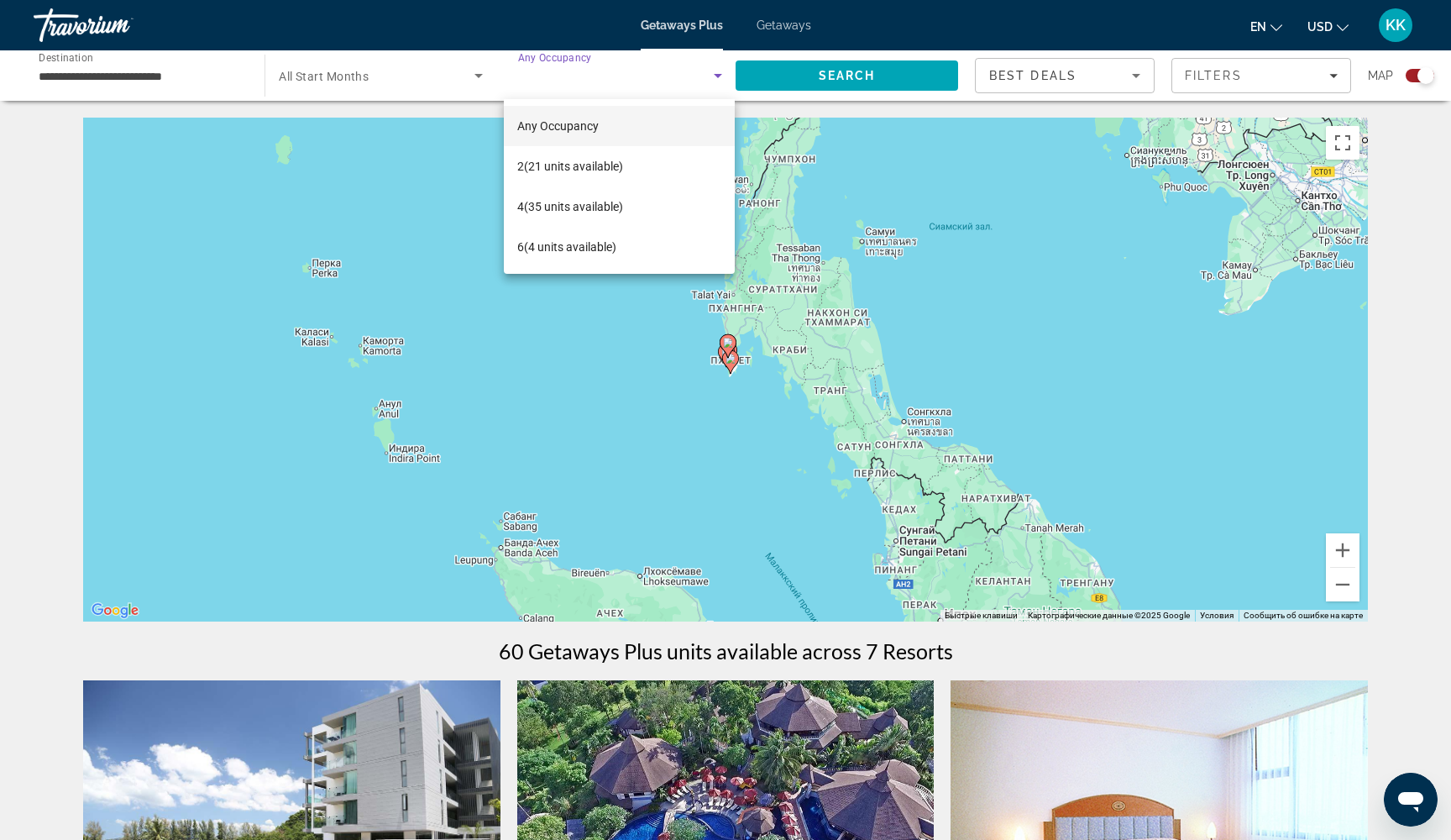
click at [604, 82] on div at bounding box center [726, 420] width 1451 height 840
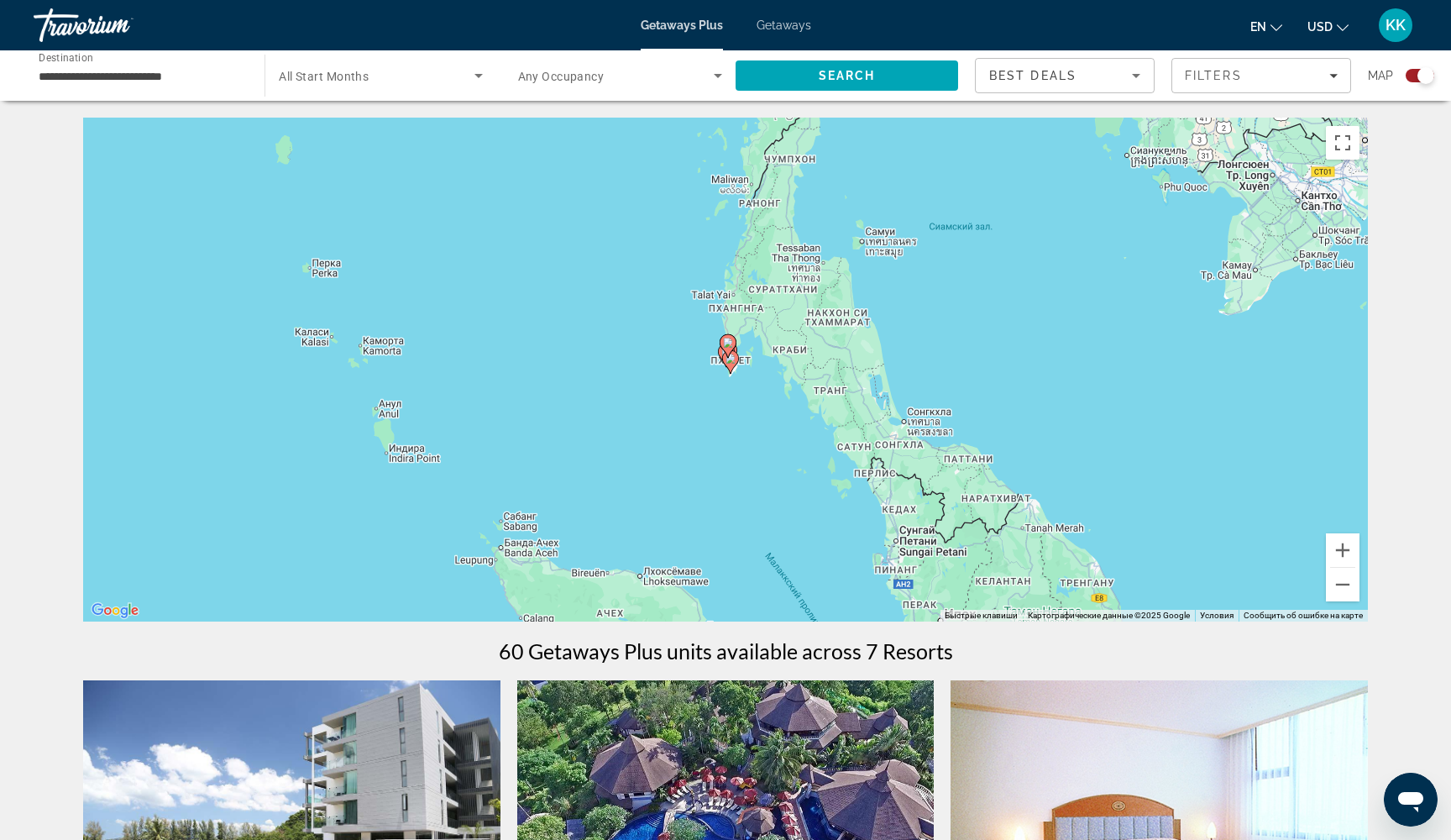
click at [349, 71] on span "All Start Months" at bounding box center [324, 76] width 90 height 14
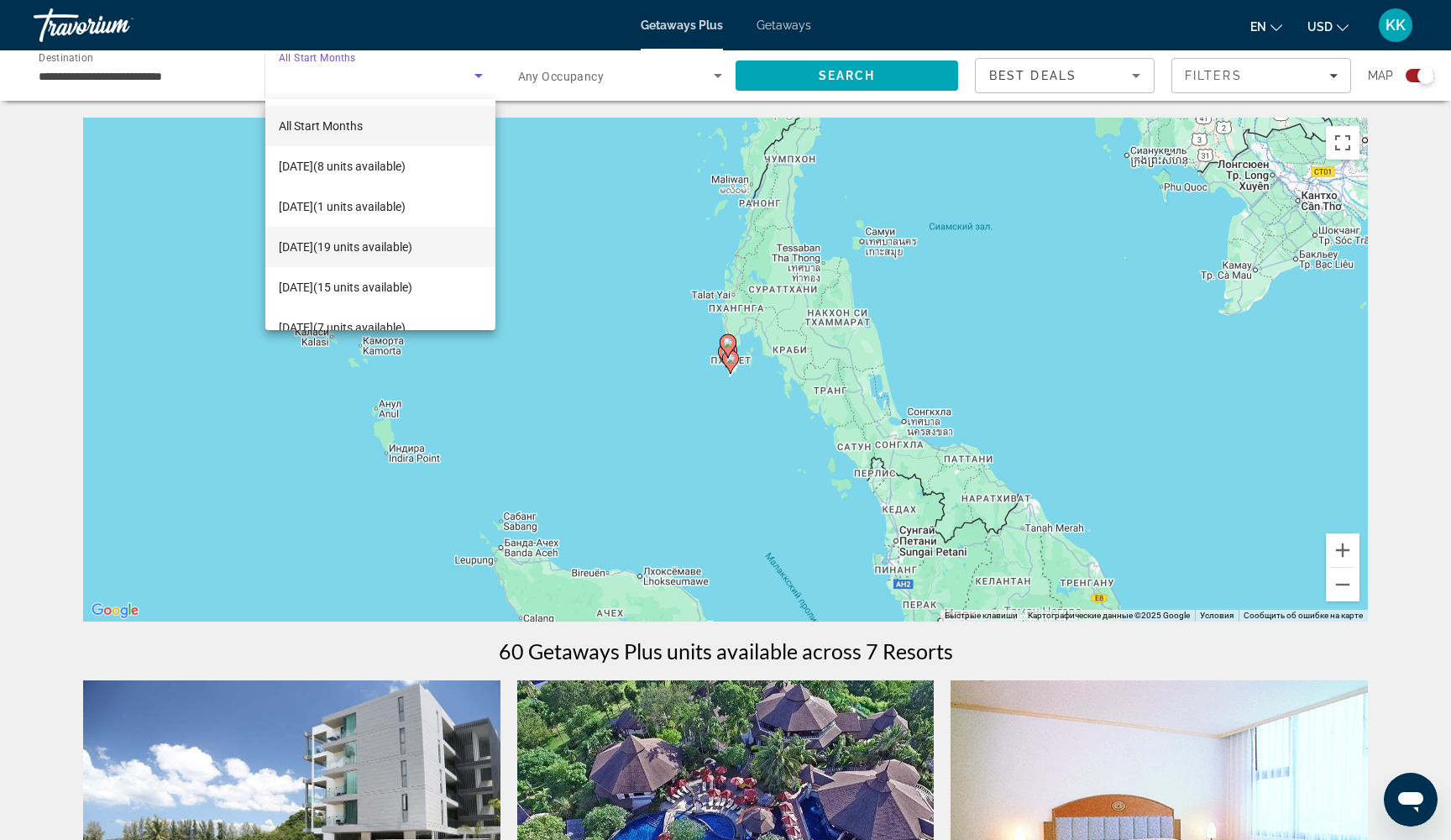
scroll to position [0, 0]
click at [720, 380] on div at bounding box center [726, 420] width 1451 height 840
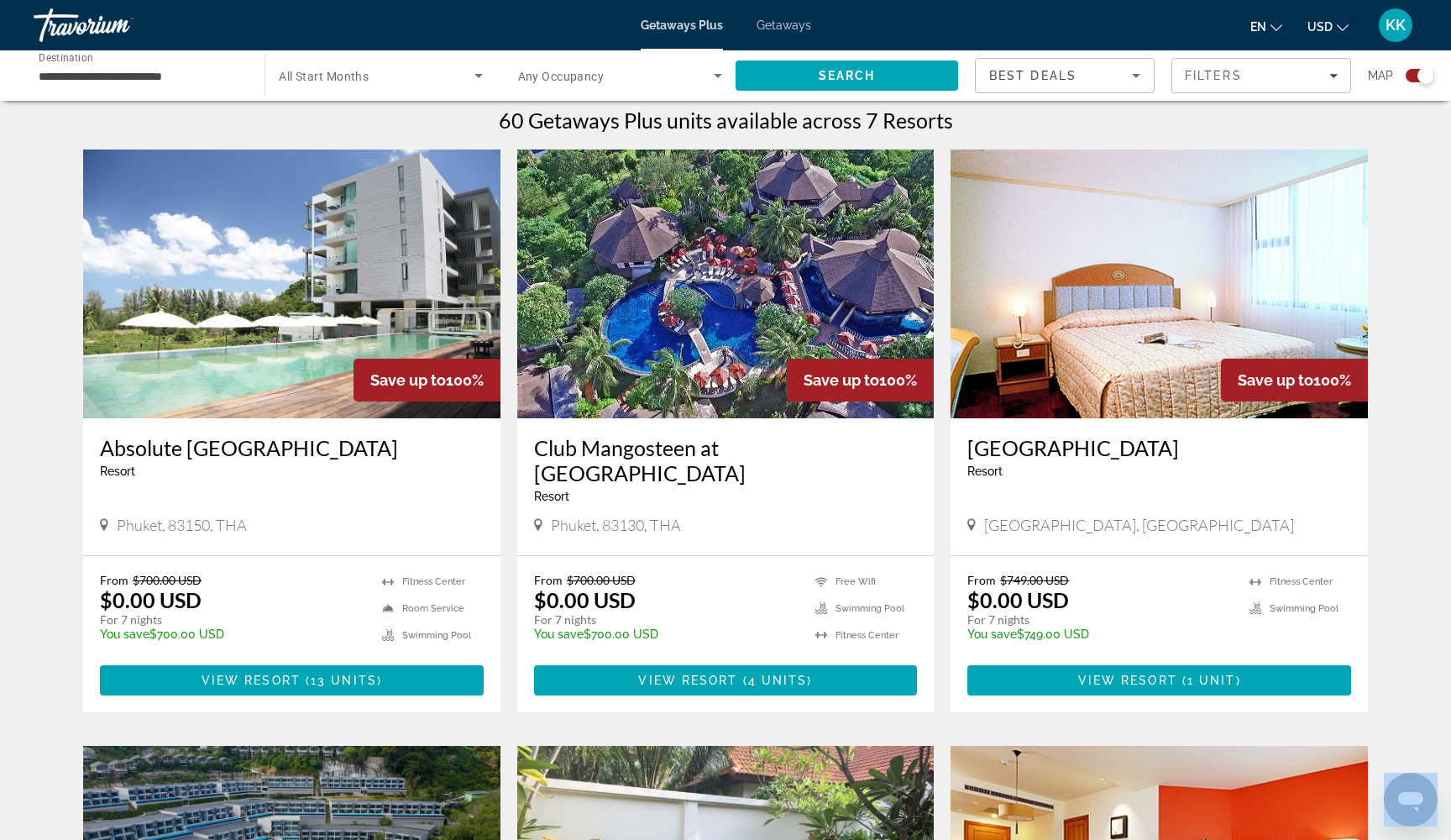
scroll to position [506, 0]
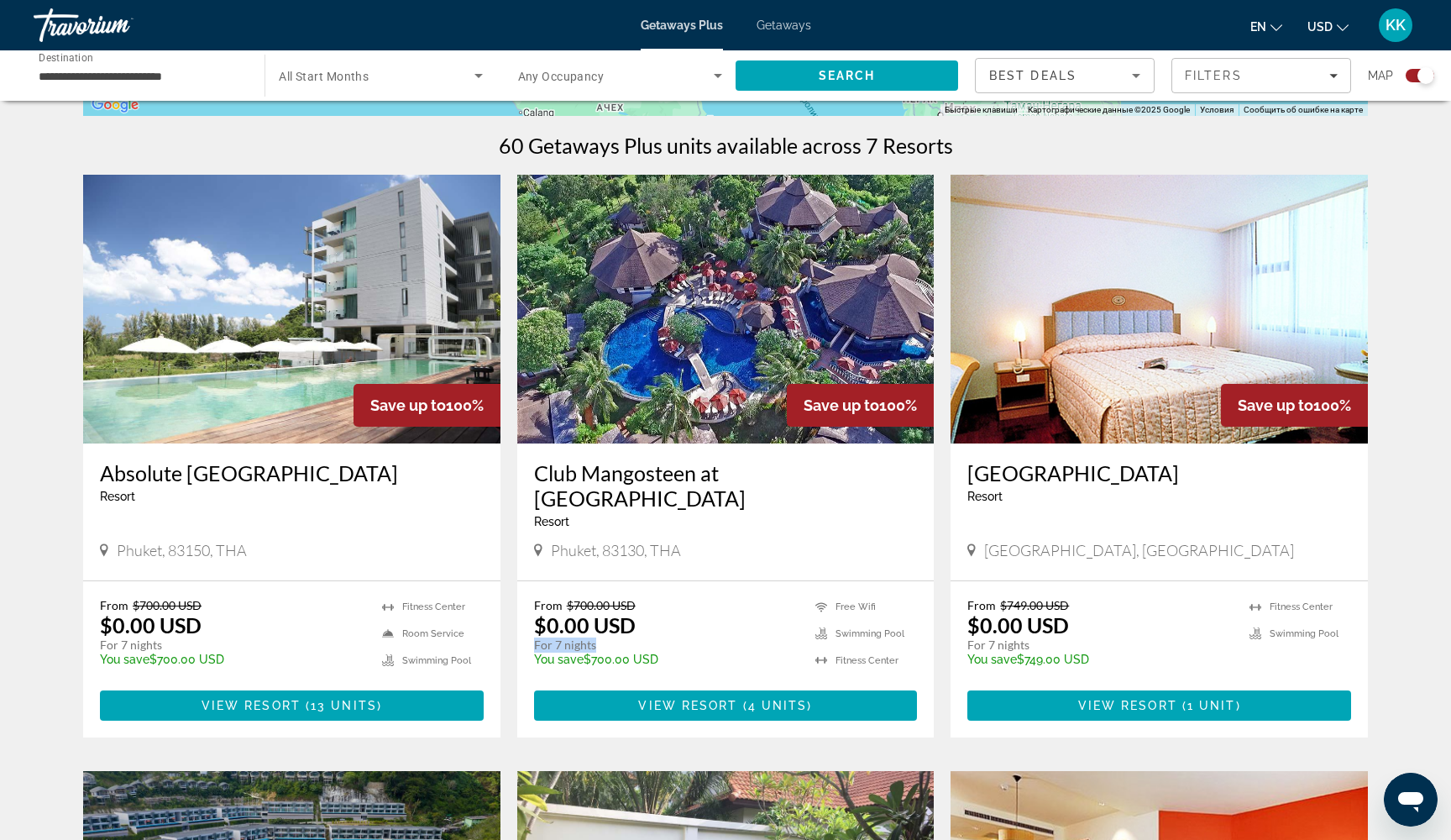
drag, startPoint x: 536, startPoint y: 644, endPoint x: 602, endPoint y: 640, distance: 66.1
click at [602, 640] on p "For 7 nights" at bounding box center [667, 644] width 265 height 15
click at [692, 284] on img "Main content" at bounding box center [726, 308] width 418 height 269
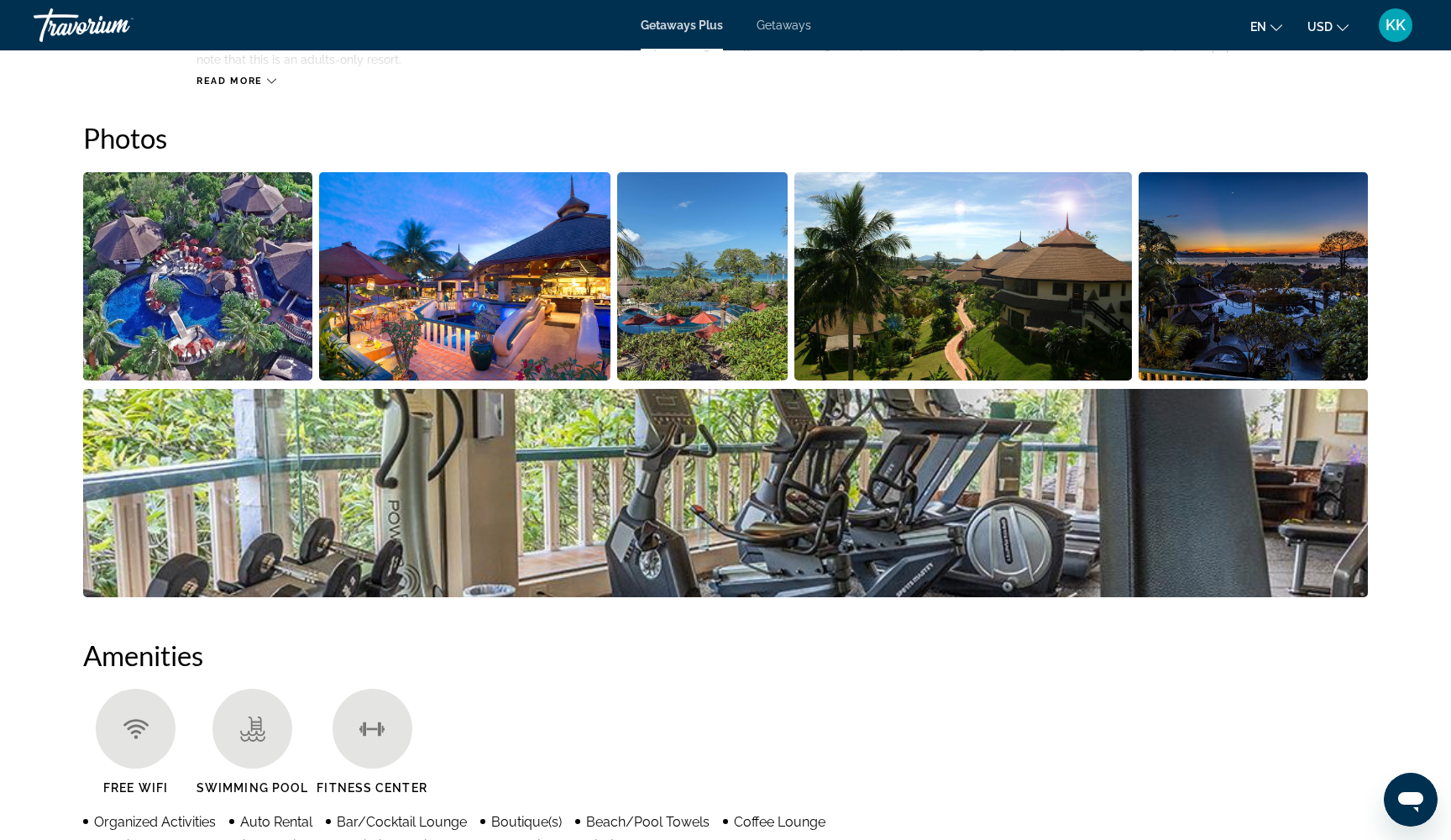
scroll to position [750, 0]
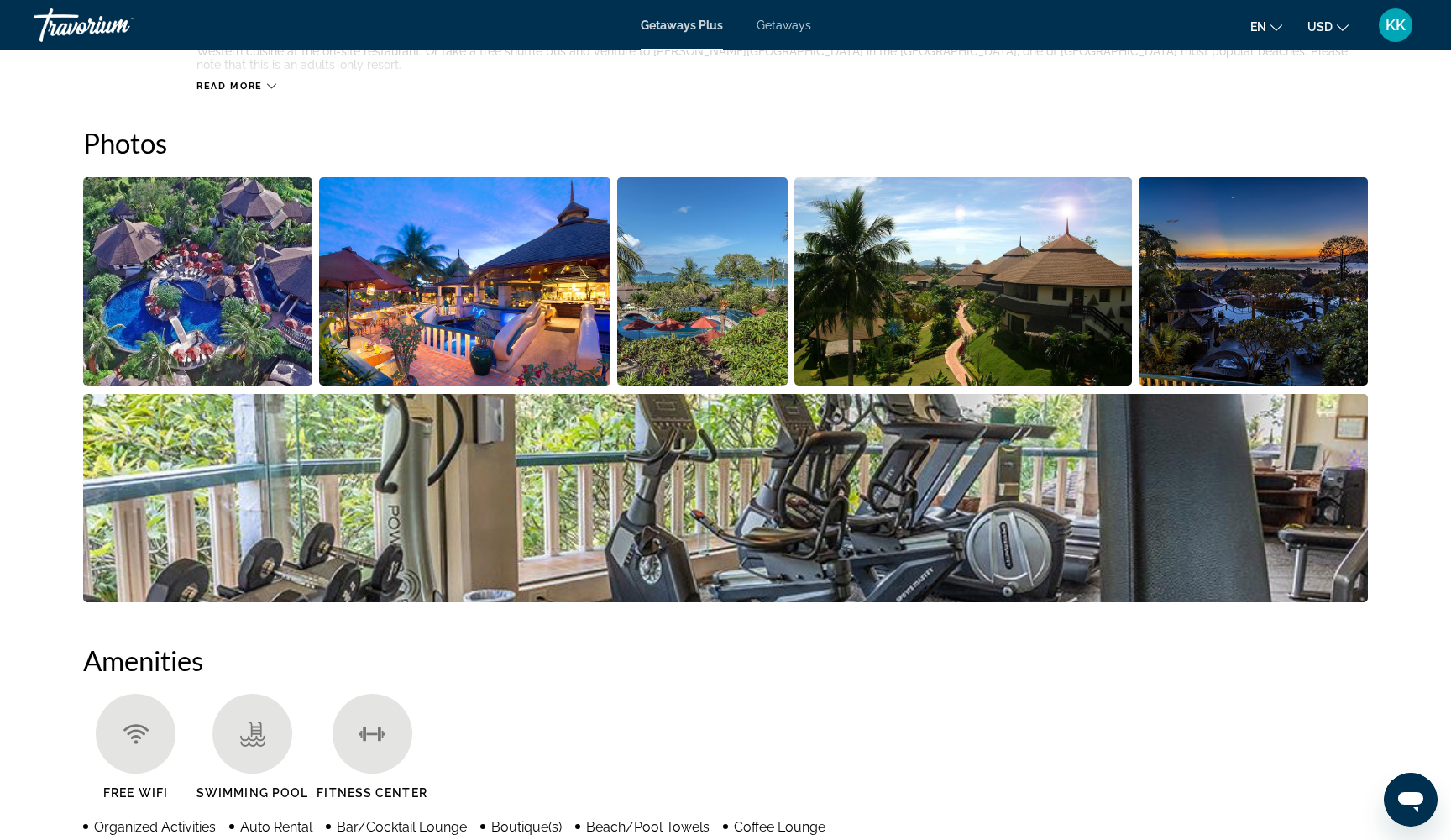
click at [236, 295] on img "Open full-screen image slider" at bounding box center [198, 281] width 230 height 208
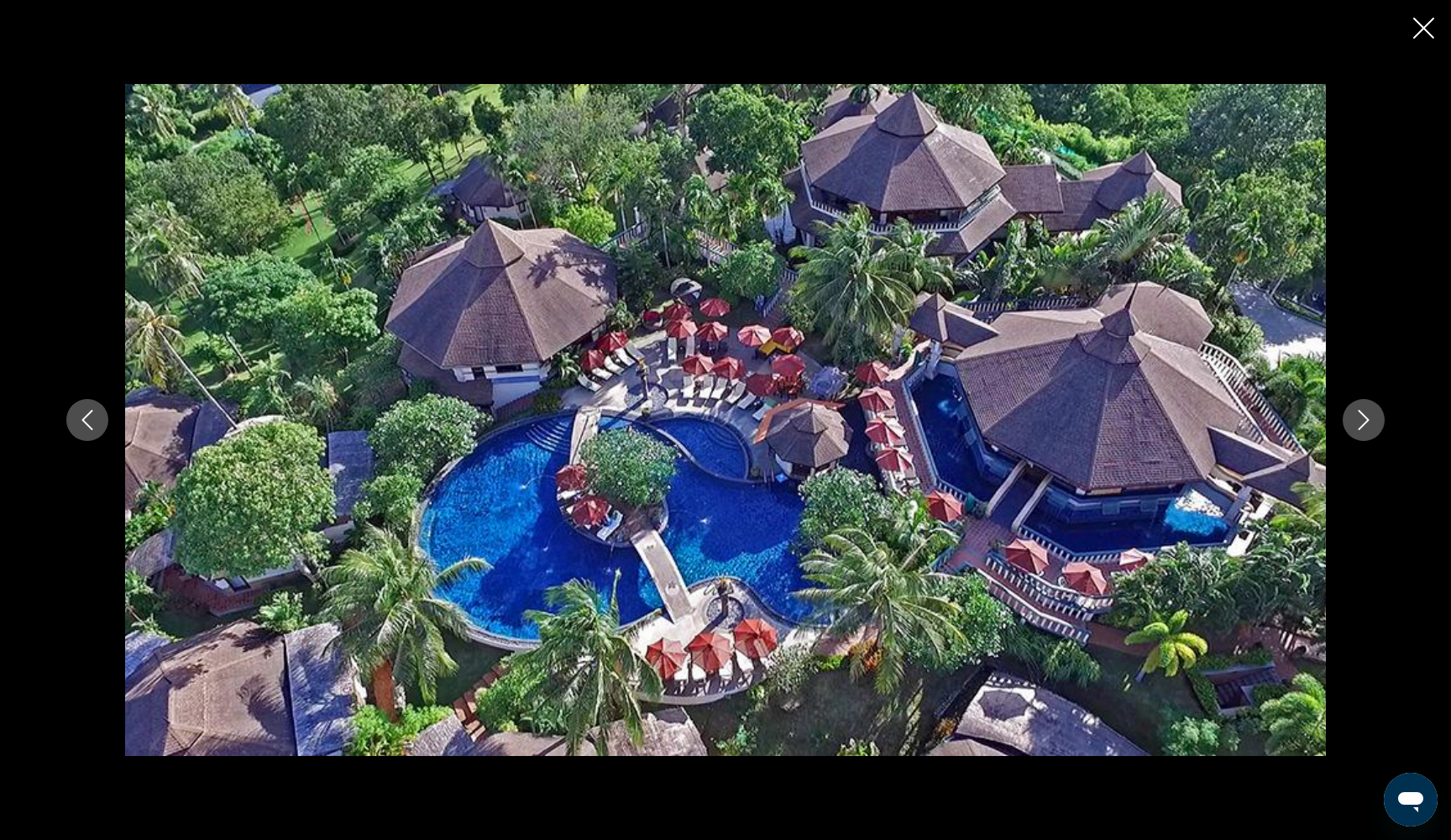
click at [1367, 411] on icon "Next image" at bounding box center [1364, 420] width 20 height 20
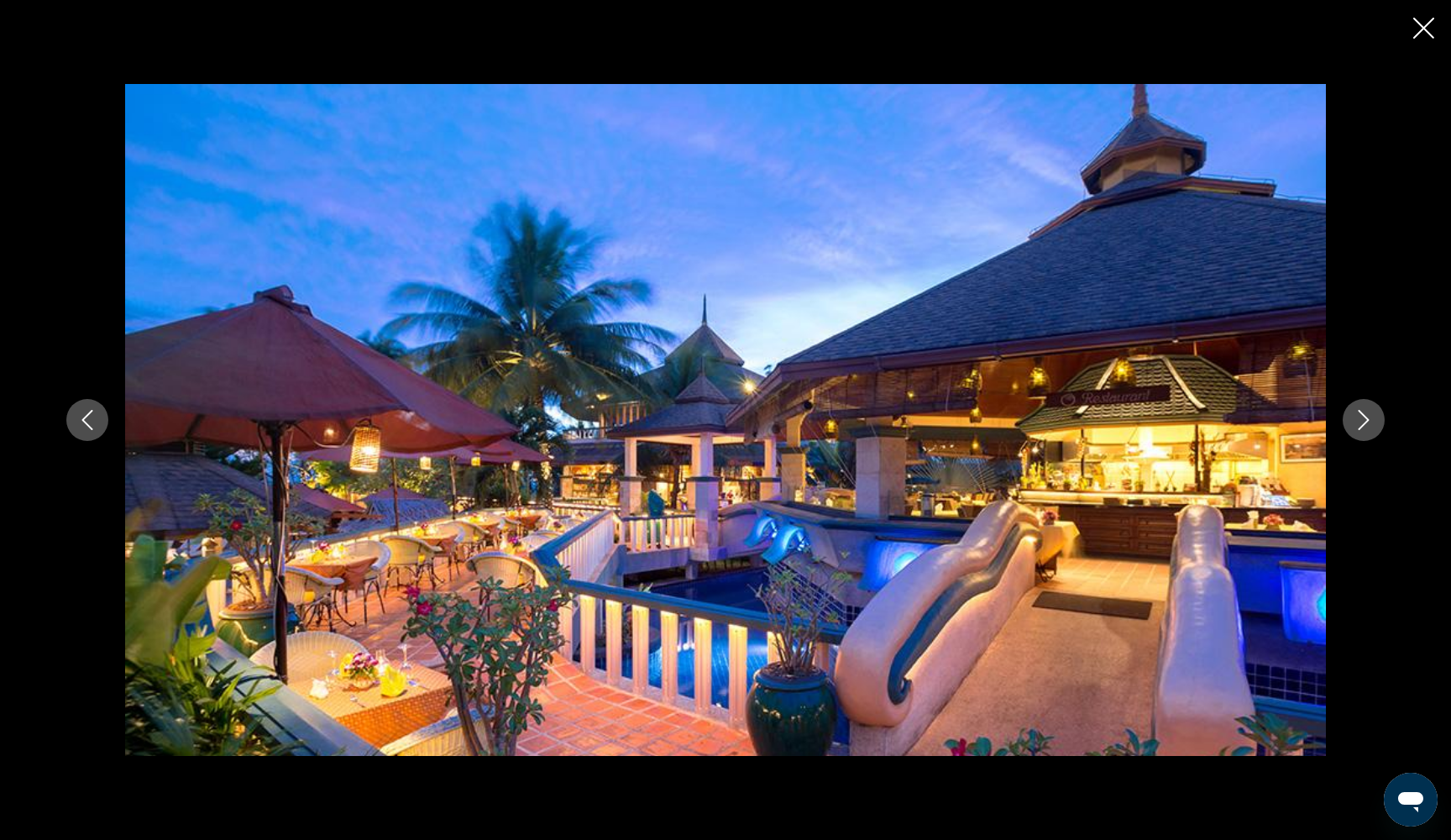
click at [1367, 411] on icon "Next image" at bounding box center [1364, 420] width 20 height 20
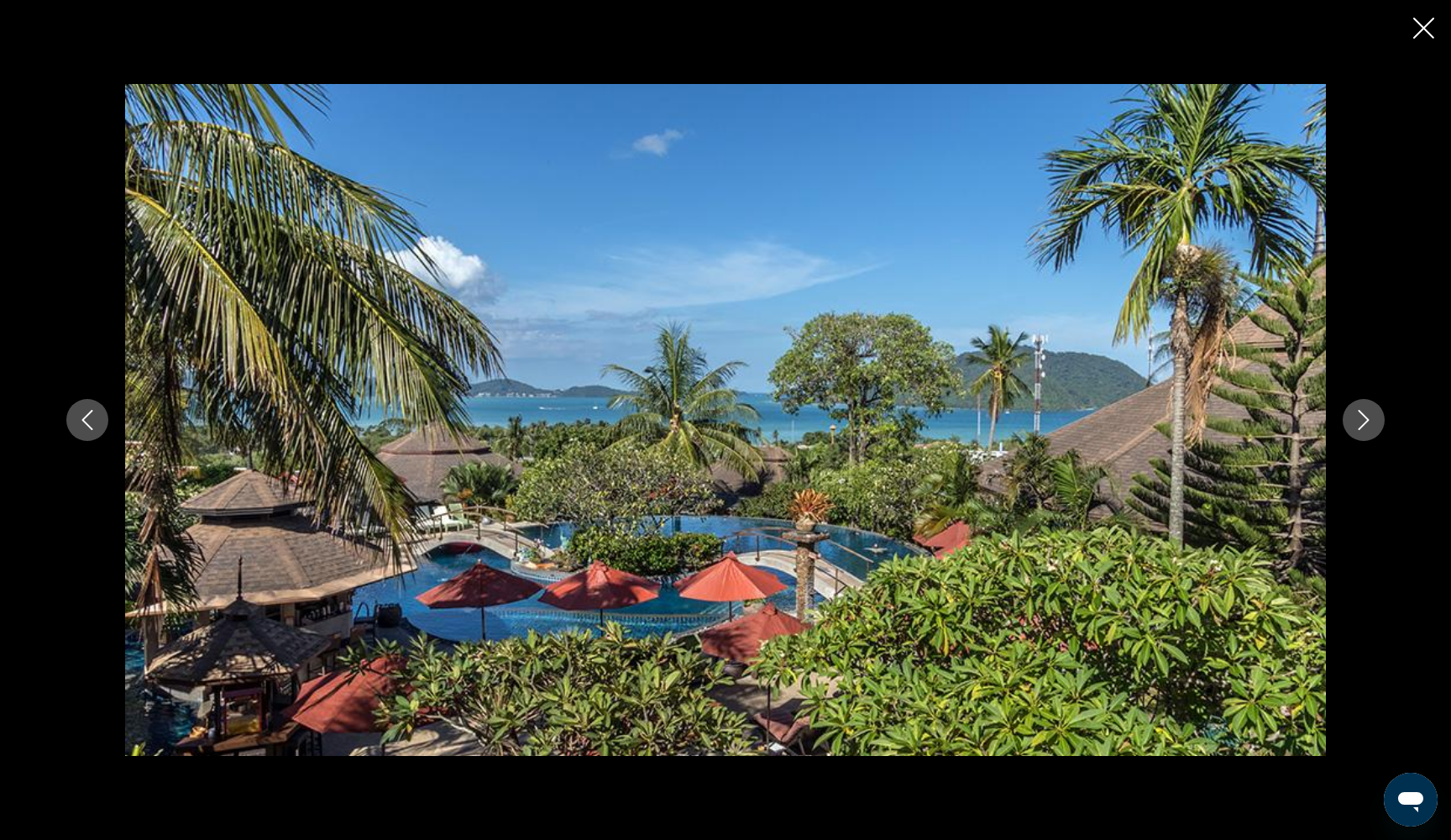
click at [1367, 412] on icon "Next image" at bounding box center [1364, 420] width 20 height 20
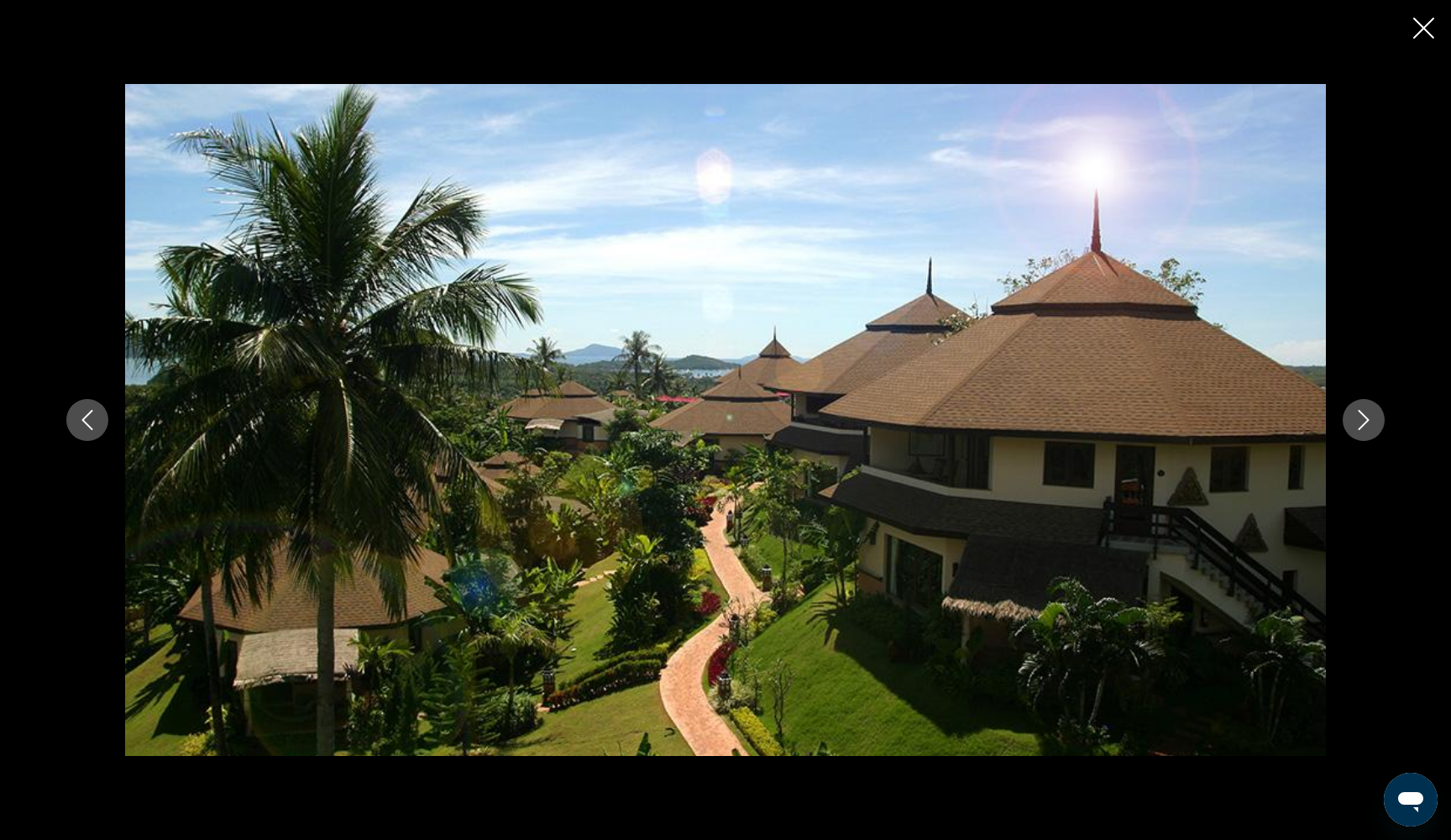
click at [1367, 412] on icon "Next image" at bounding box center [1364, 420] width 20 height 20
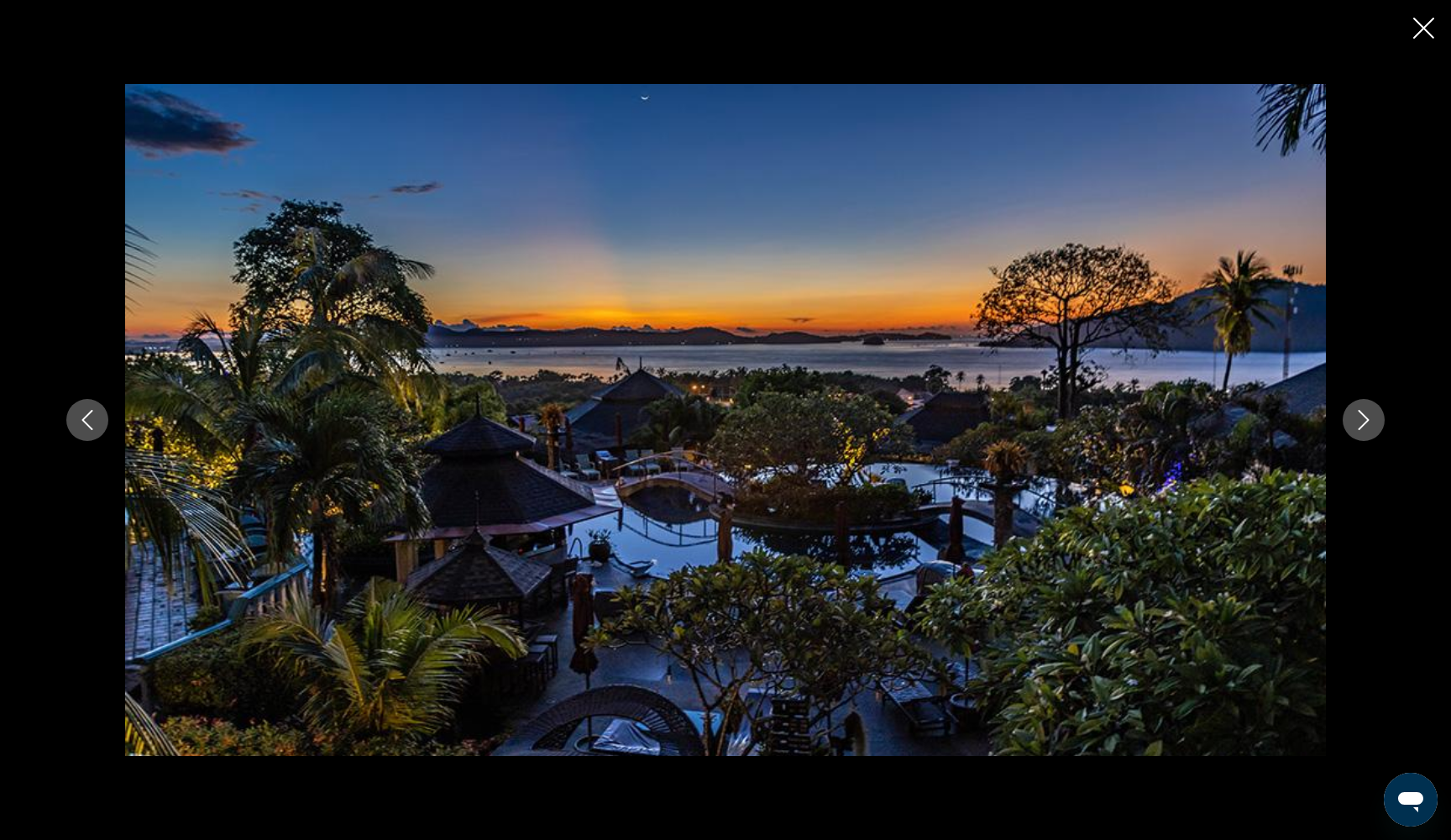
click at [1367, 412] on icon "Next image" at bounding box center [1364, 420] width 20 height 20
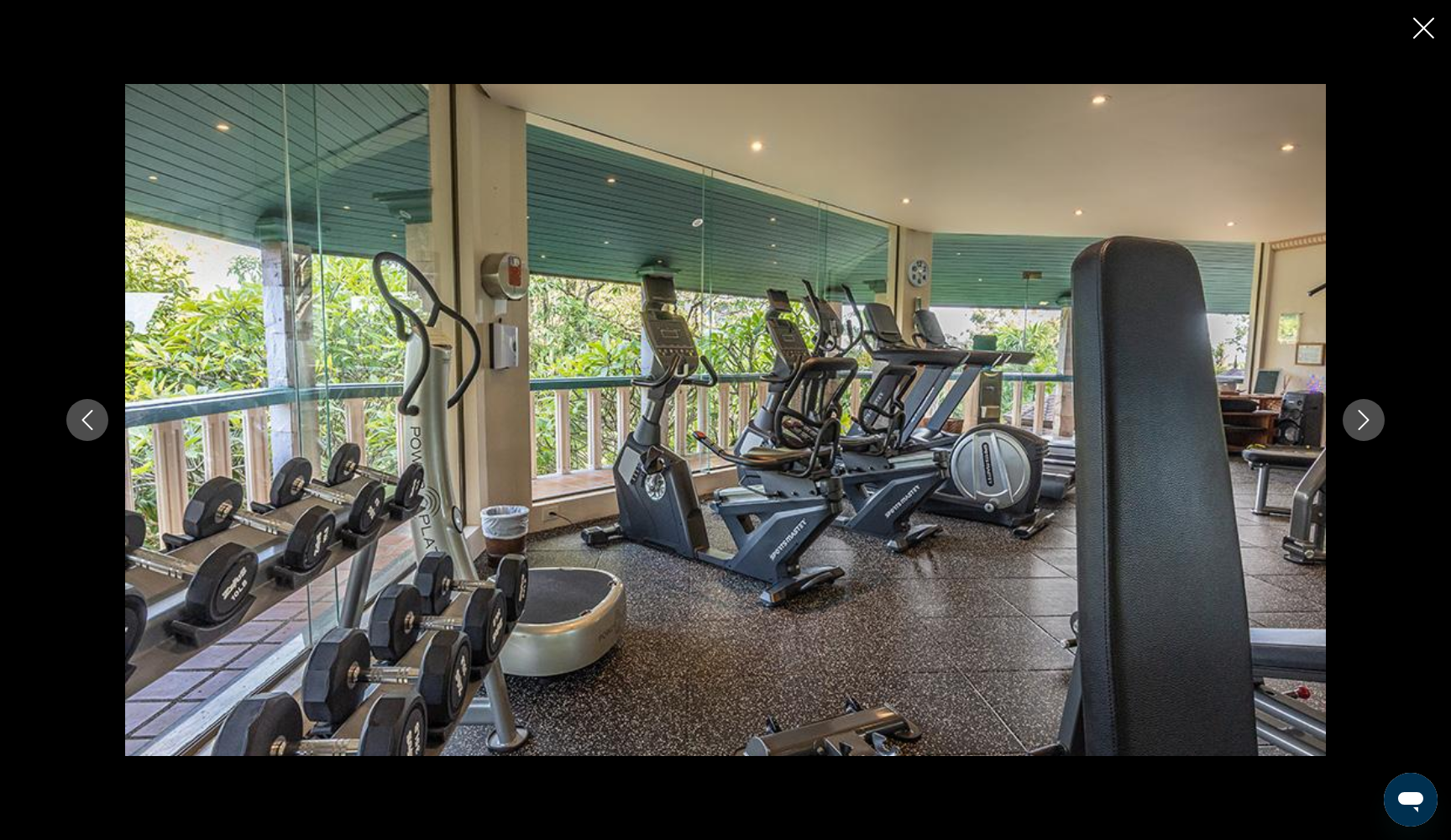
click at [1365, 427] on icon "Next image" at bounding box center [1364, 420] width 20 height 20
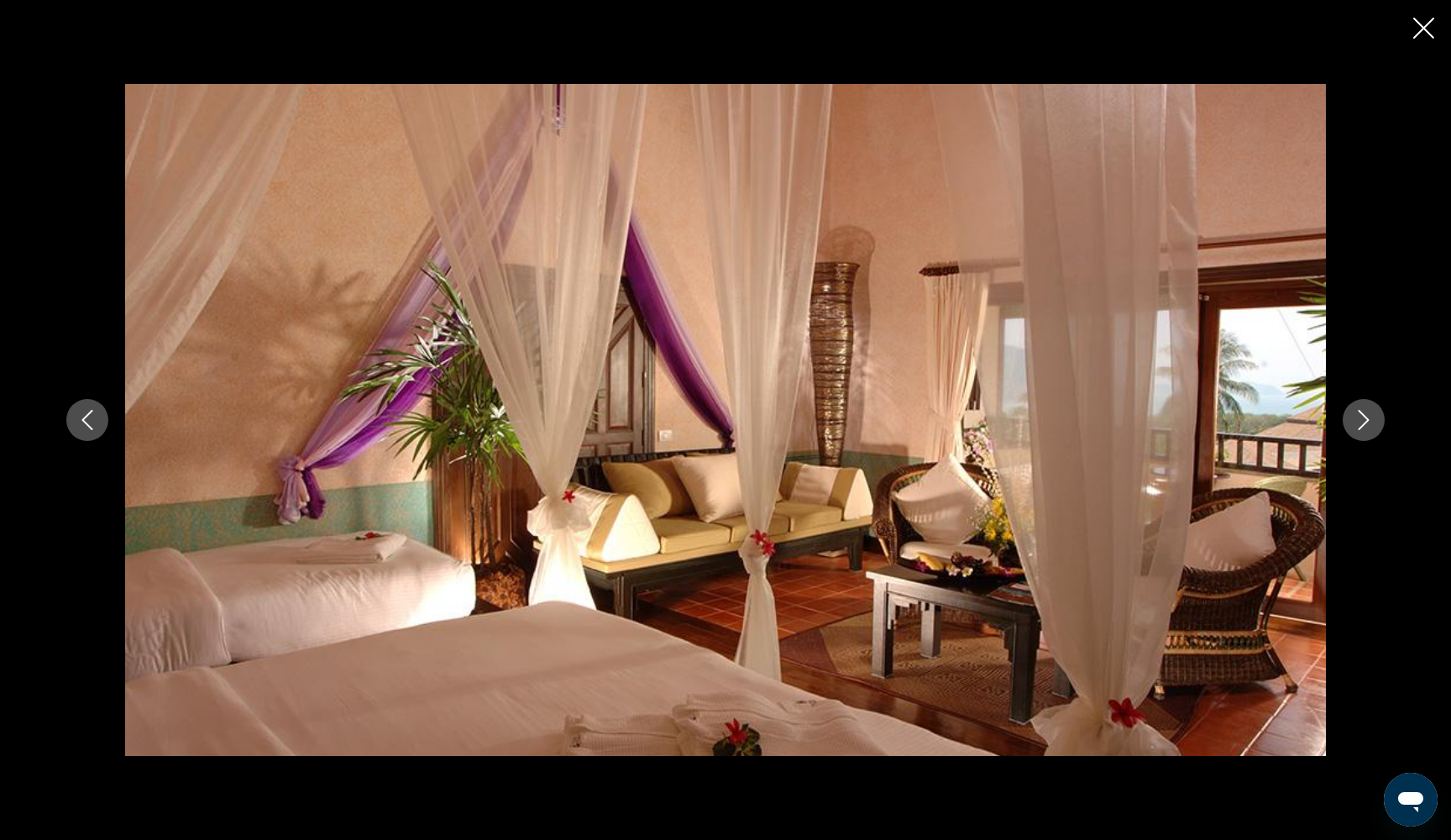
click at [1365, 427] on icon "Next image" at bounding box center [1364, 420] width 20 height 20
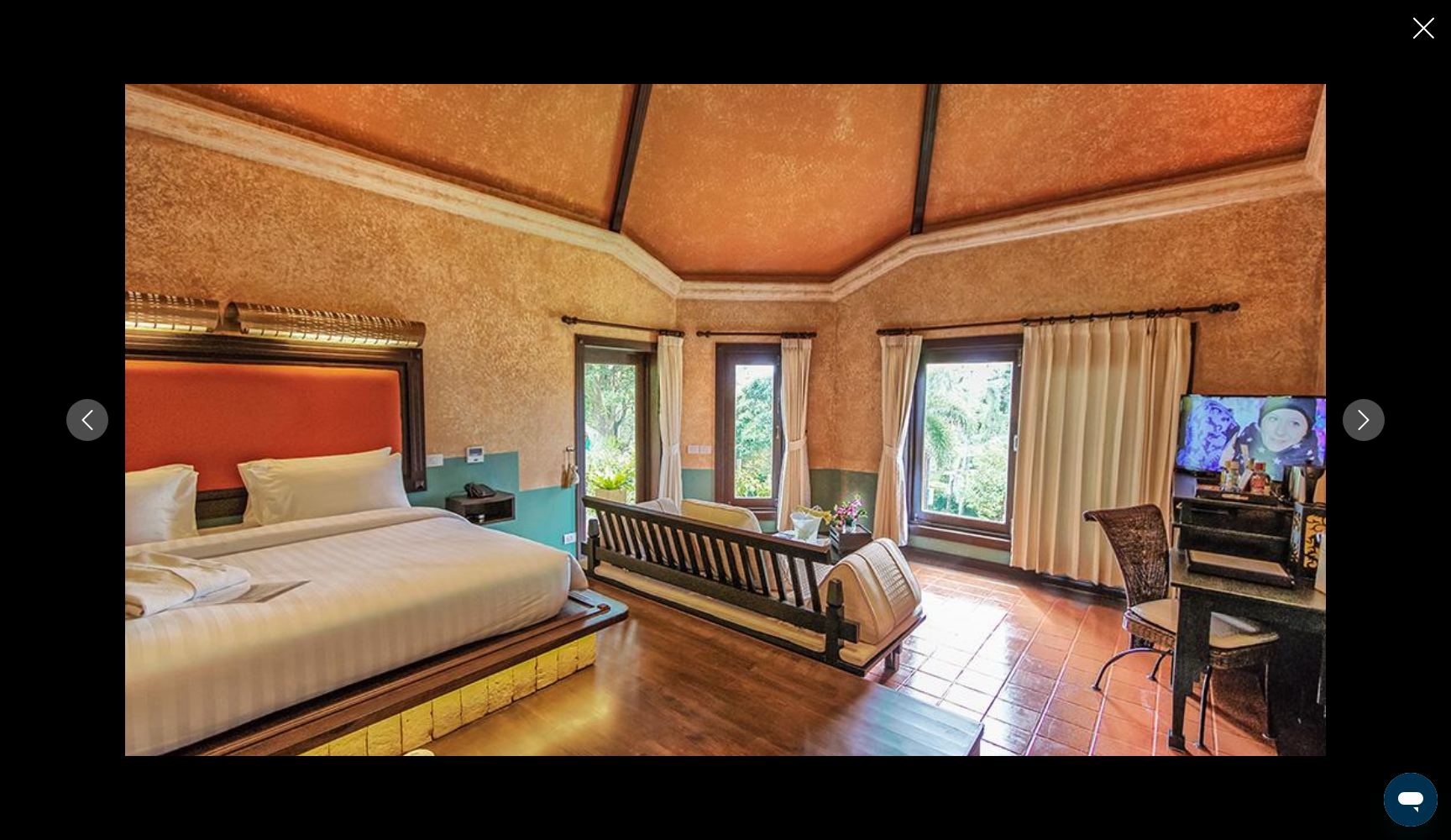
click at [1417, 30] on icon "Close slideshow" at bounding box center [1423, 28] width 21 height 21
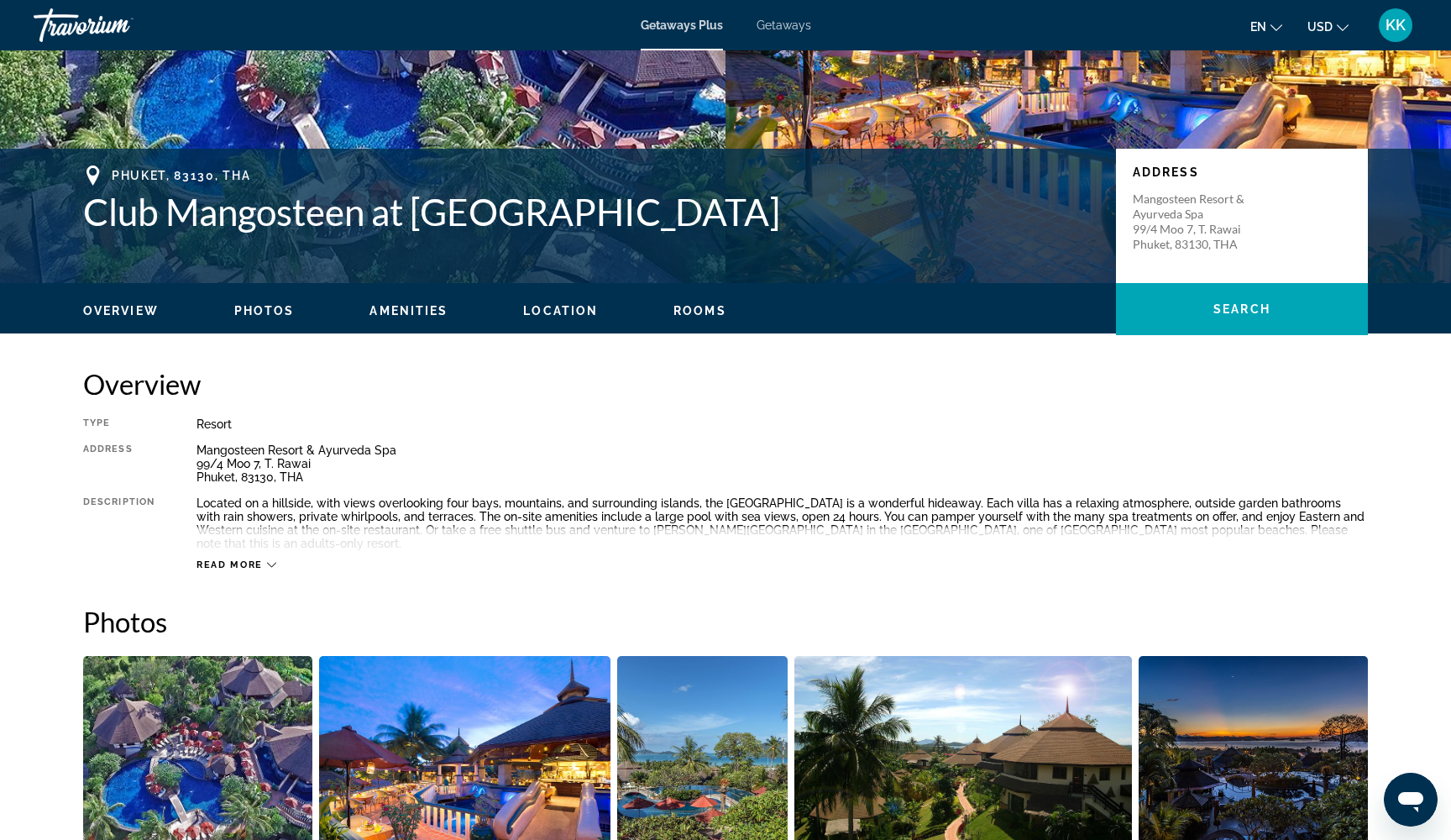
scroll to position [254, 0]
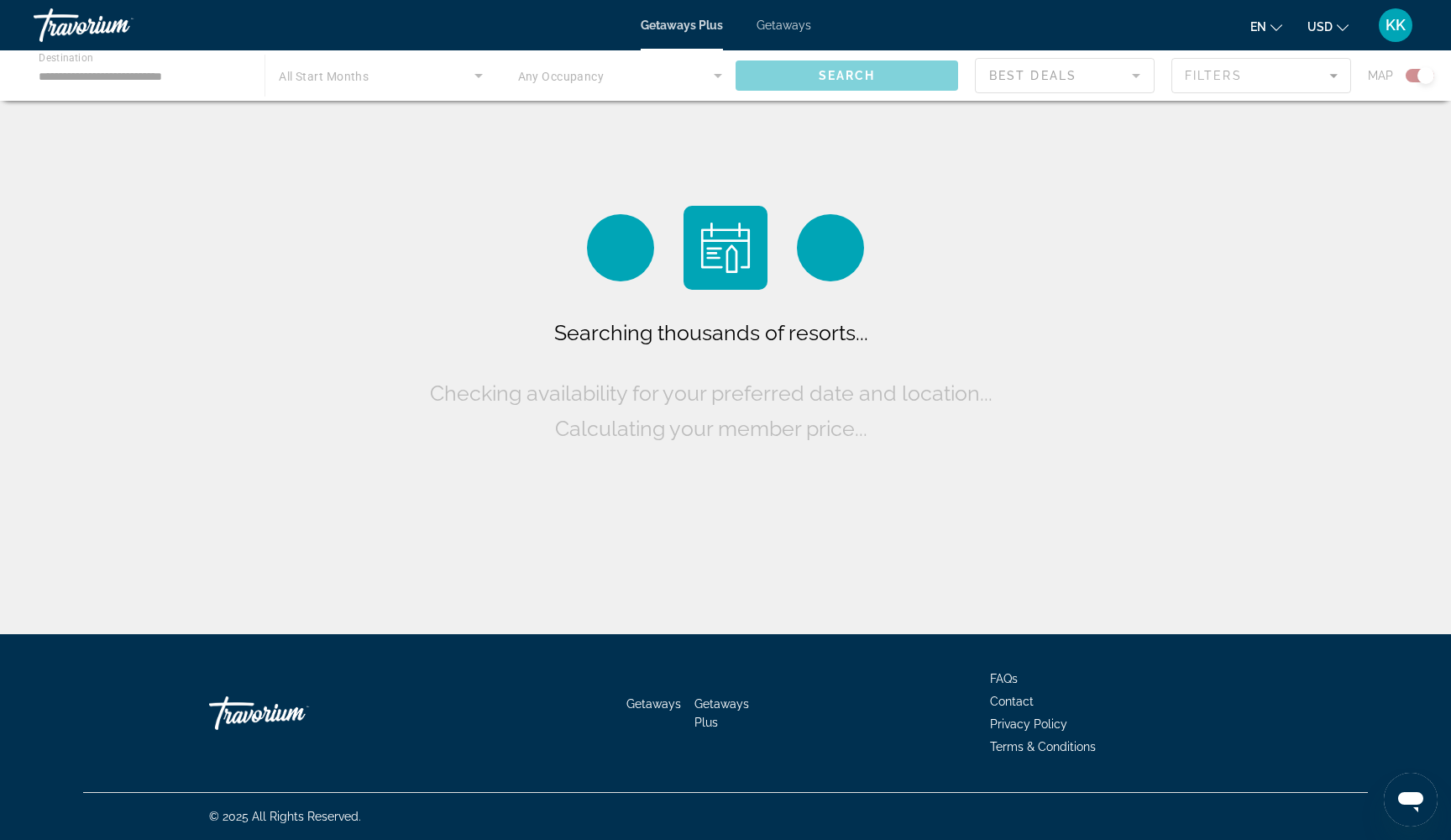
click at [521, 369] on div "Searching thousands of resorts... Checking availability for your preferred date…" at bounding box center [726, 380] width 600 height 131
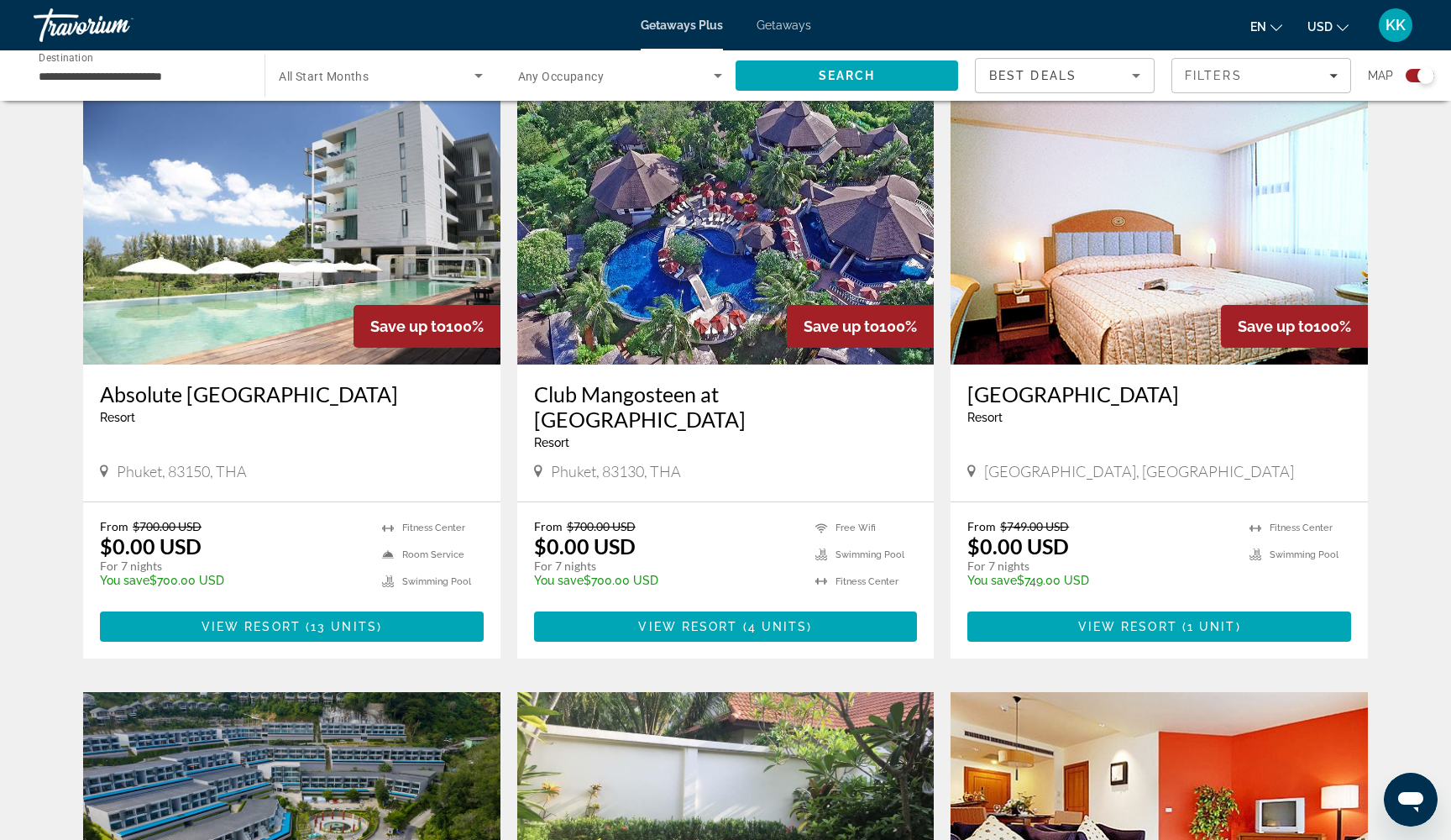
scroll to position [579, 0]
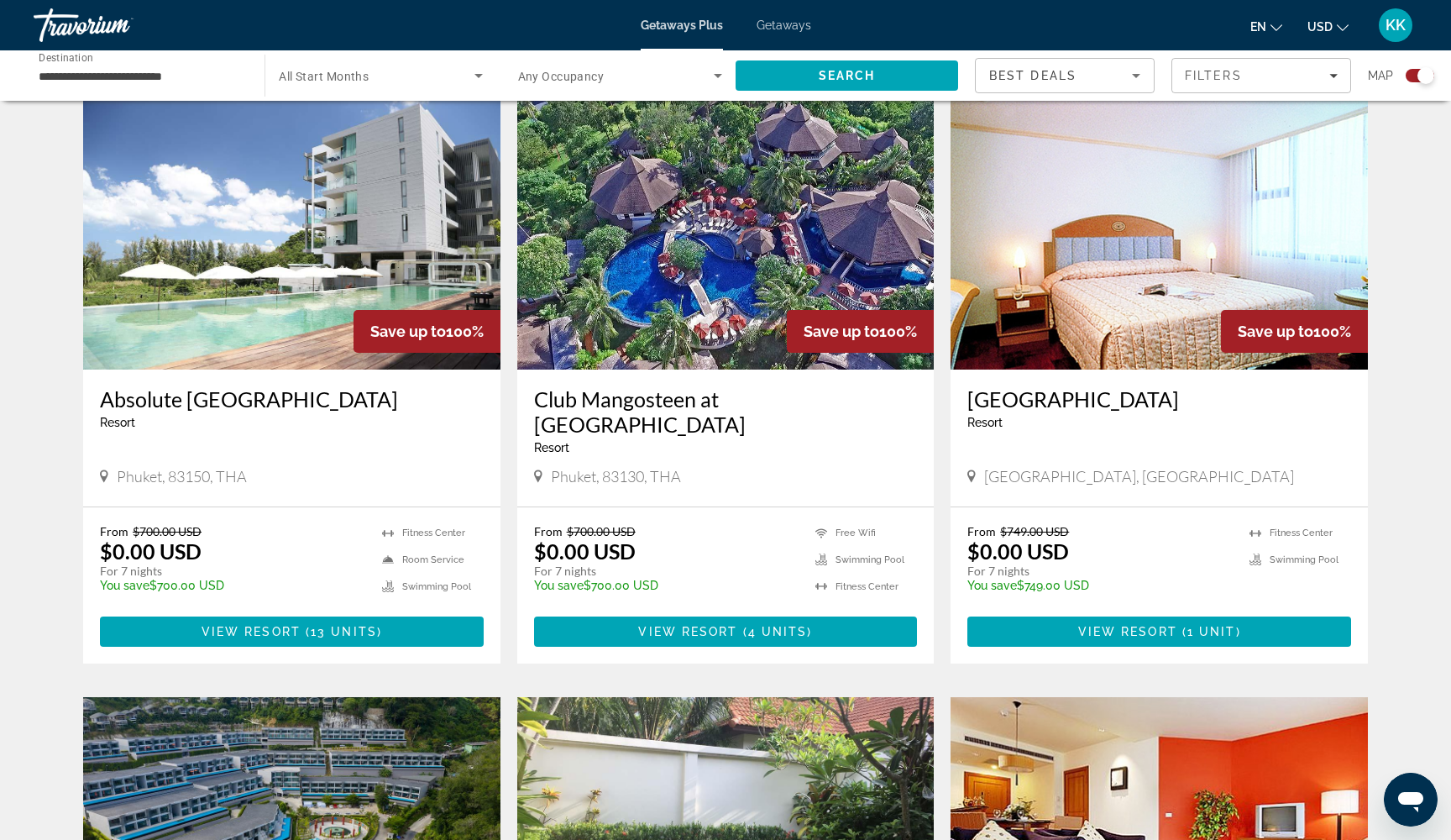
click at [575, 74] on span "Any Occupancy" at bounding box center [561, 76] width 86 height 14
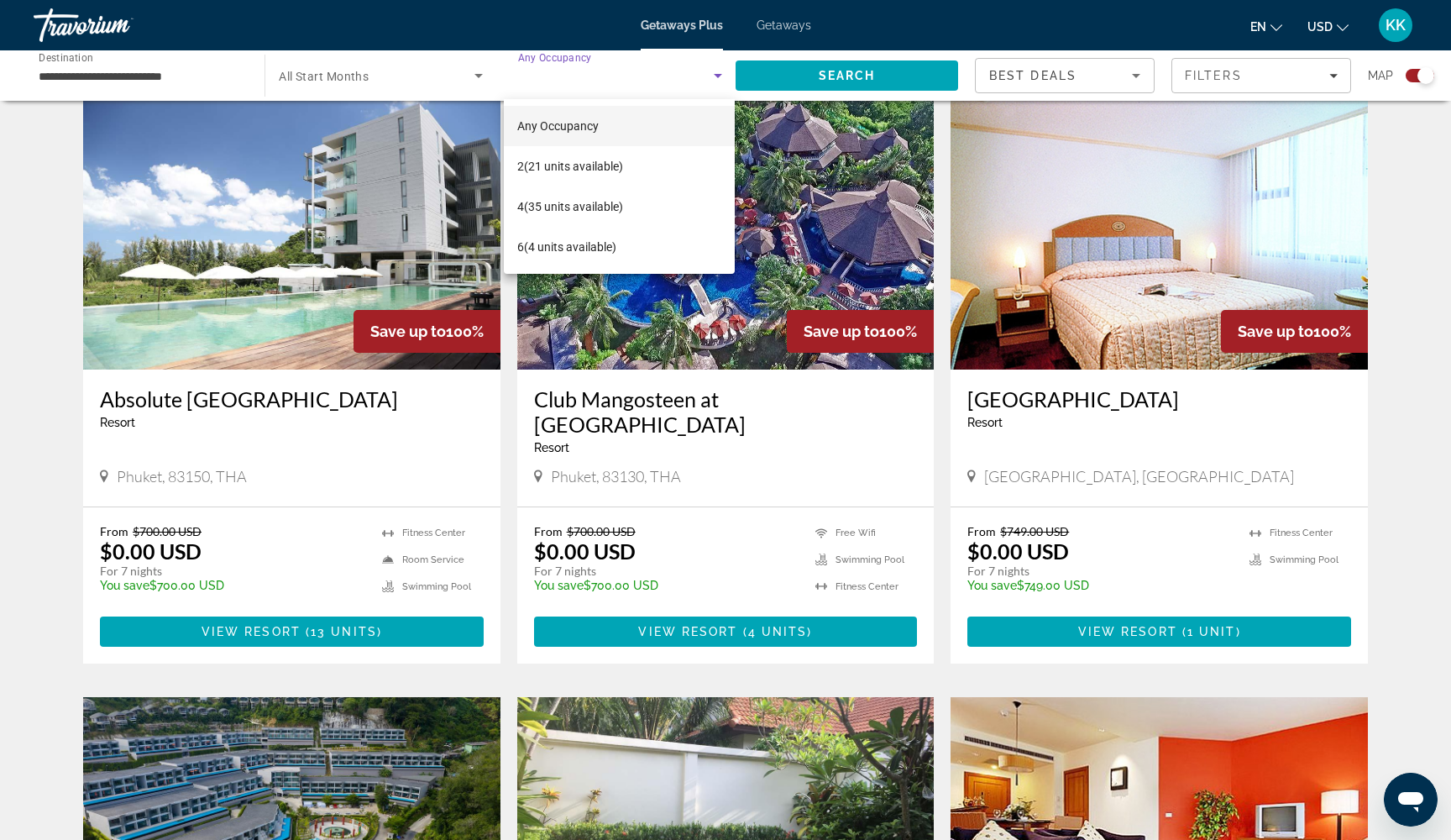
click at [575, 76] on div at bounding box center [726, 420] width 1451 height 840
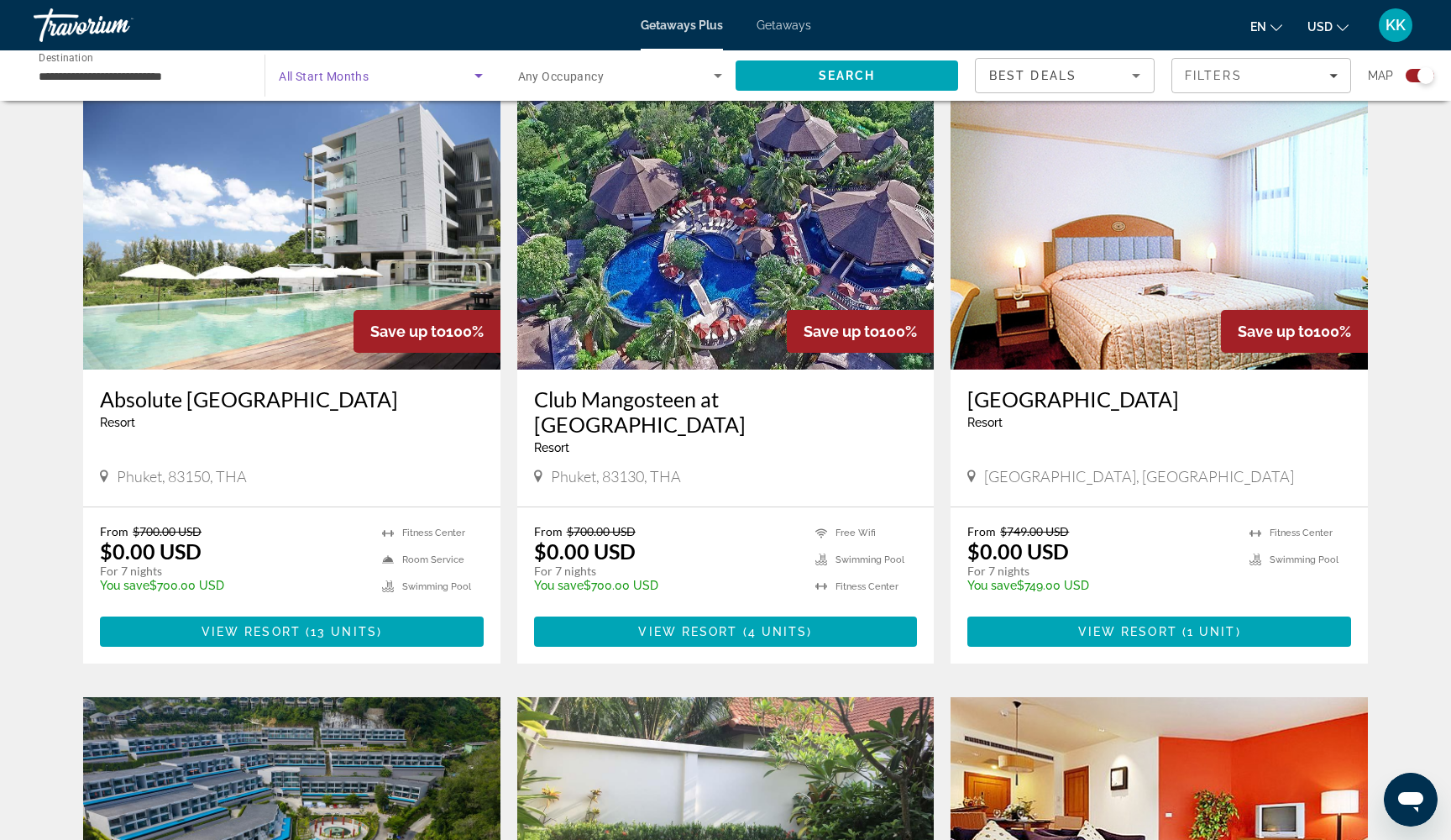
click at [463, 73] on span "Search widget" at bounding box center [377, 75] width 195 height 20
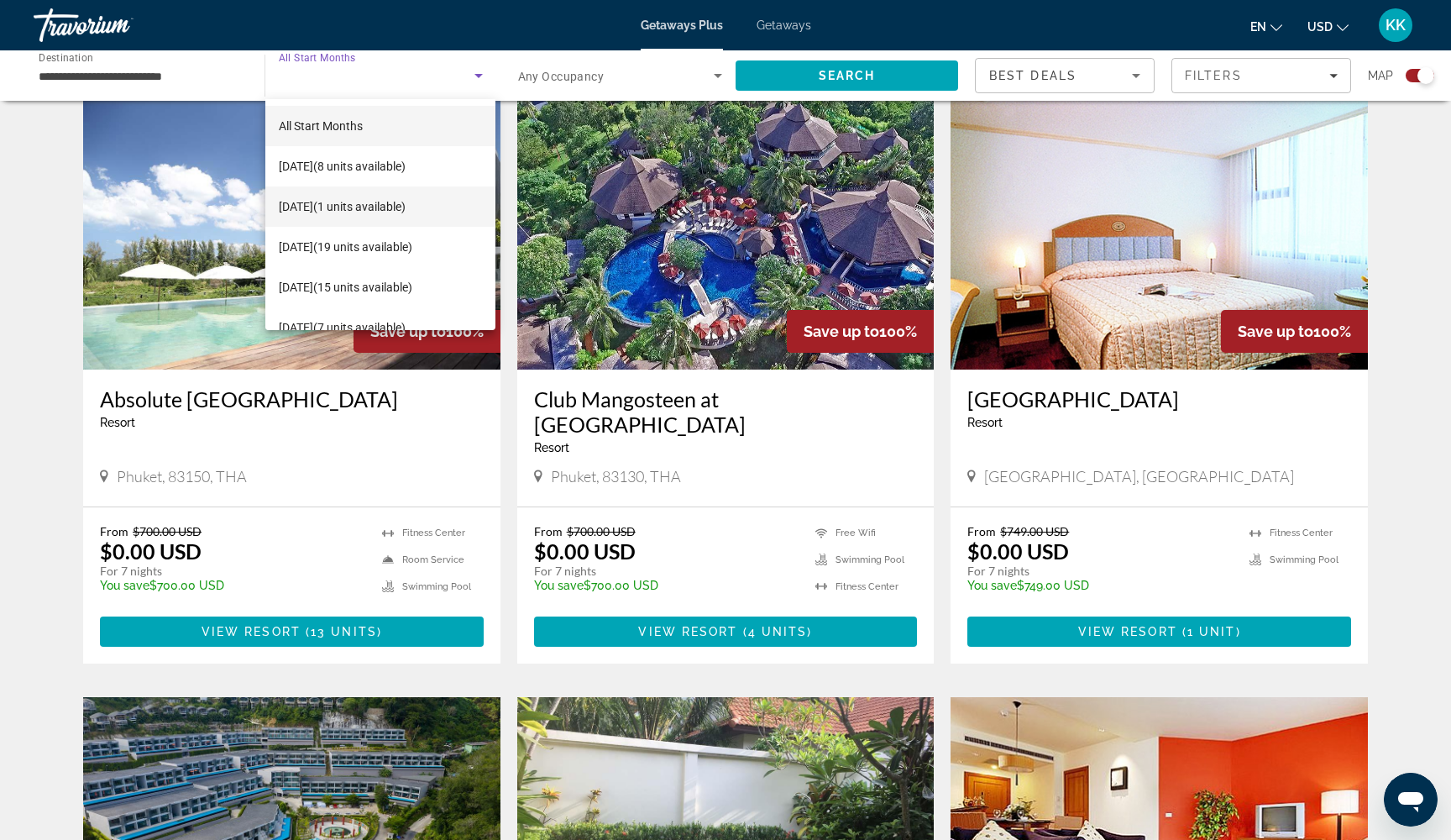
scroll to position [0, 0]
click at [396, 207] on span "[DATE] (1 units available)" at bounding box center [343, 207] width 127 height 20
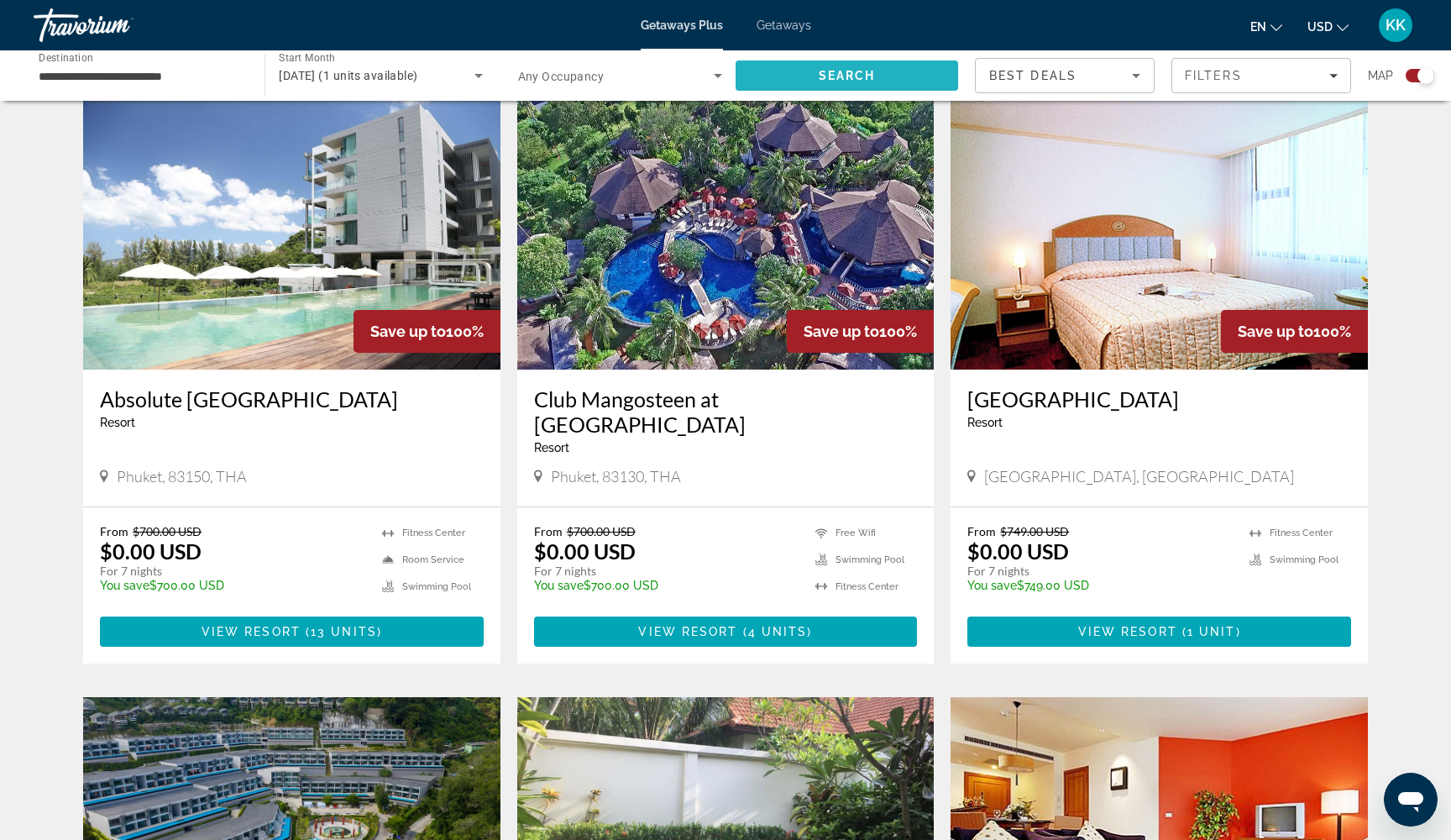
click at [841, 73] on span "Search" at bounding box center [848, 75] width 57 height 14
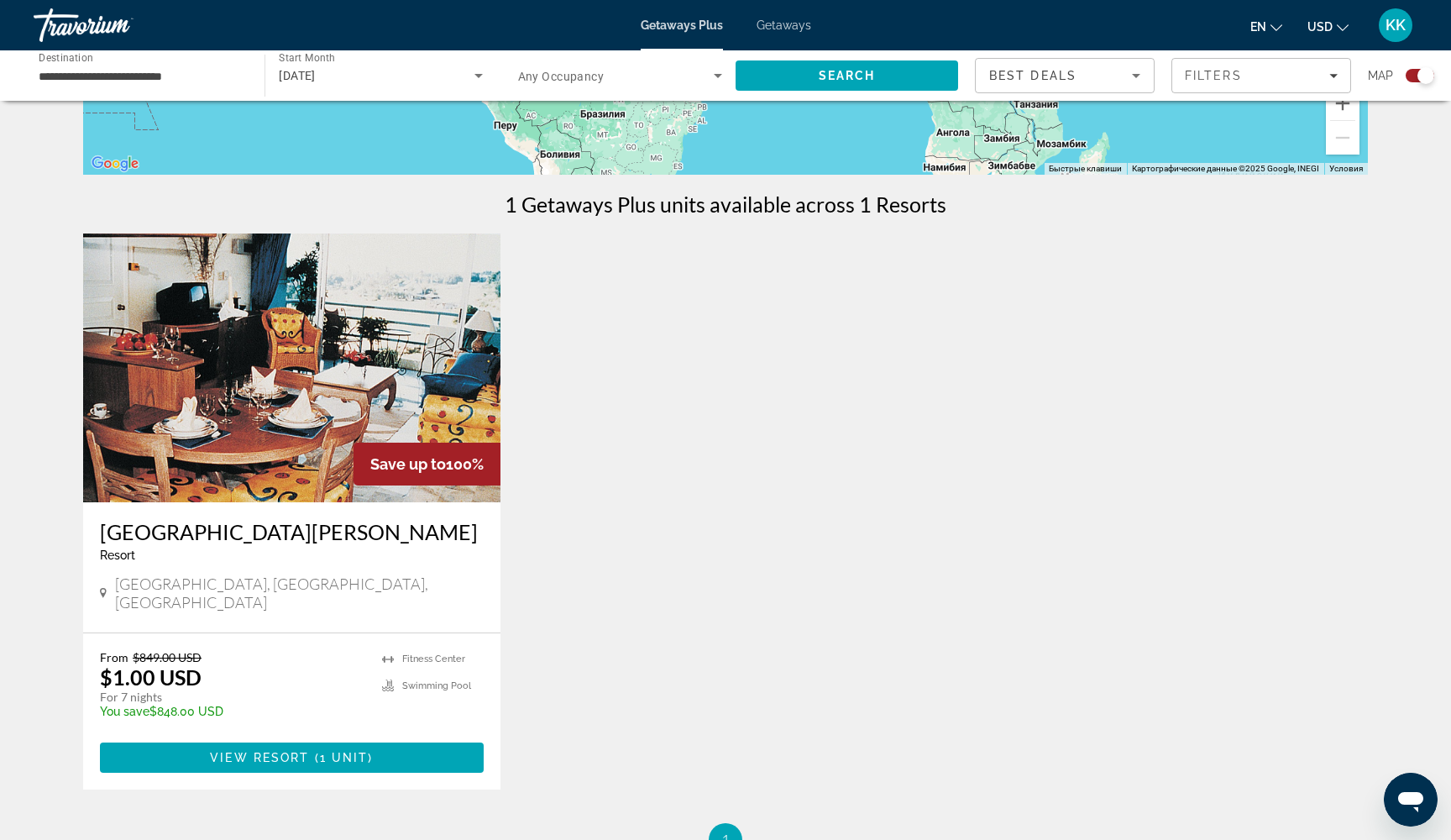
scroll to position [456, 0]
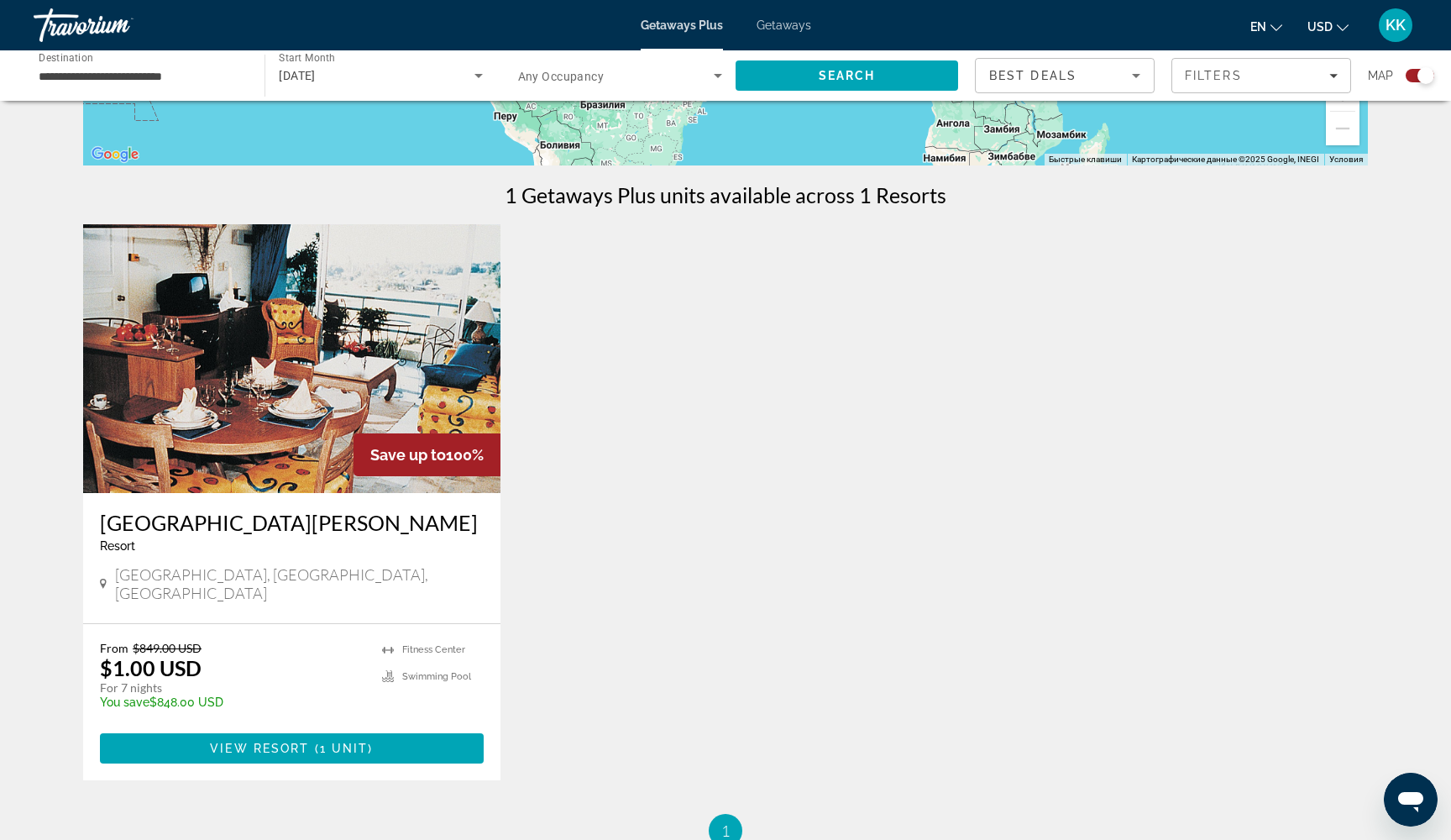
click at [442, 360] on img "Main content" at bounding box center [292, 358] width 418 height 269
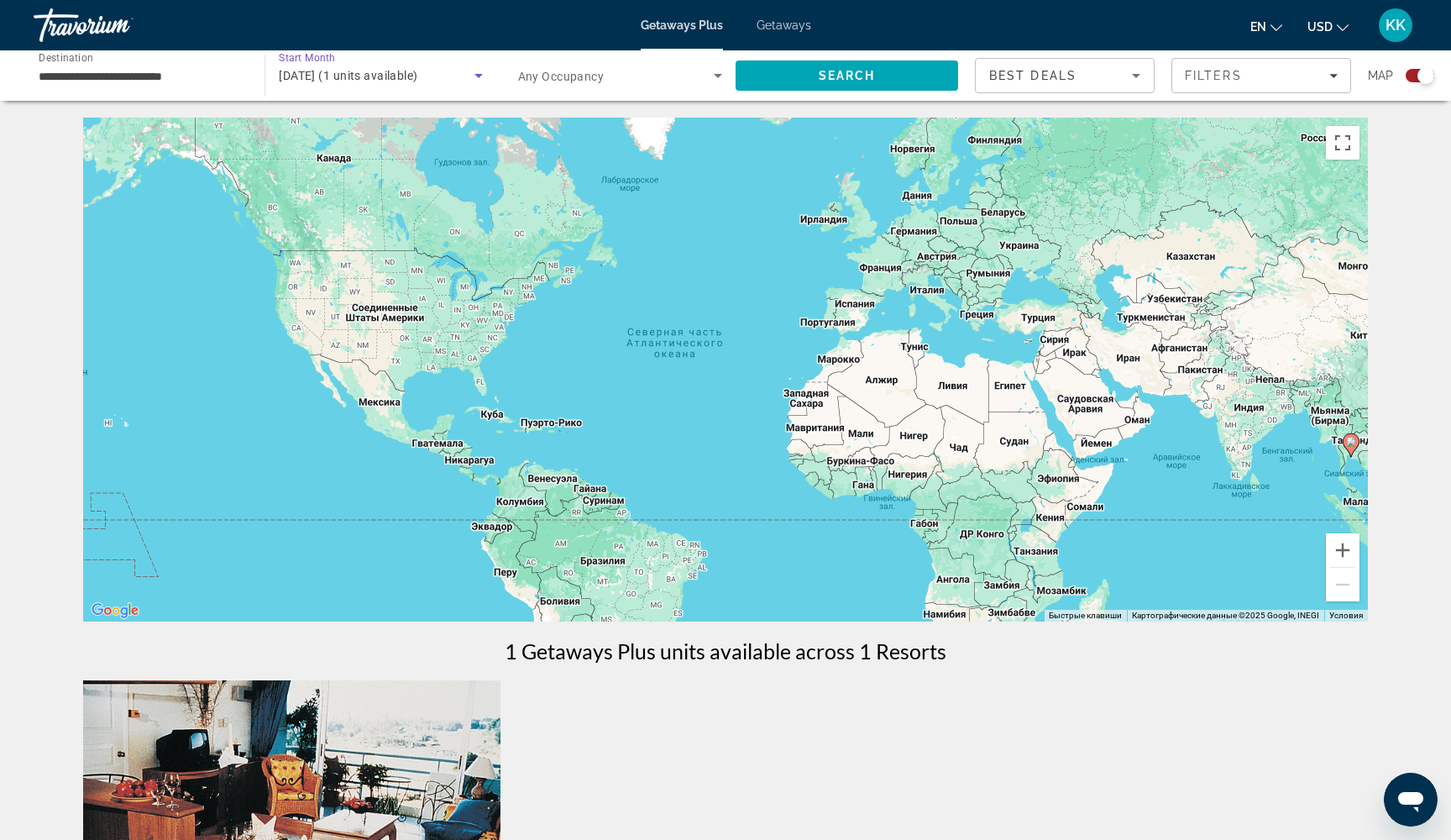
click at [408, 74] on span "[DATE] (1 units available)" at bounding box center [348, 75] width 139 height 14
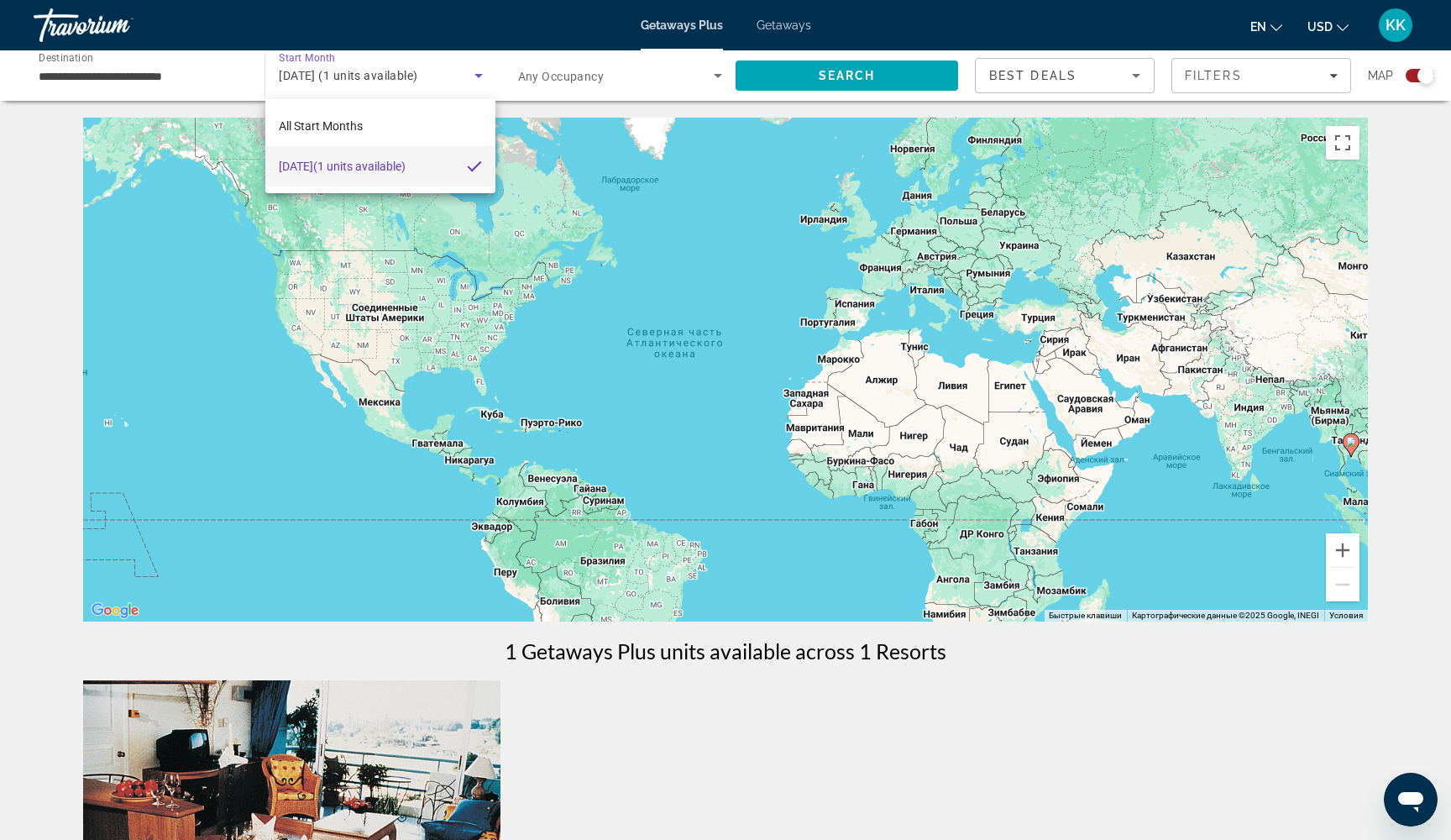
click at [408, 74] on div at bounding box center [726, 420] width 1451 height 840
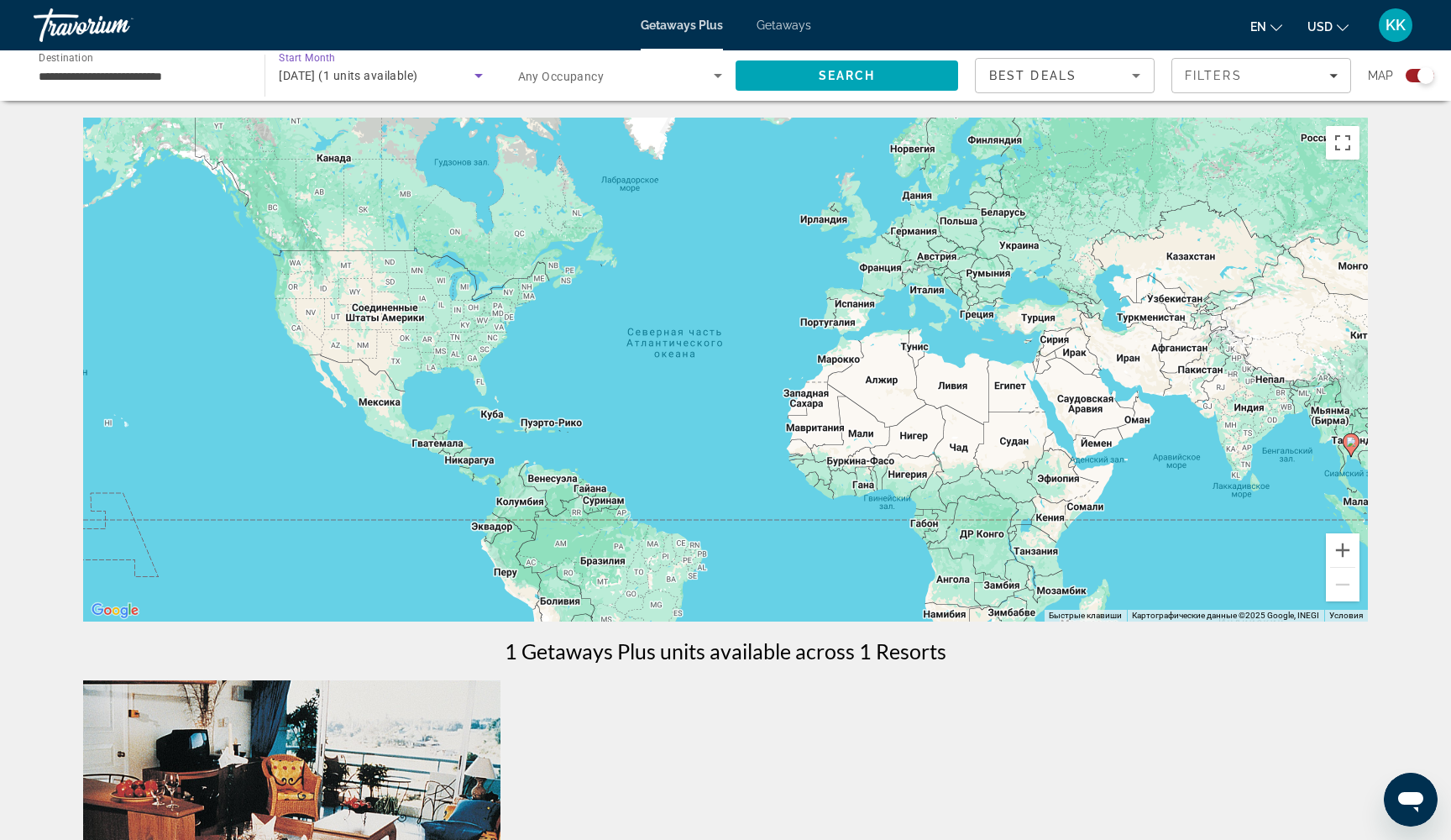
click at [418, 71] on span "[DATE] (1 units available)" at bounding box center [348, 75] width 139 height 14
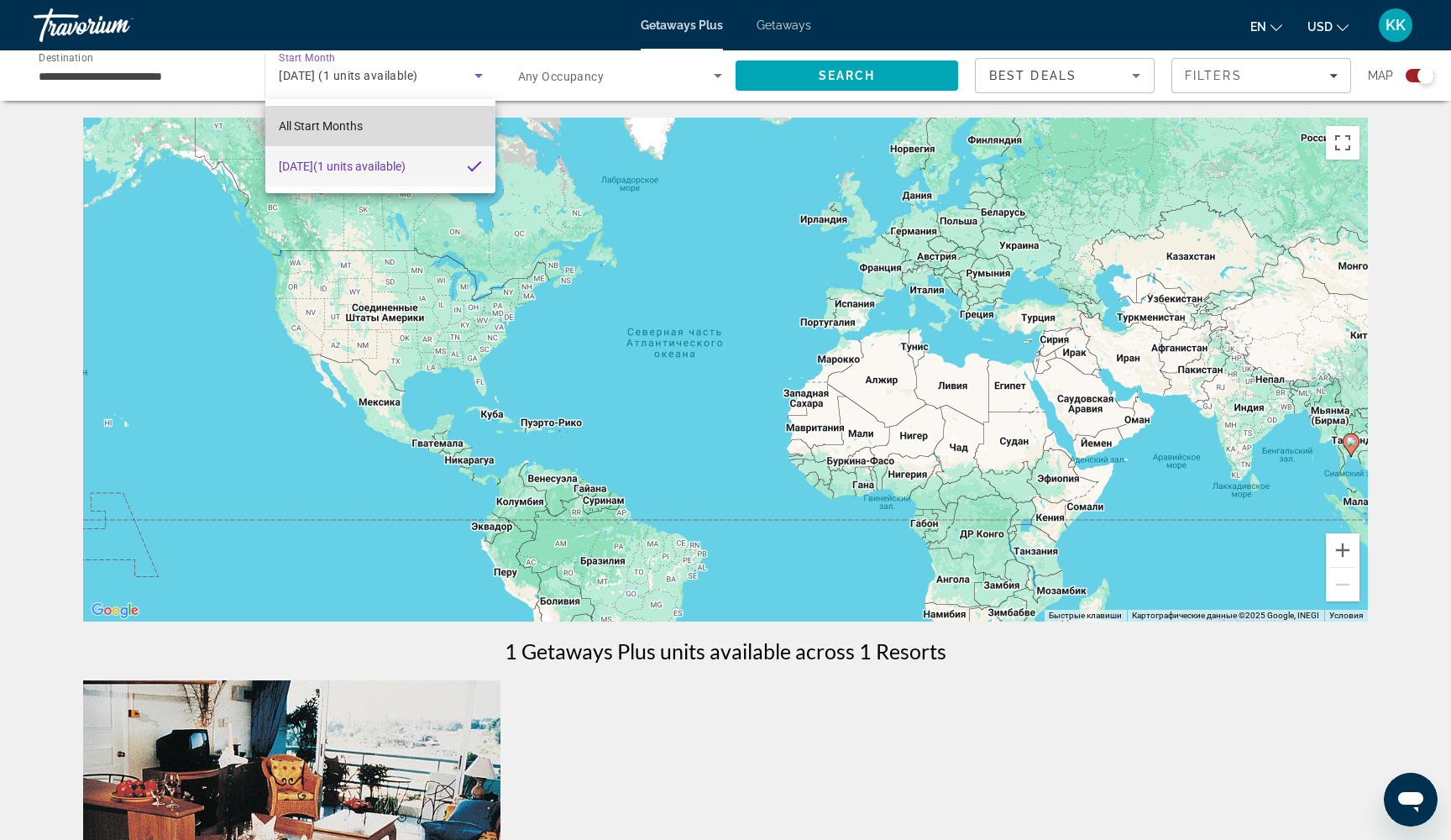
click at [337, 131] on span "All Start Months" at bounding box center [321, 126] width 84 height 14
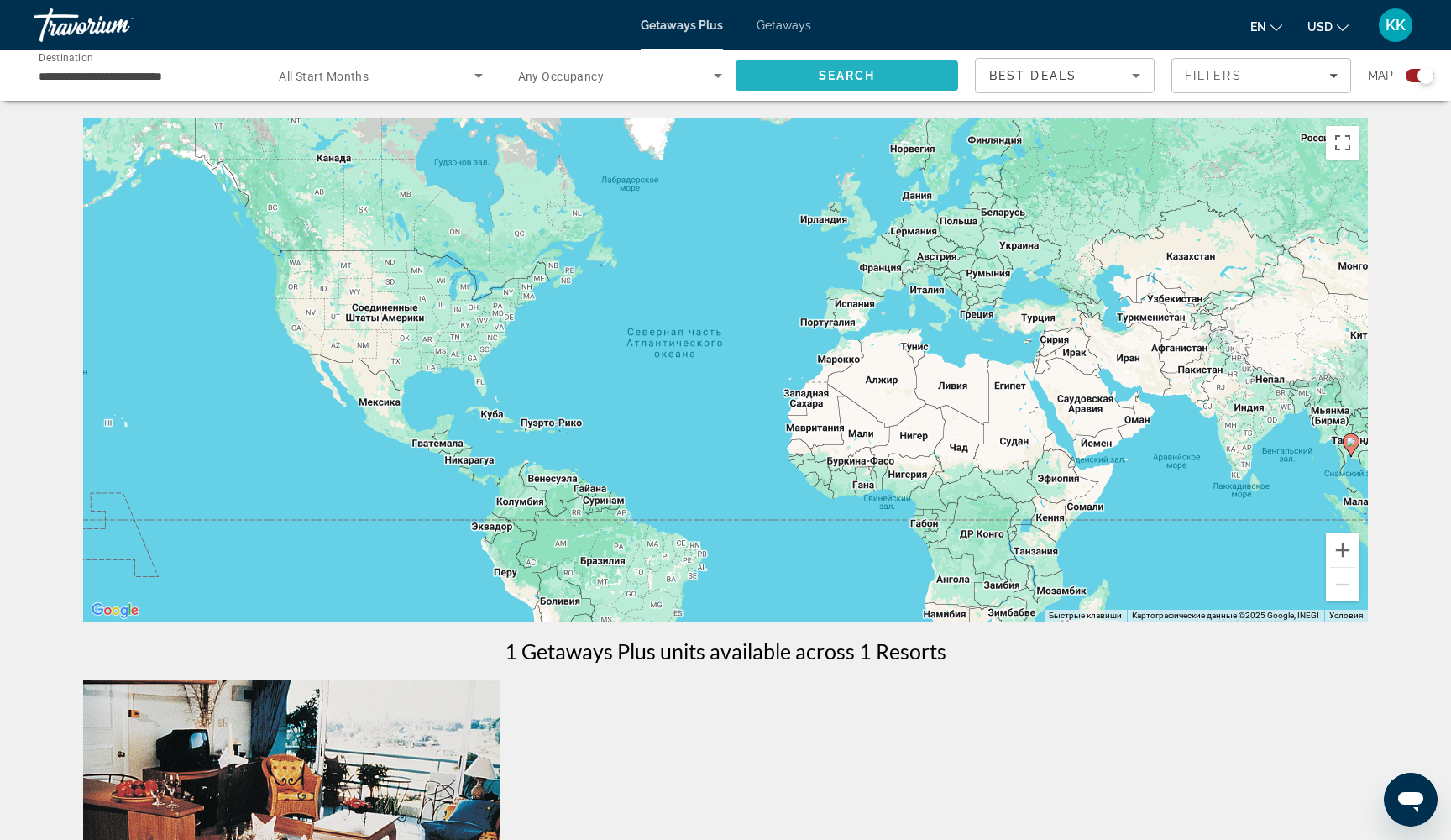
click at [867, 88] on span "Search" at bounding box center [847, 75] width 222 height 40
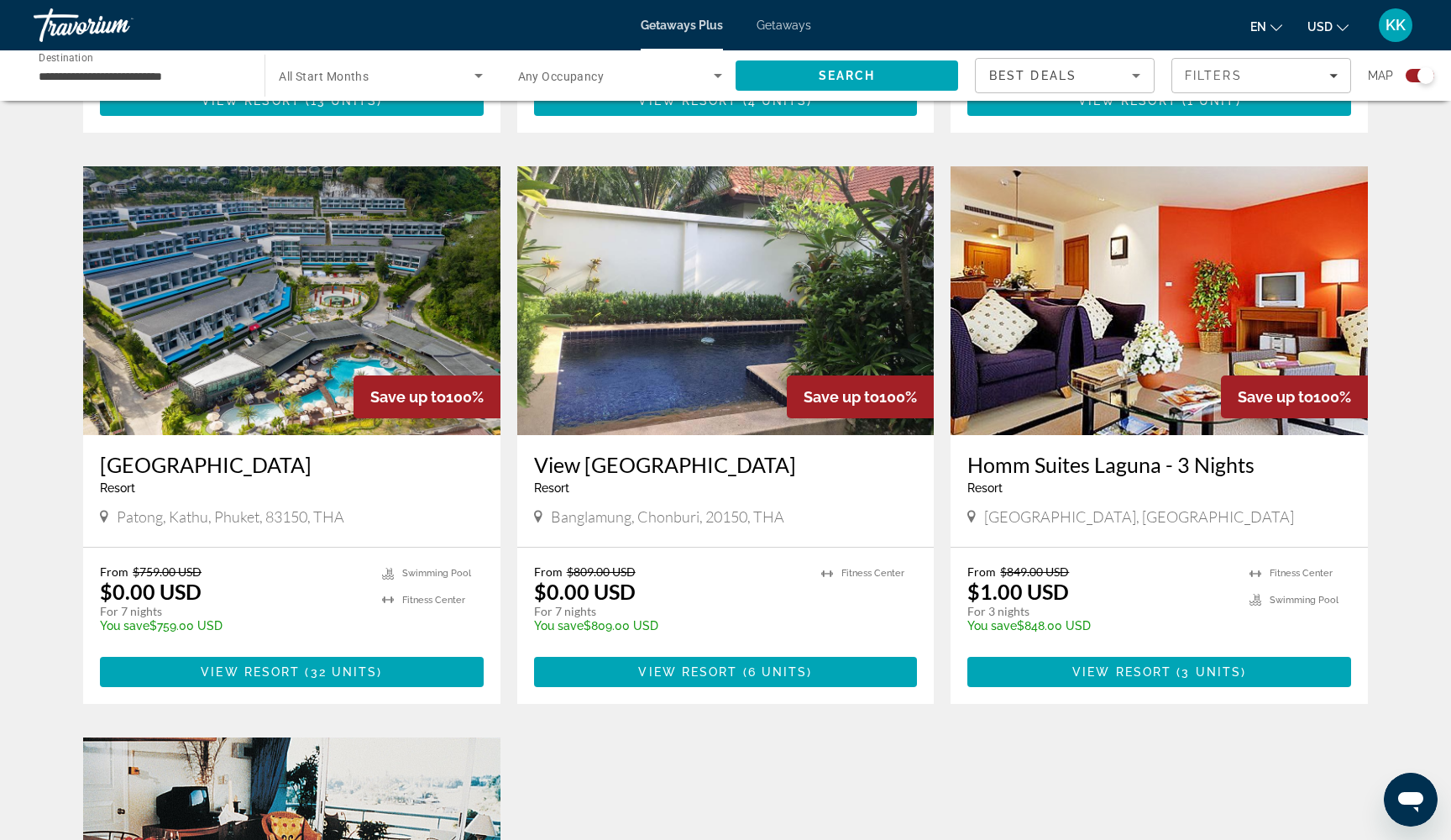
scroll to position [1127, 0]
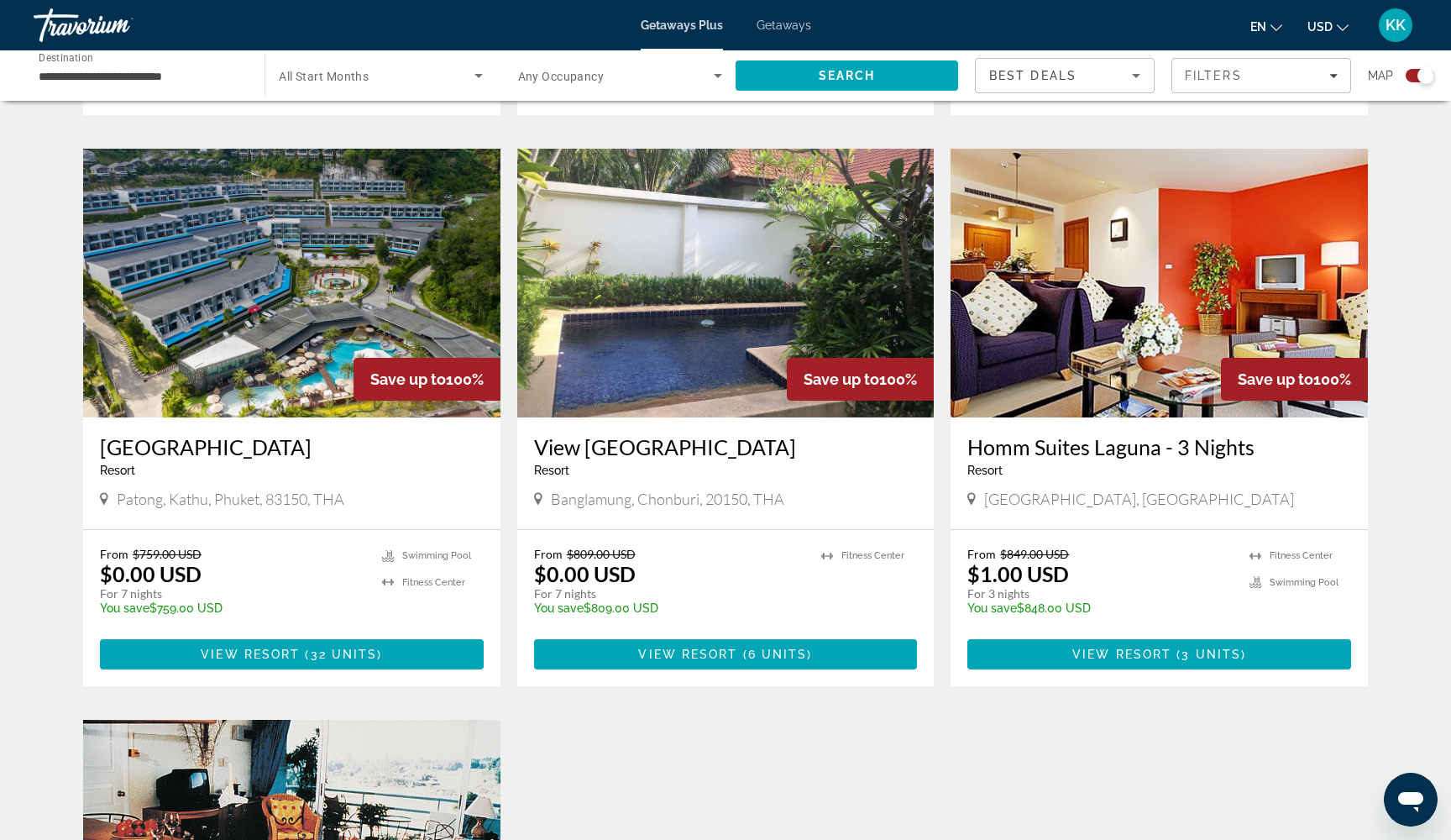
click at [235, 323] on img "Main content" at bounding box center [292, 283] width 418 height 269
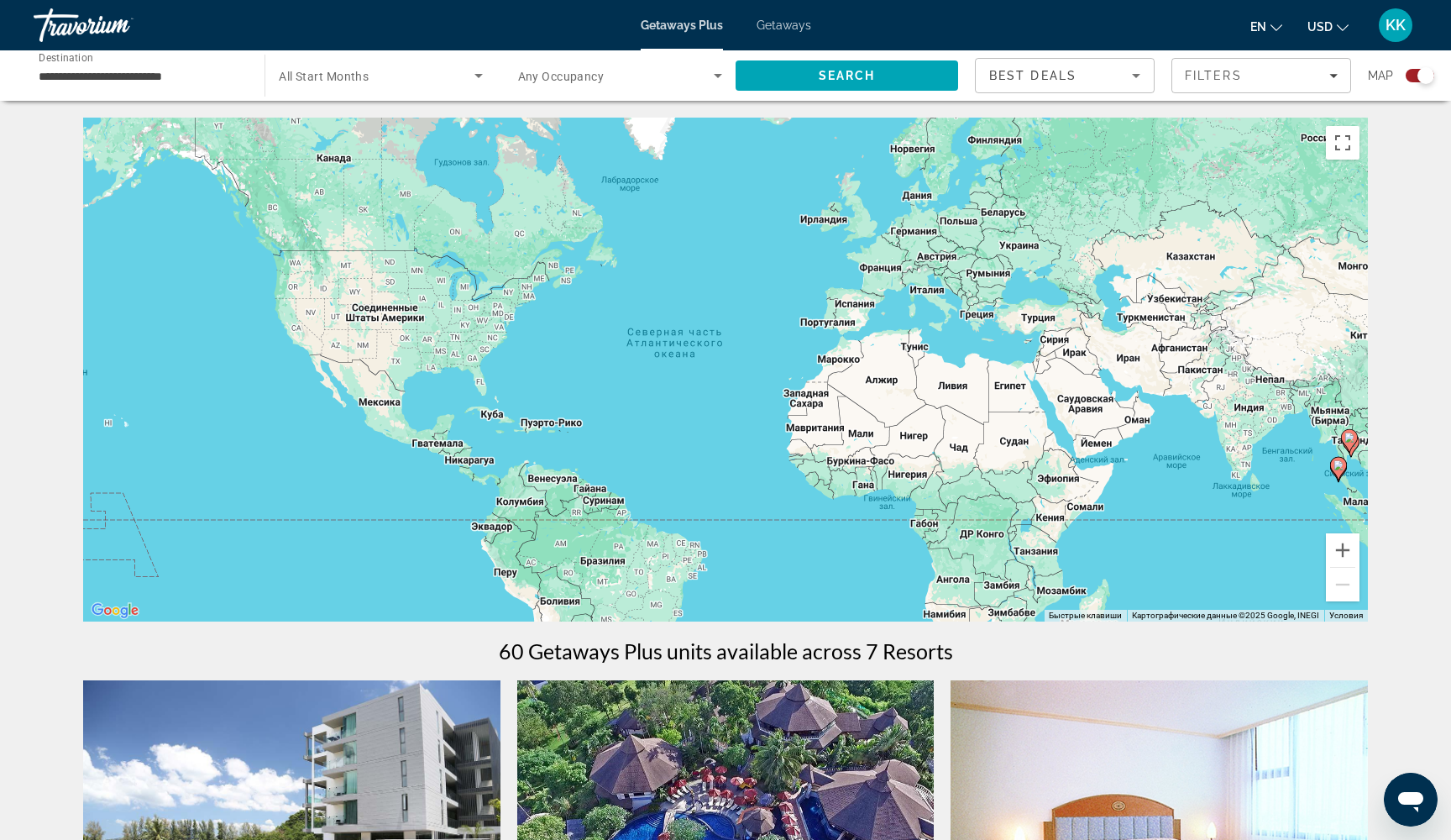
click at [182, 76] on input "**********" at bounding box center [141, 76] width 204 height 20
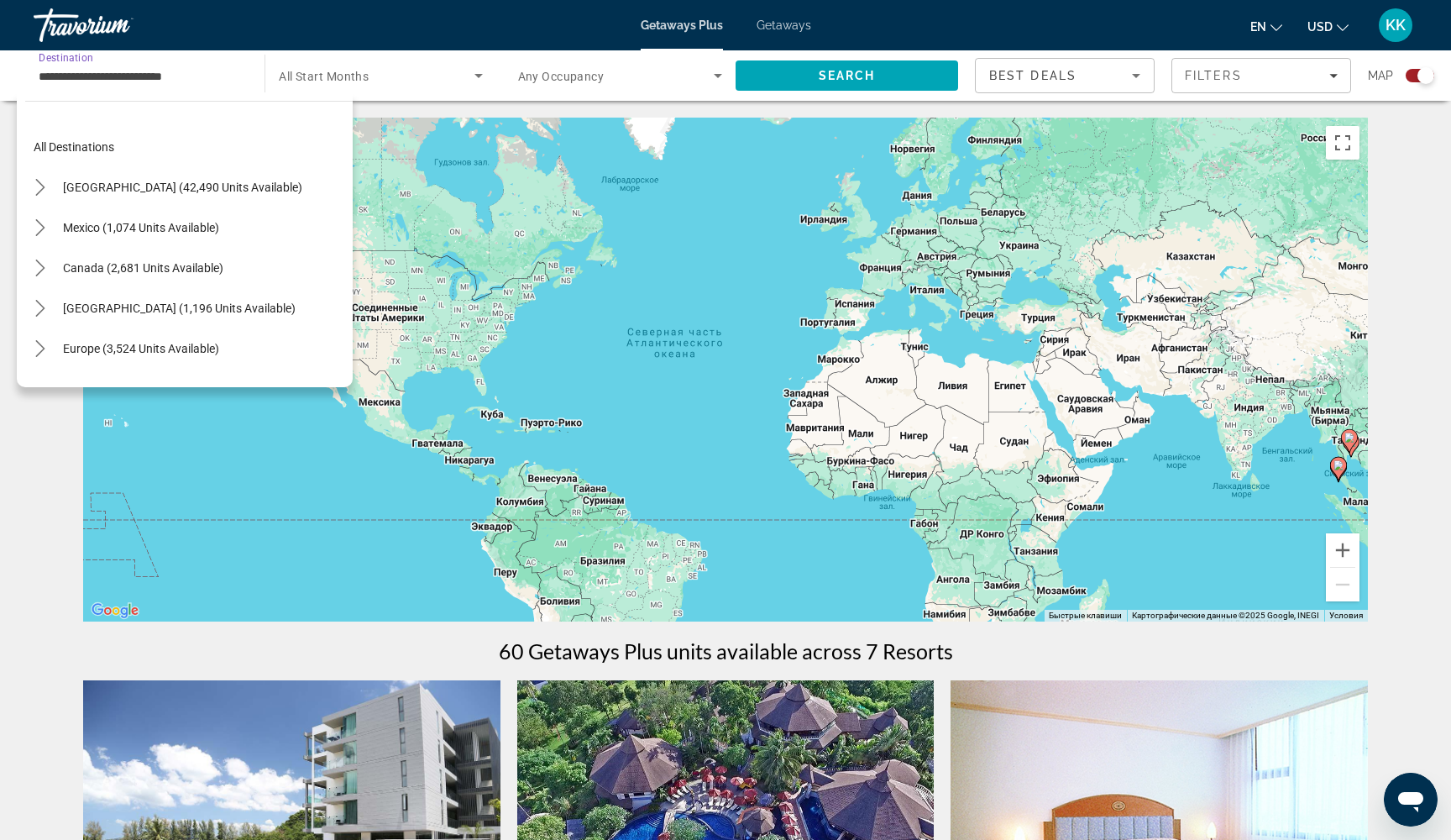
scroll to position [664, 0]
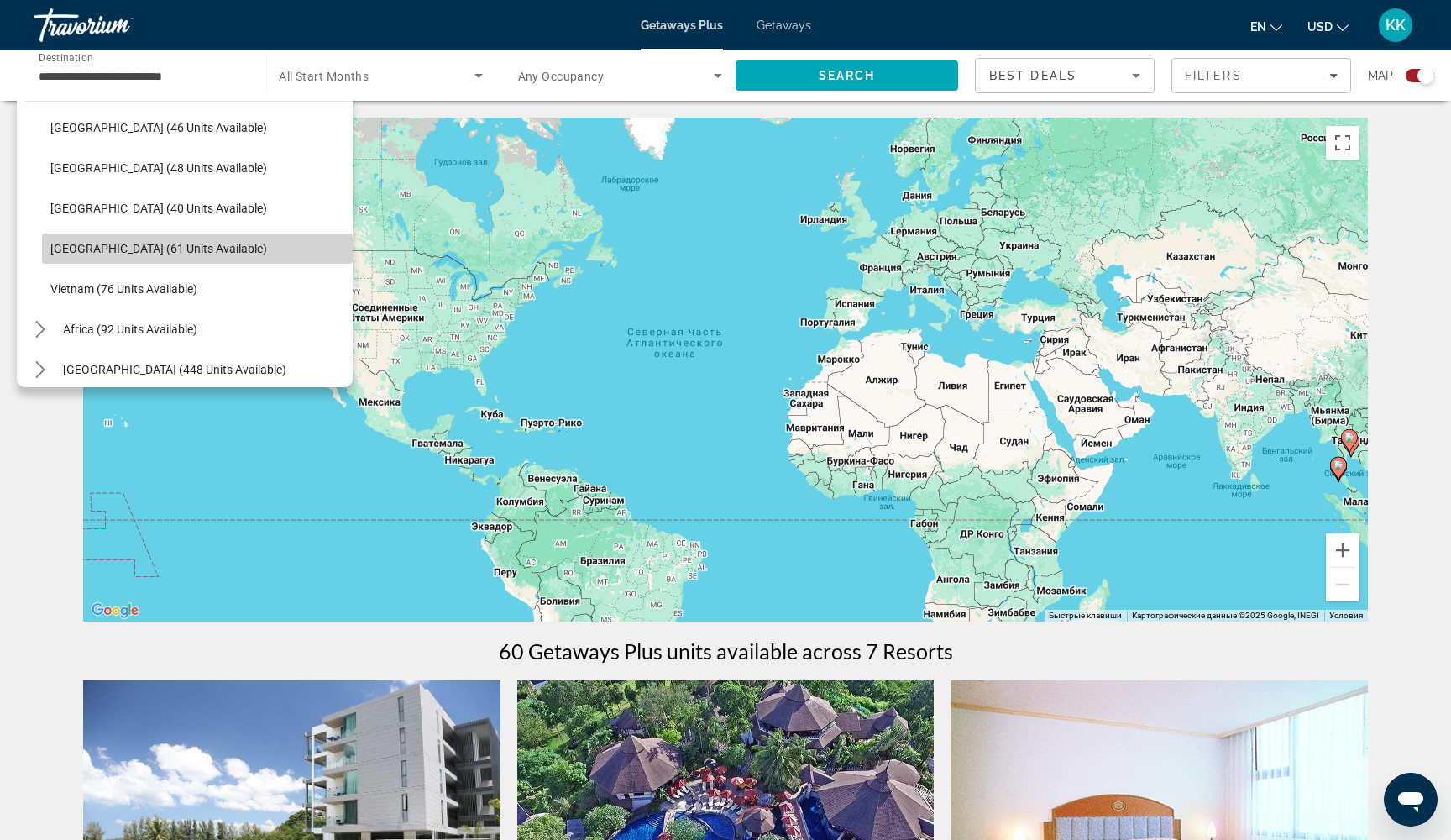
click at [123, 252] on span "[GEOGRAPHIC_DATA] (61 units available)" at bounding box center [159, 248] width 217 height 14
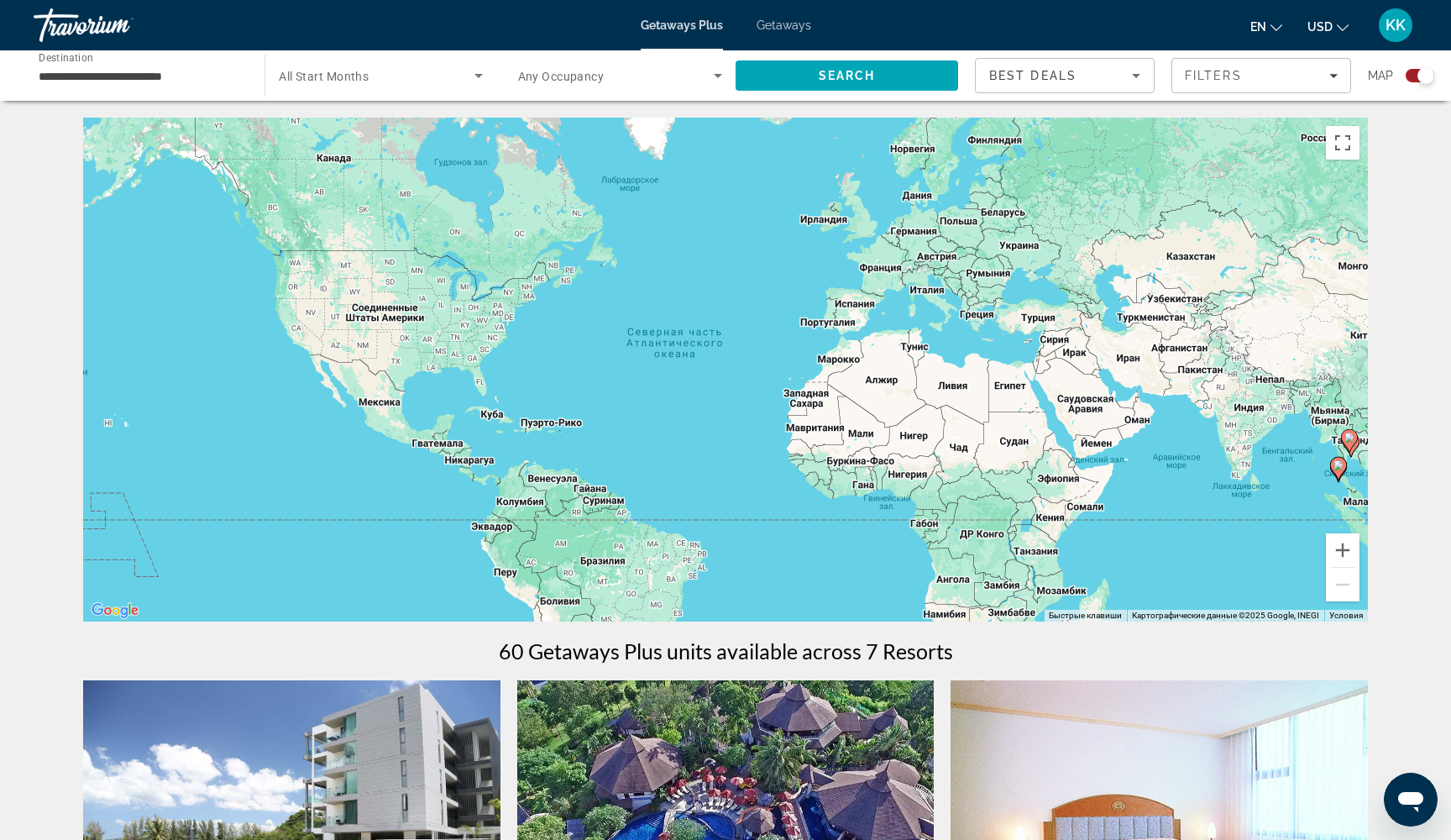
click at [347, 73] on span "All Start Months" at bounding box center [324, 76] width 90 height 14
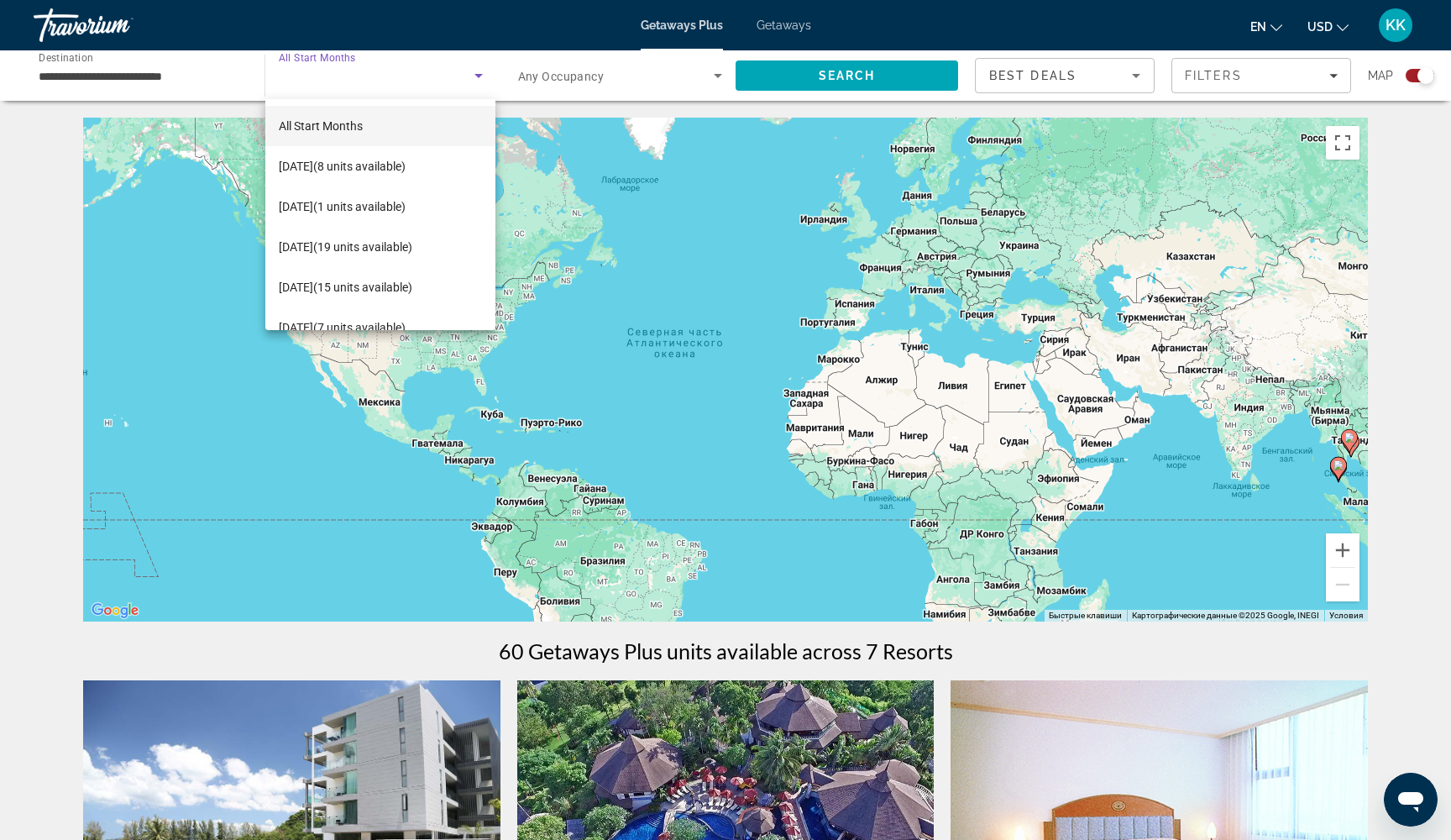
scroll to position [0, 0]
click at [575, 81] on div at bounding box center [726, 420] width 1451 height 840
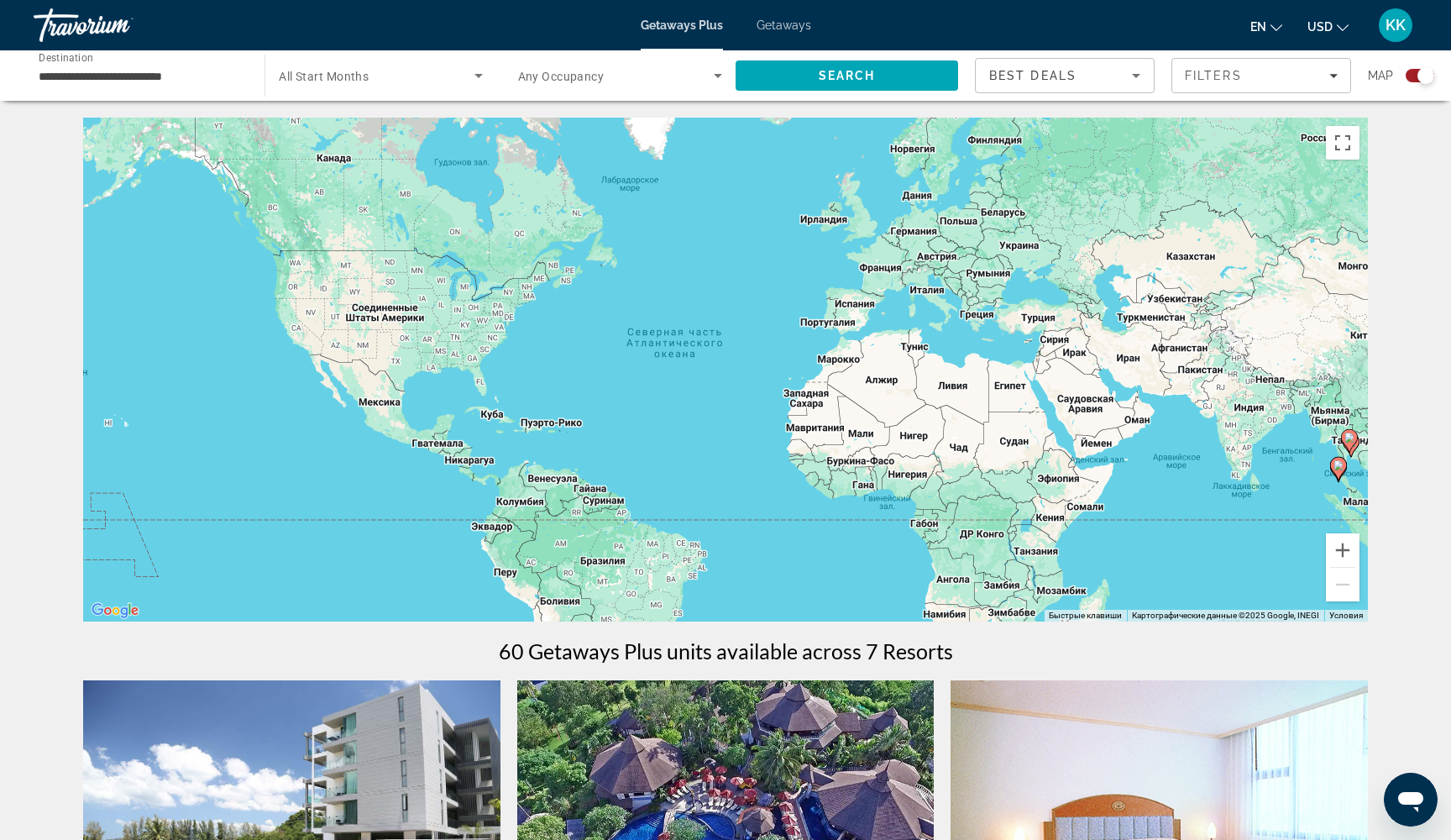
click at [723, 76] on icon "Search widget" at bounding box center [718, 75] width 20 height 20
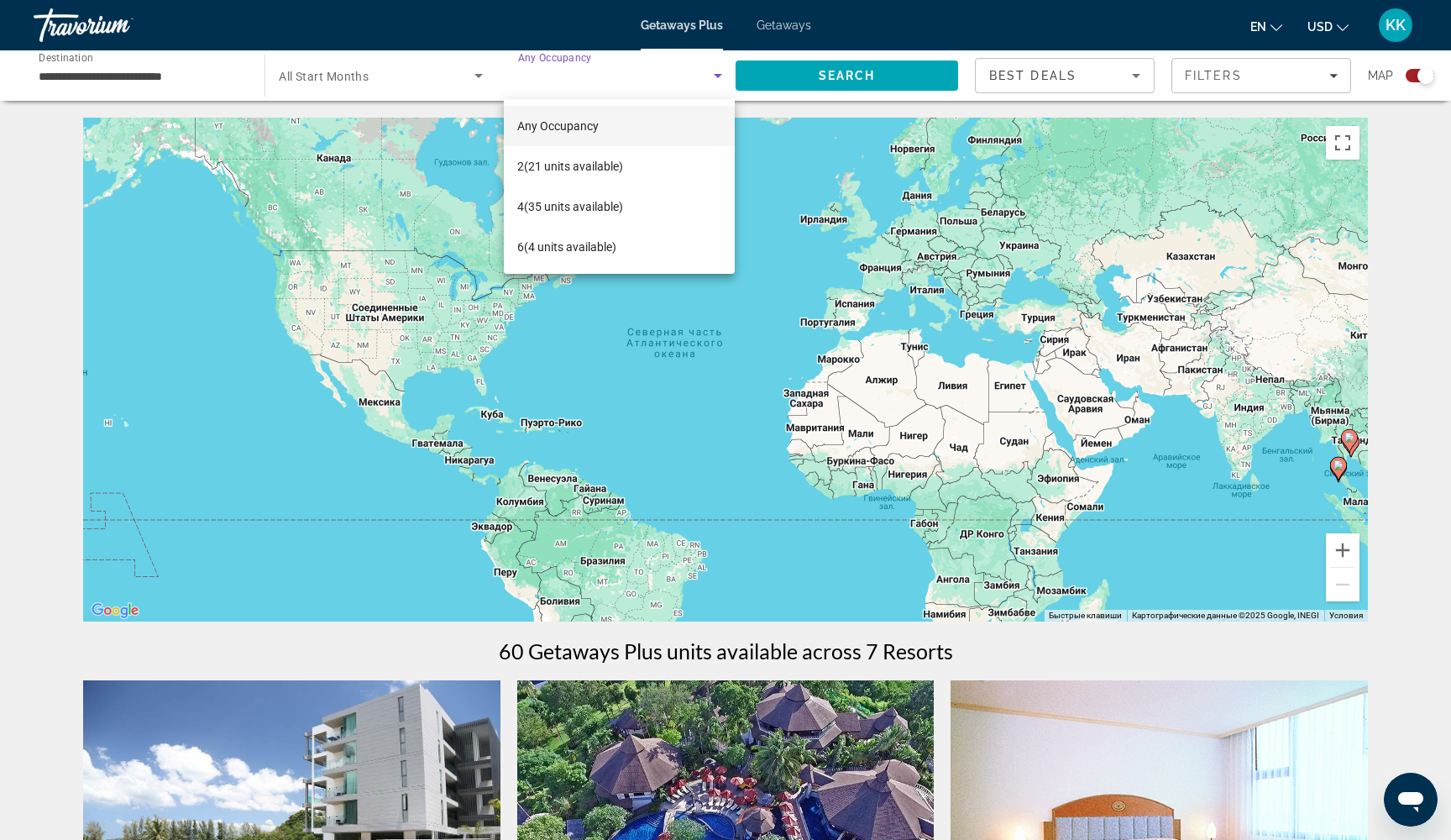
click at [552, 69] on div at bounding box center [726, 420] width 1451 height 840
